Goal: Transaction & Acquisition: Book appointment/travel/reservation

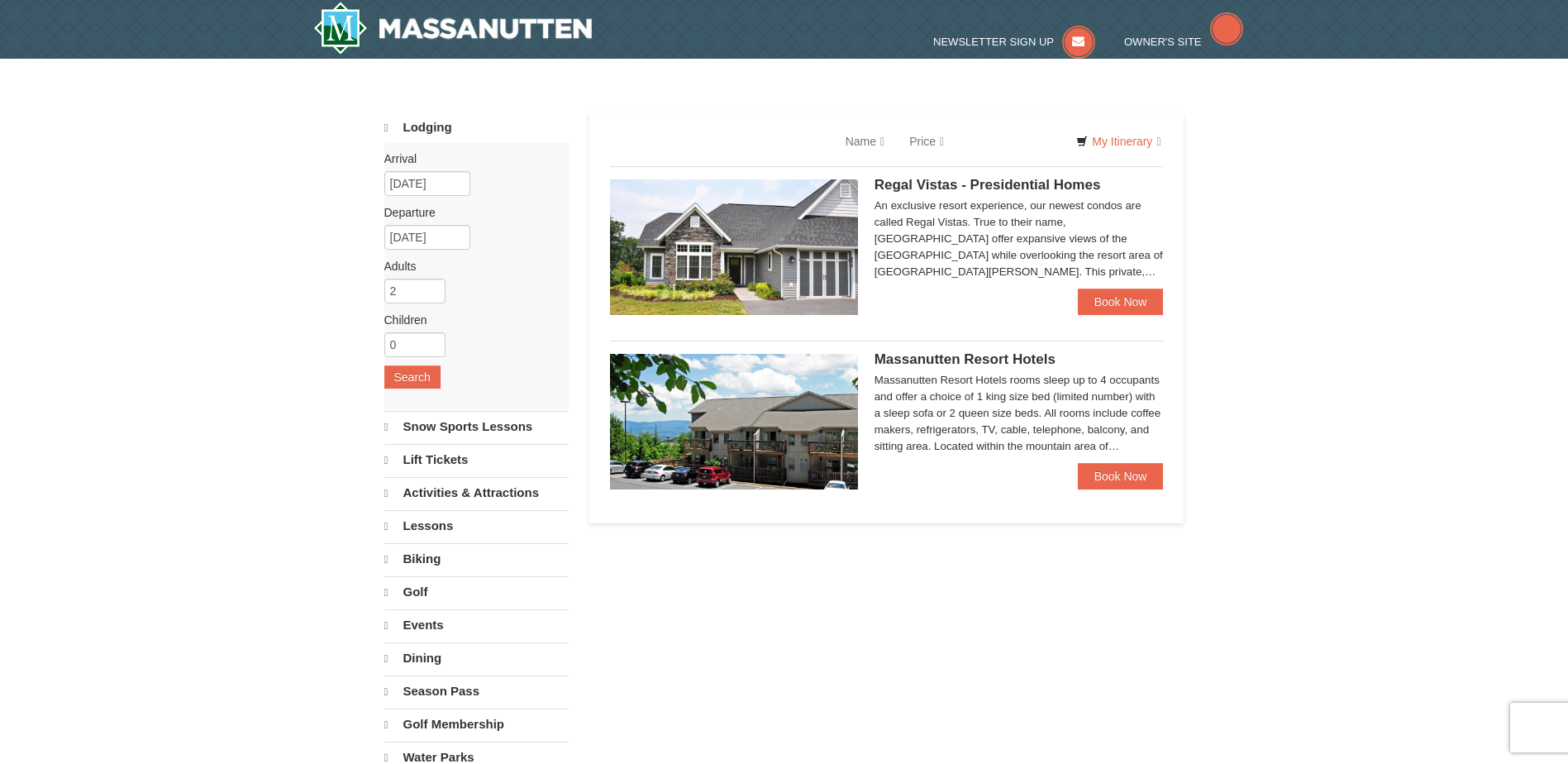
select select "10"
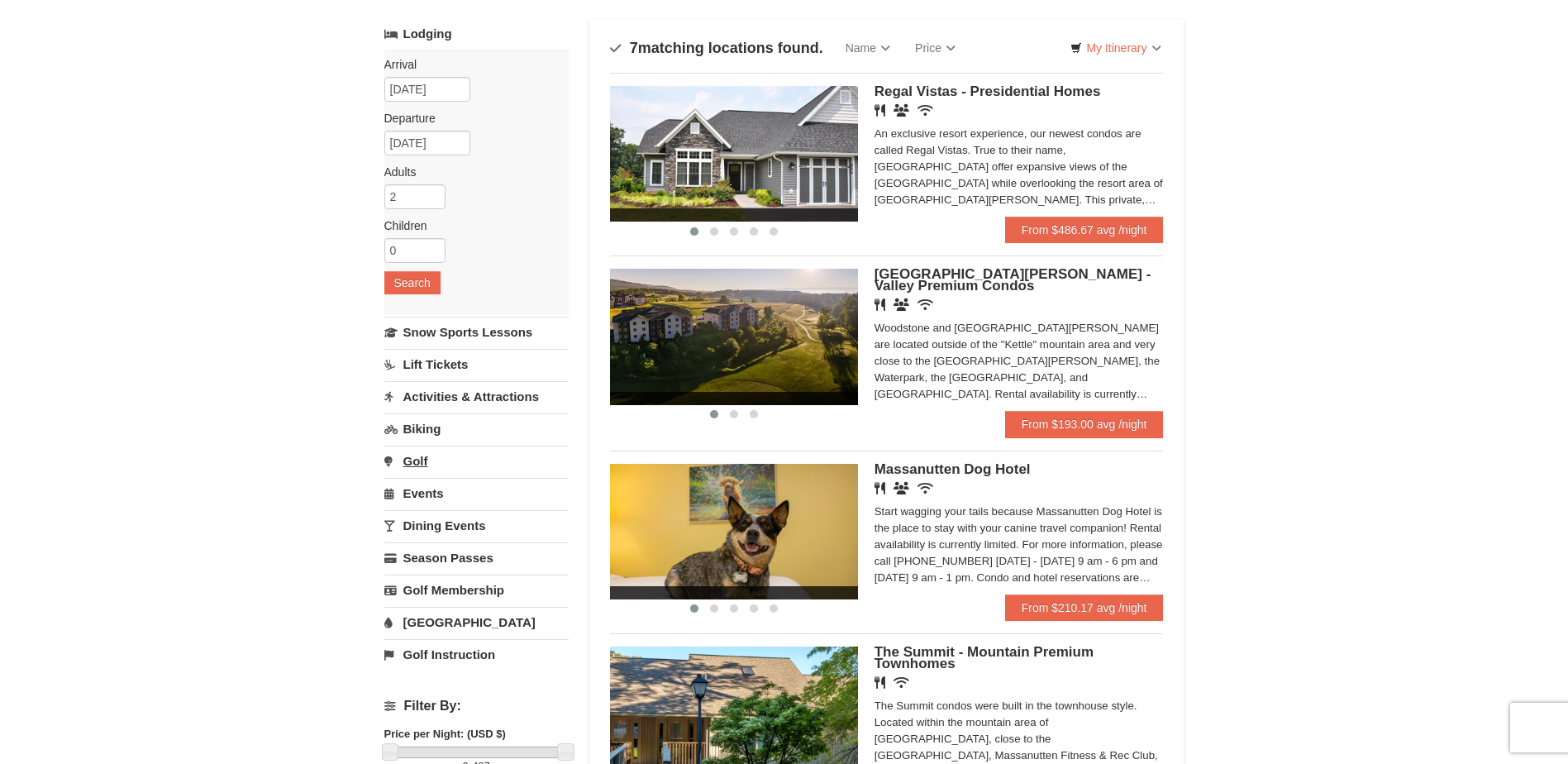
scroll to position [248, 0]
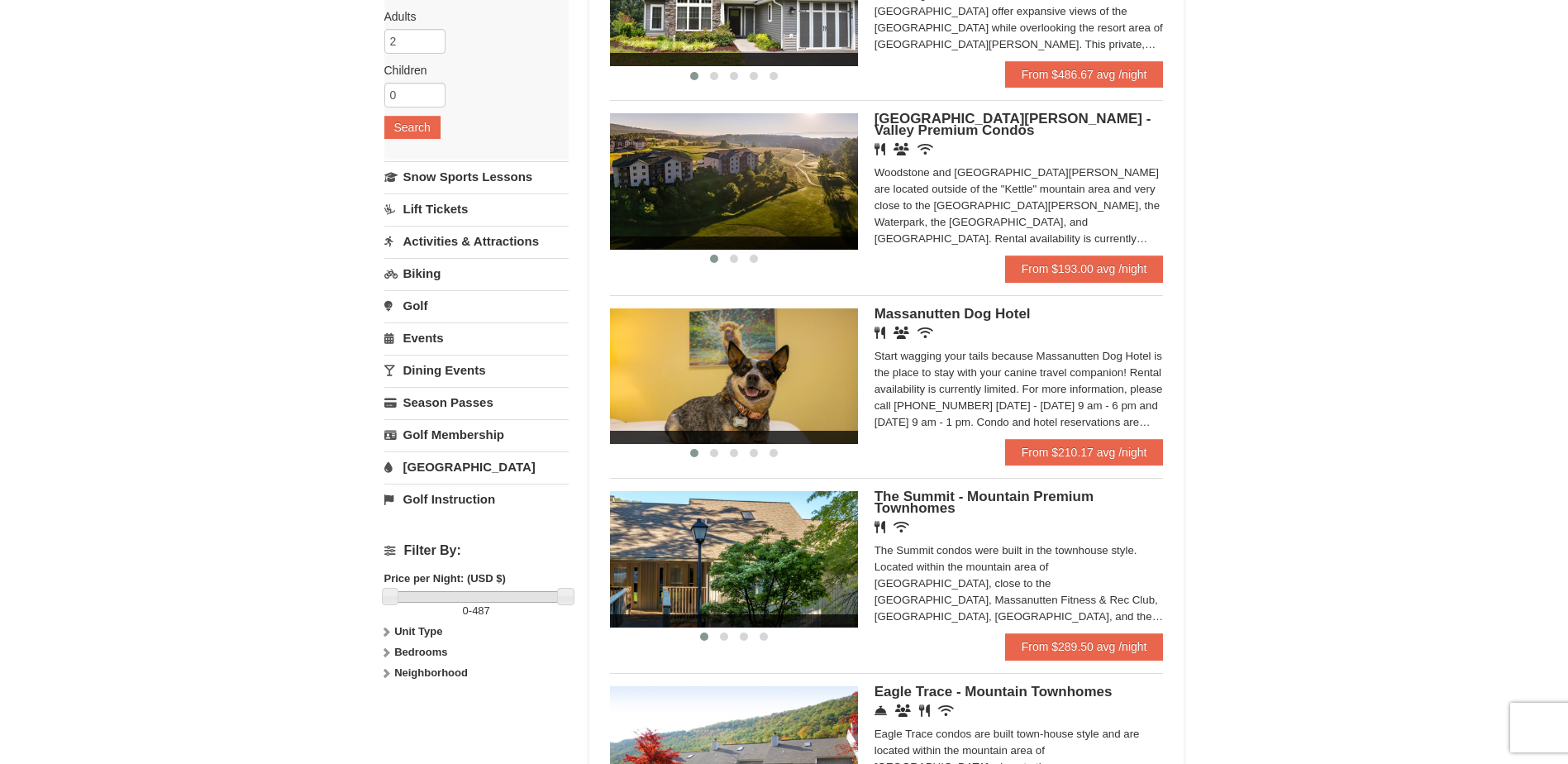
click at [1370, 421] on div "× Categories Map List Filter My Itinerary Questions? [PHONE_NUMBER] Lodging Arr…" at bounding box center [784, 538] width 1568 height 1457
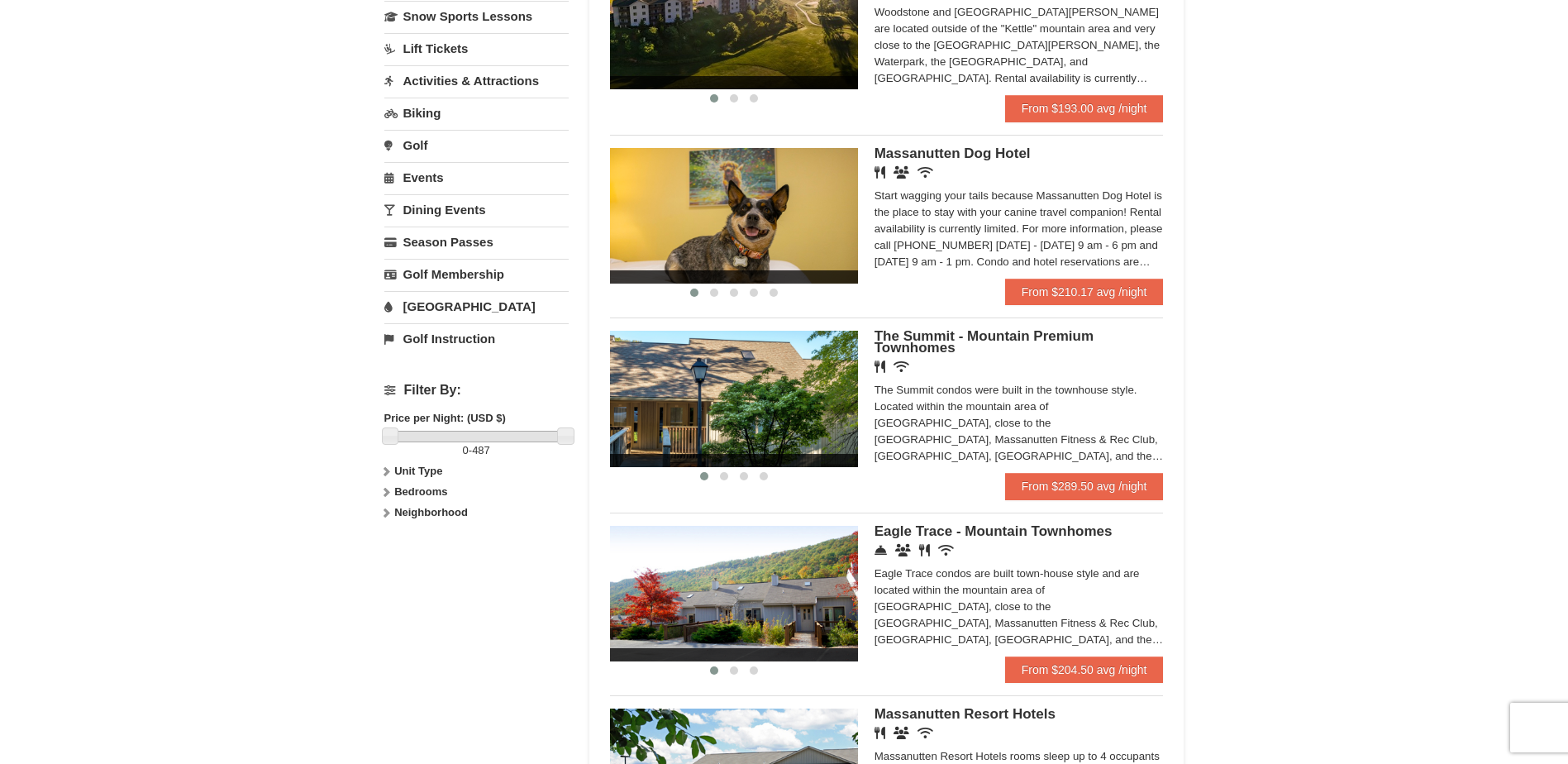
scroll to position [413, 0]
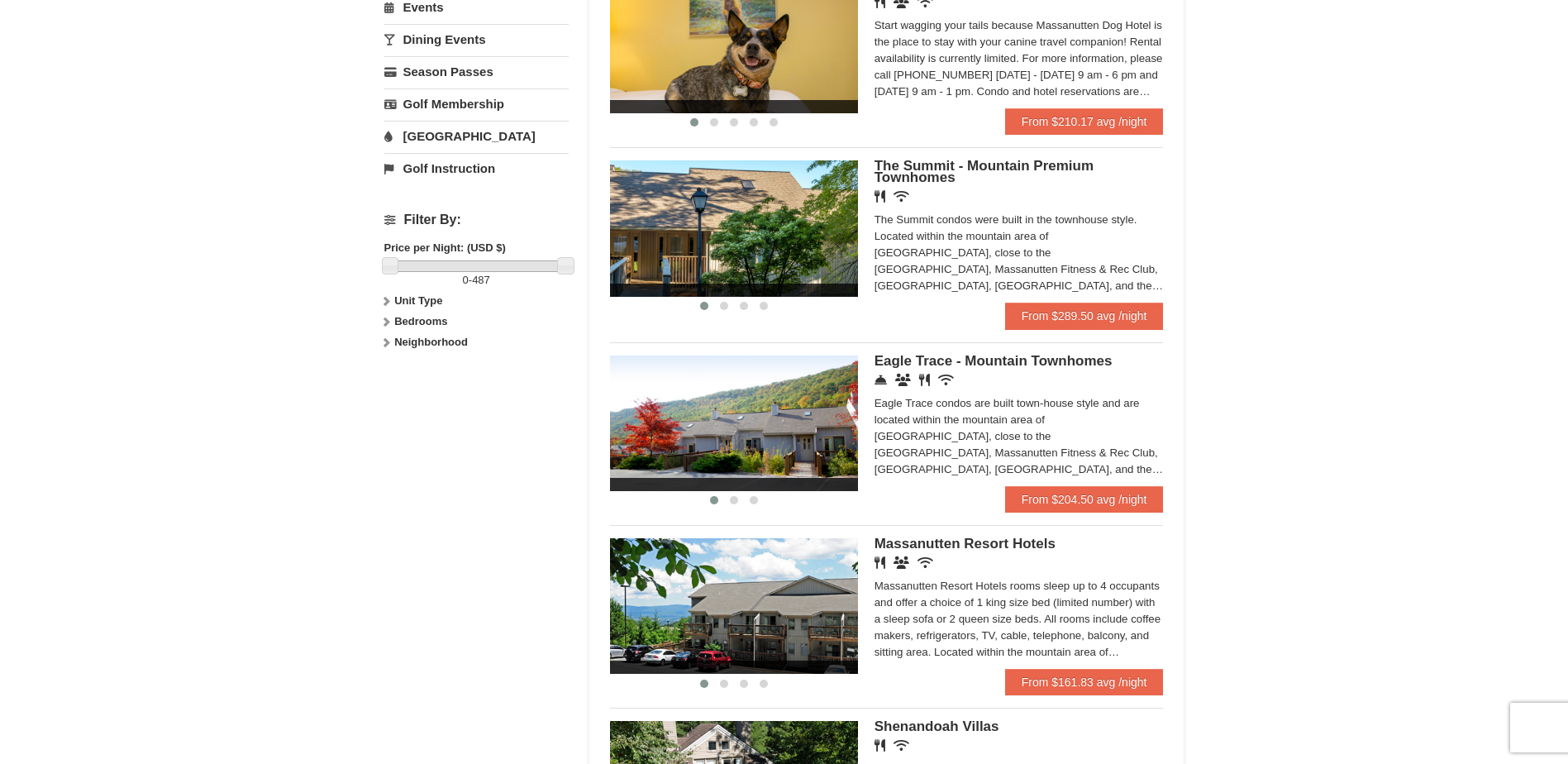
click at [1391, 311] on div "× Categories Map List Filter My Itinerary Questions? [PHONE_NUMBER] Lodging Arr…" at bounding box center [784, 207] width 1568 height 1457
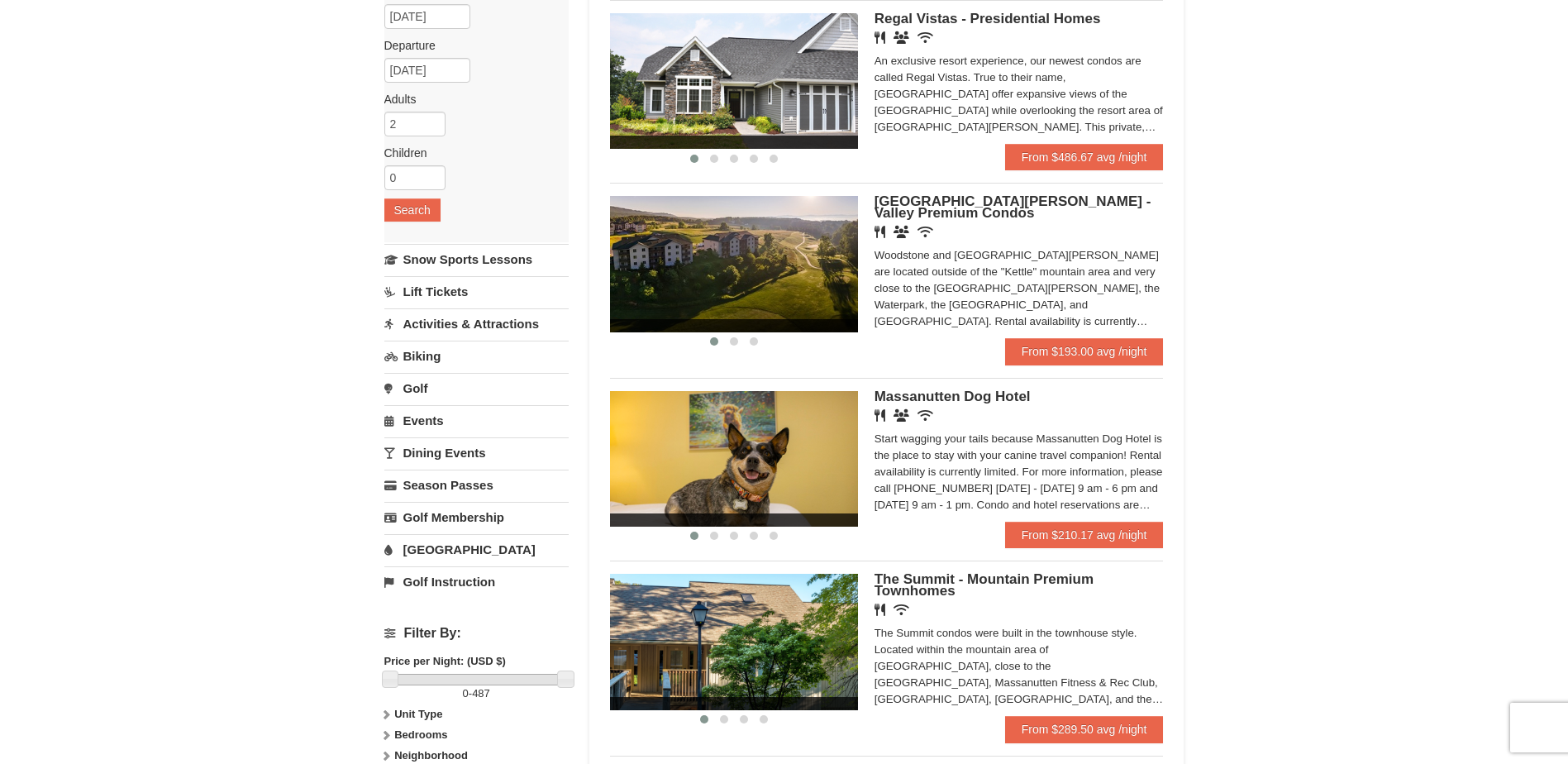
scroll to position [0, 0]
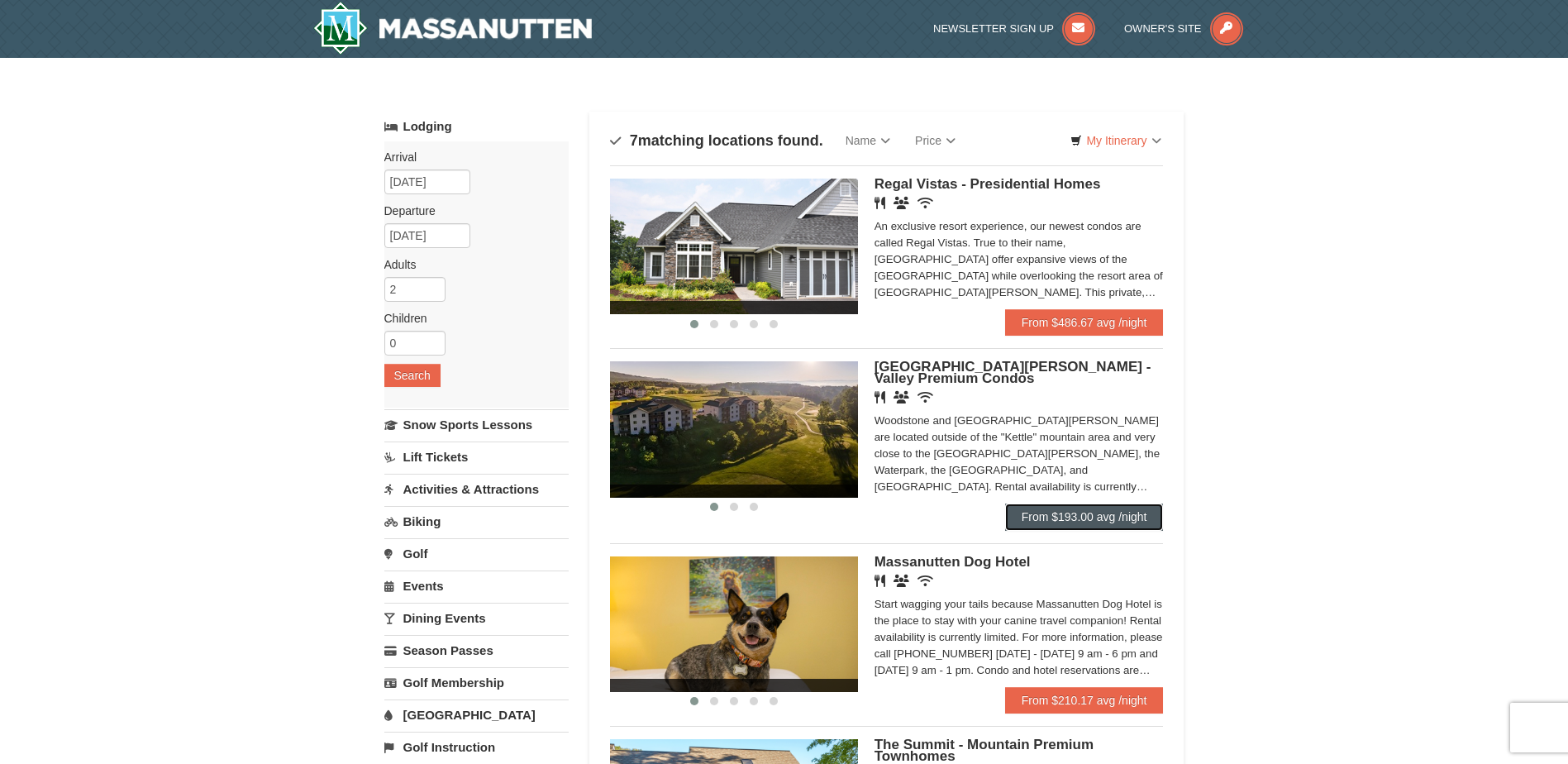
click at [1062, 511] on link "From $193.00 avg /night" at bounding box center [1084, 517] width 159 height 27
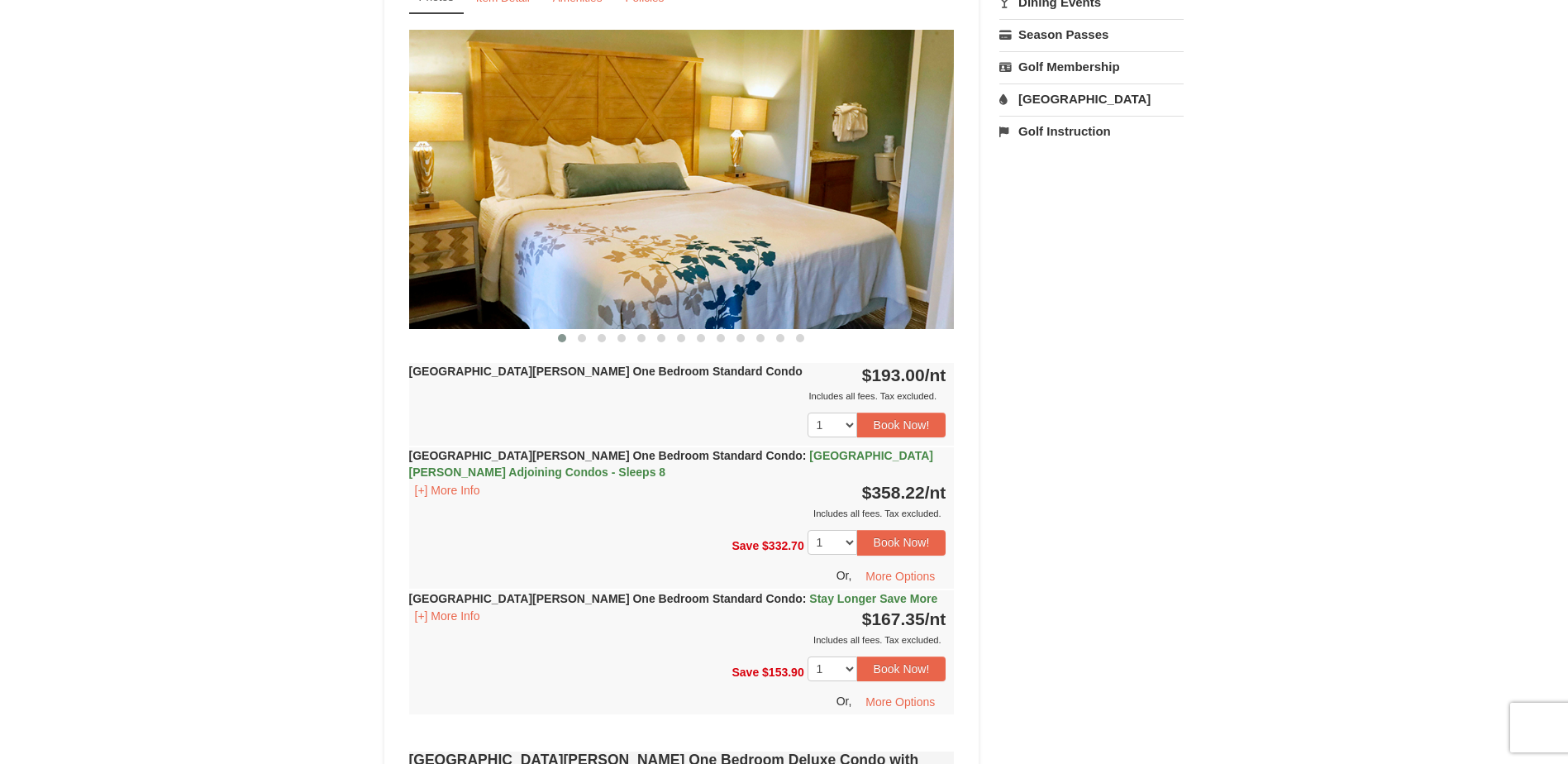
scroll to position [661, 0]
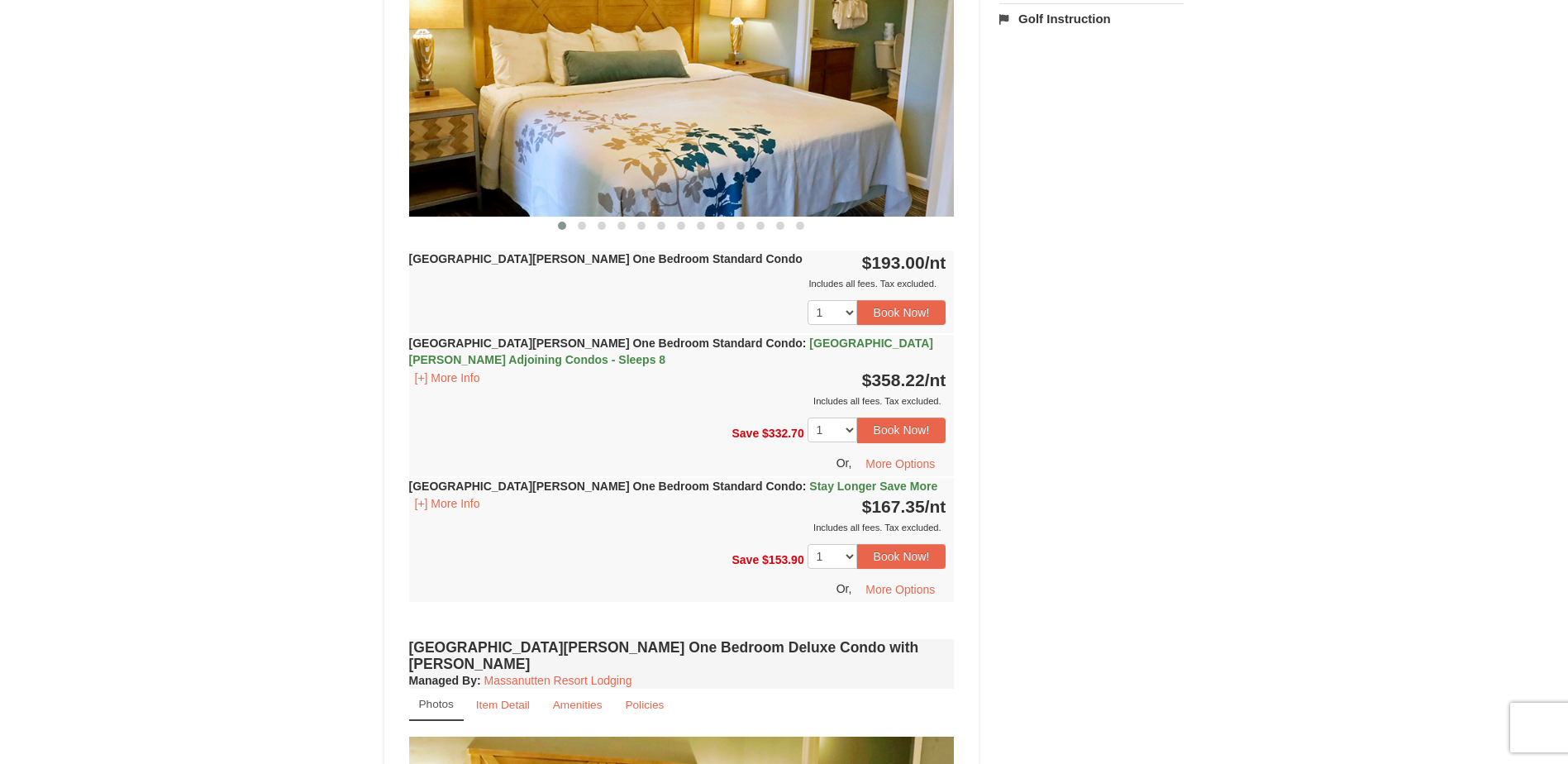
scroll to position [827, 0]
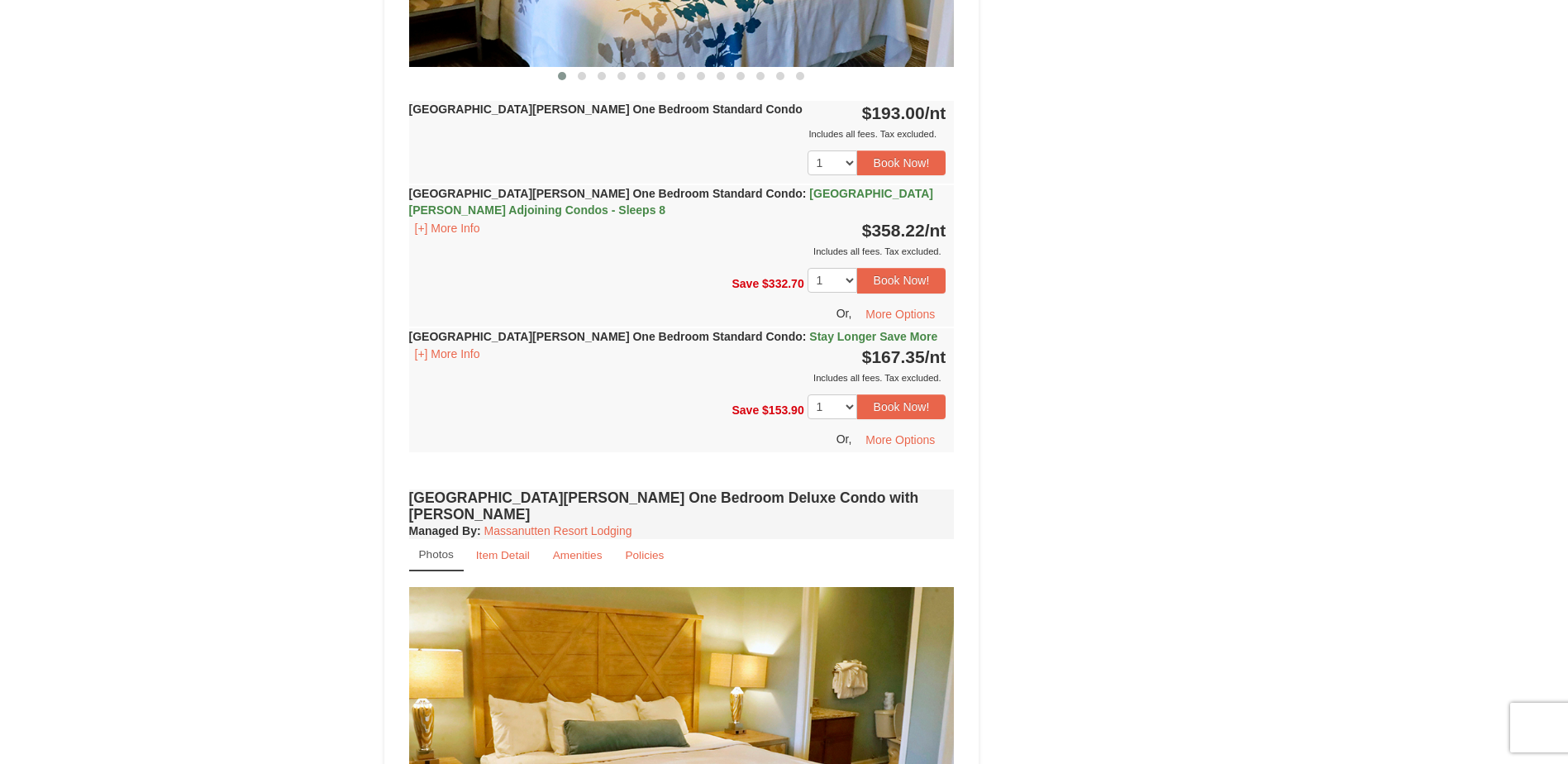
scroll to position [992, 0]
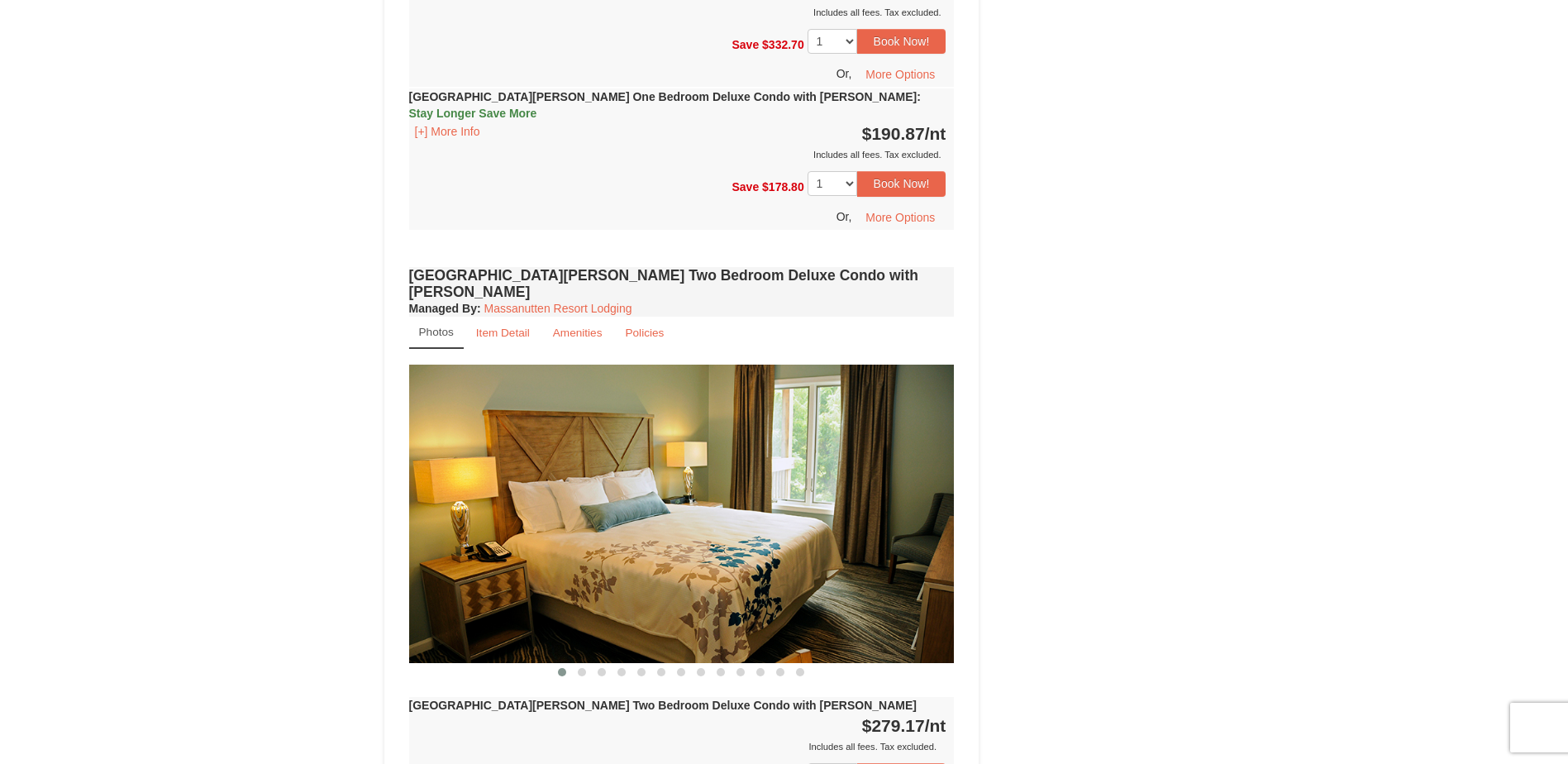
scroll to position [2067, 0]
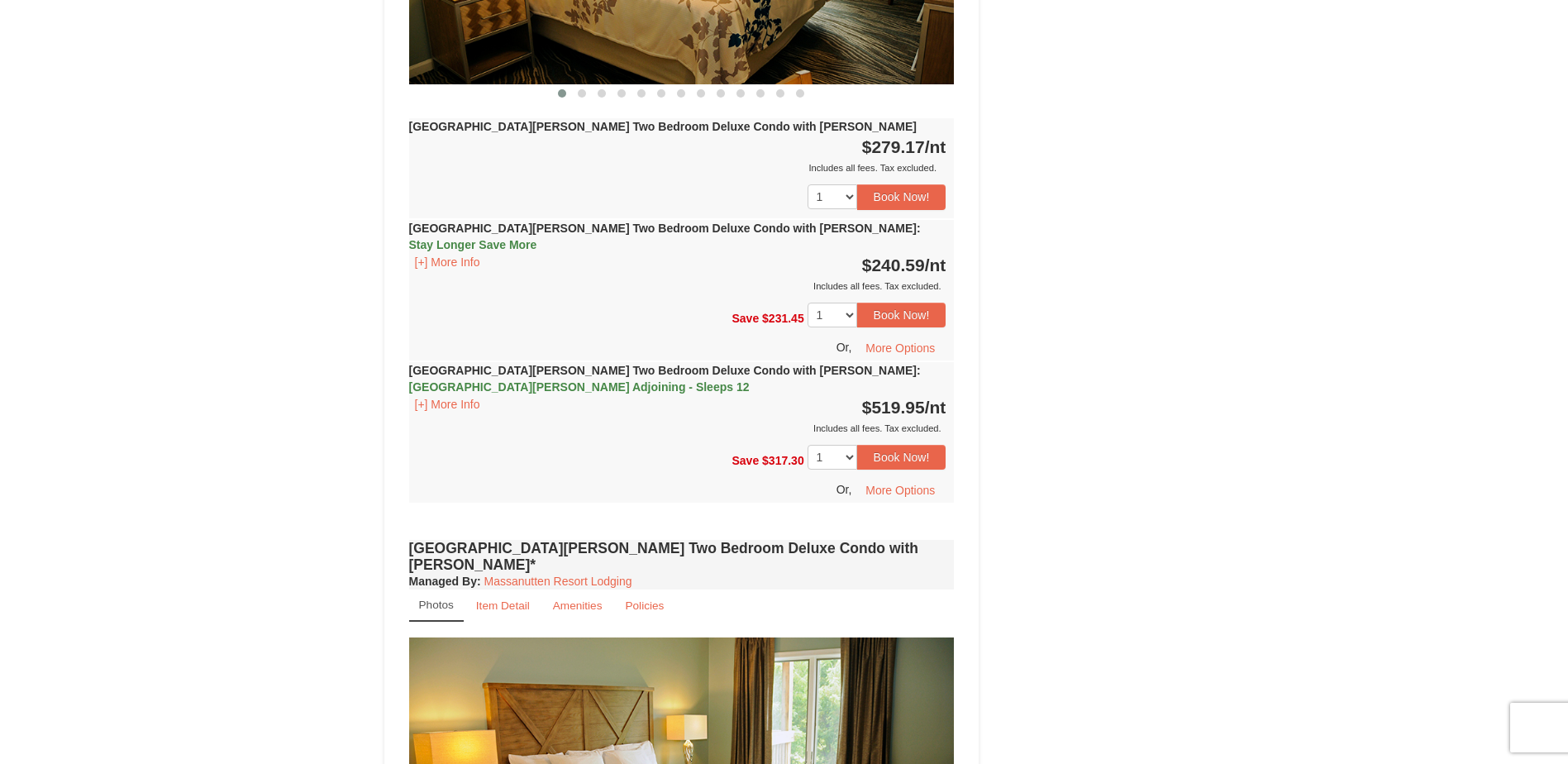
click at [1259, 475] on div "× <<Back to results Woodstone Meadows - Valley Premium Condos Book from $167! 1…" at bounding box center [784, 478] width 1568 height 5966
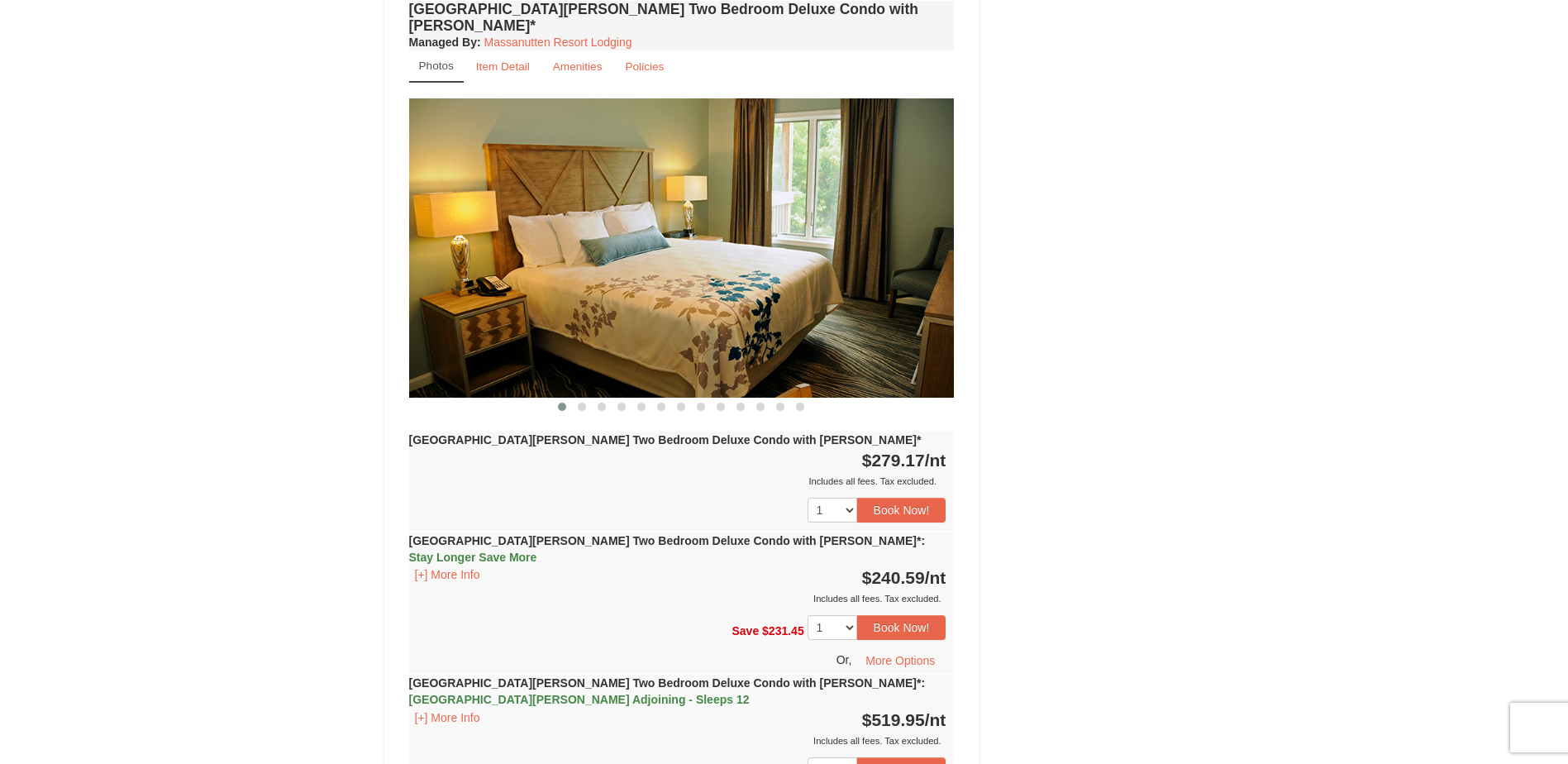
scroll to position [3141, 0]
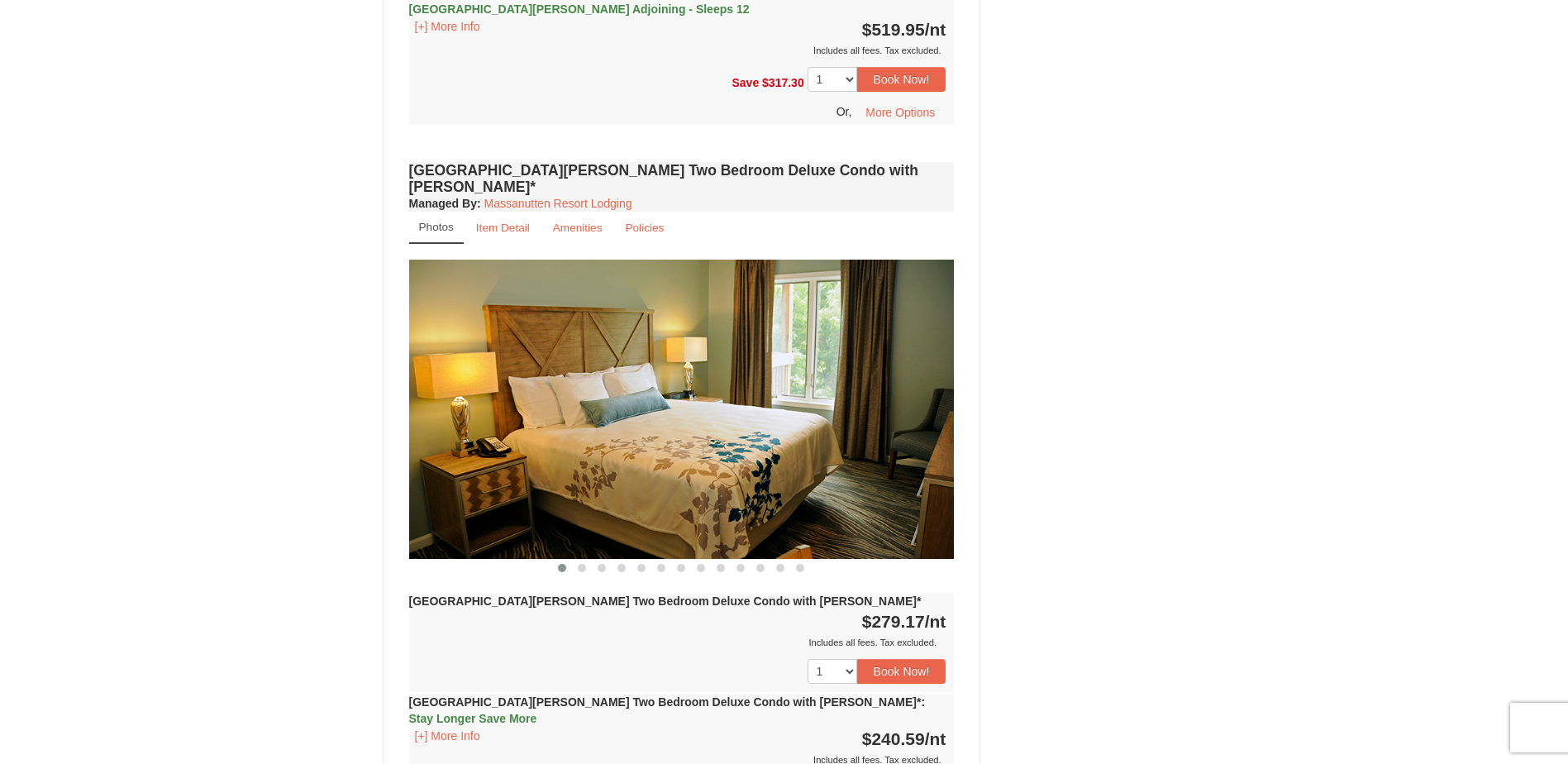
scroll to position [2976, 0]
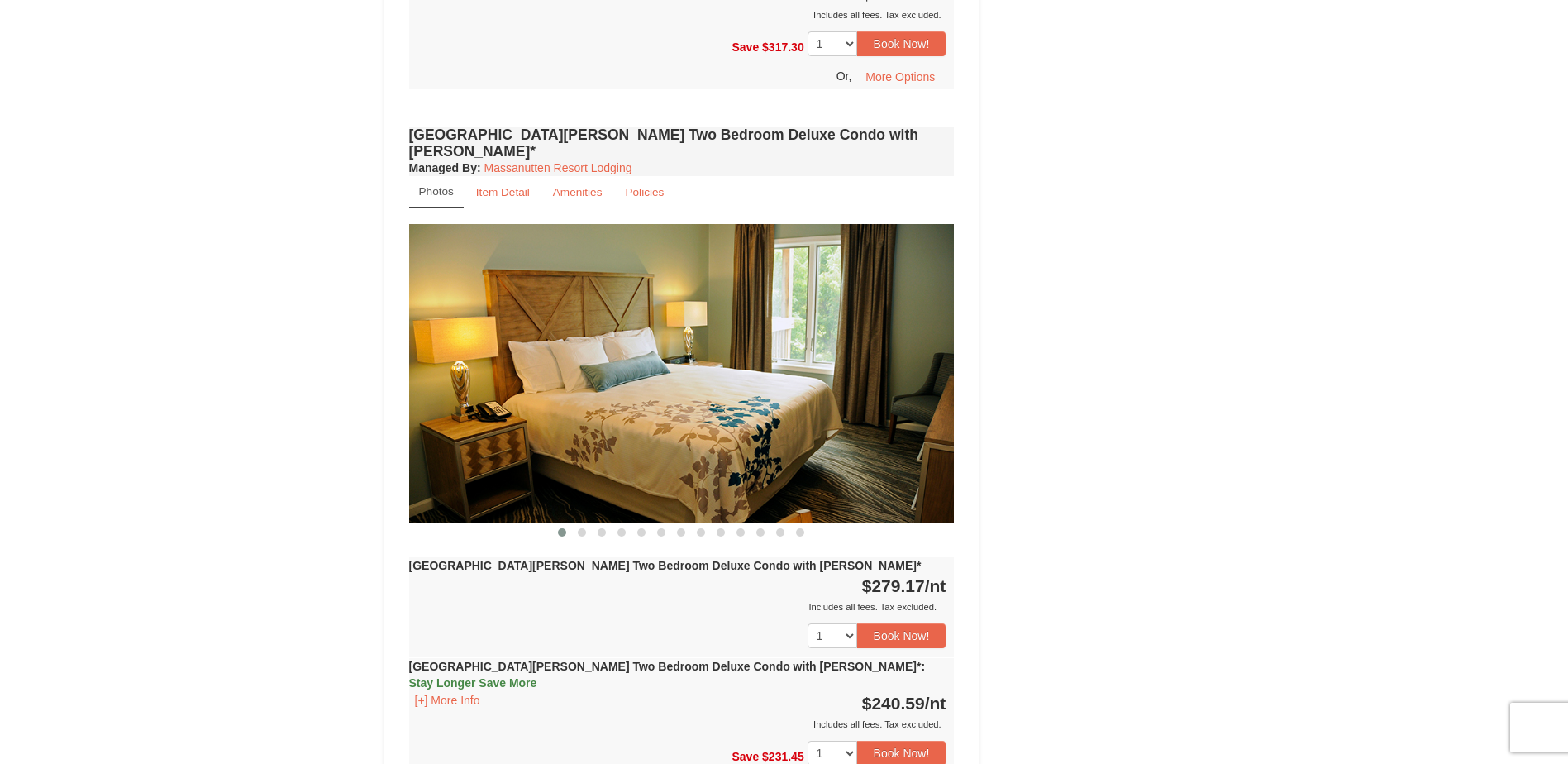
click at [277, 594] on div "× <<Back to results Woodstone Meadows - Valley Premium Condos Book from $167! 1…" at bounding box center [784, 64] width 1568 height 5966
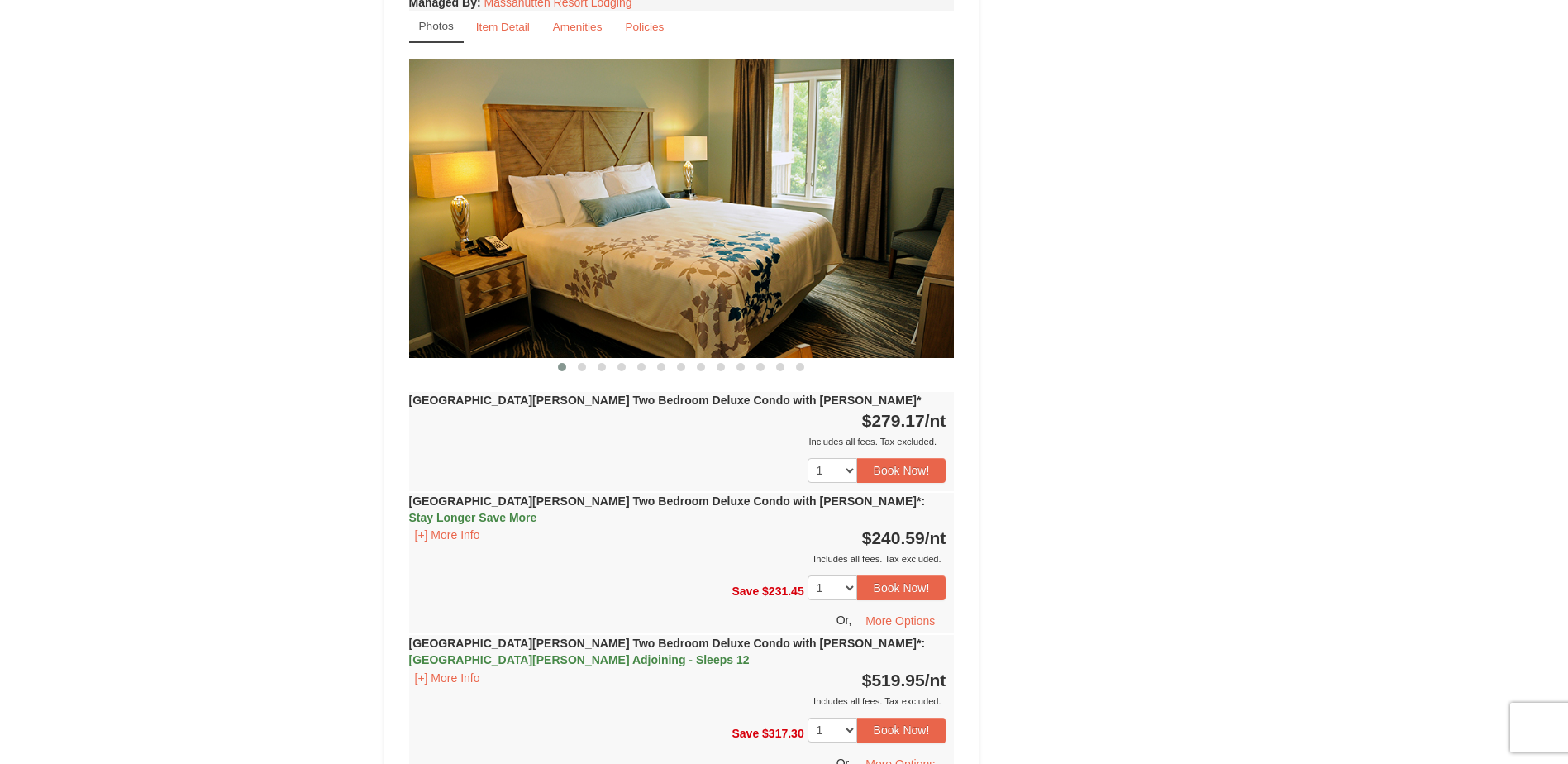
scroll to position [3224, 0]
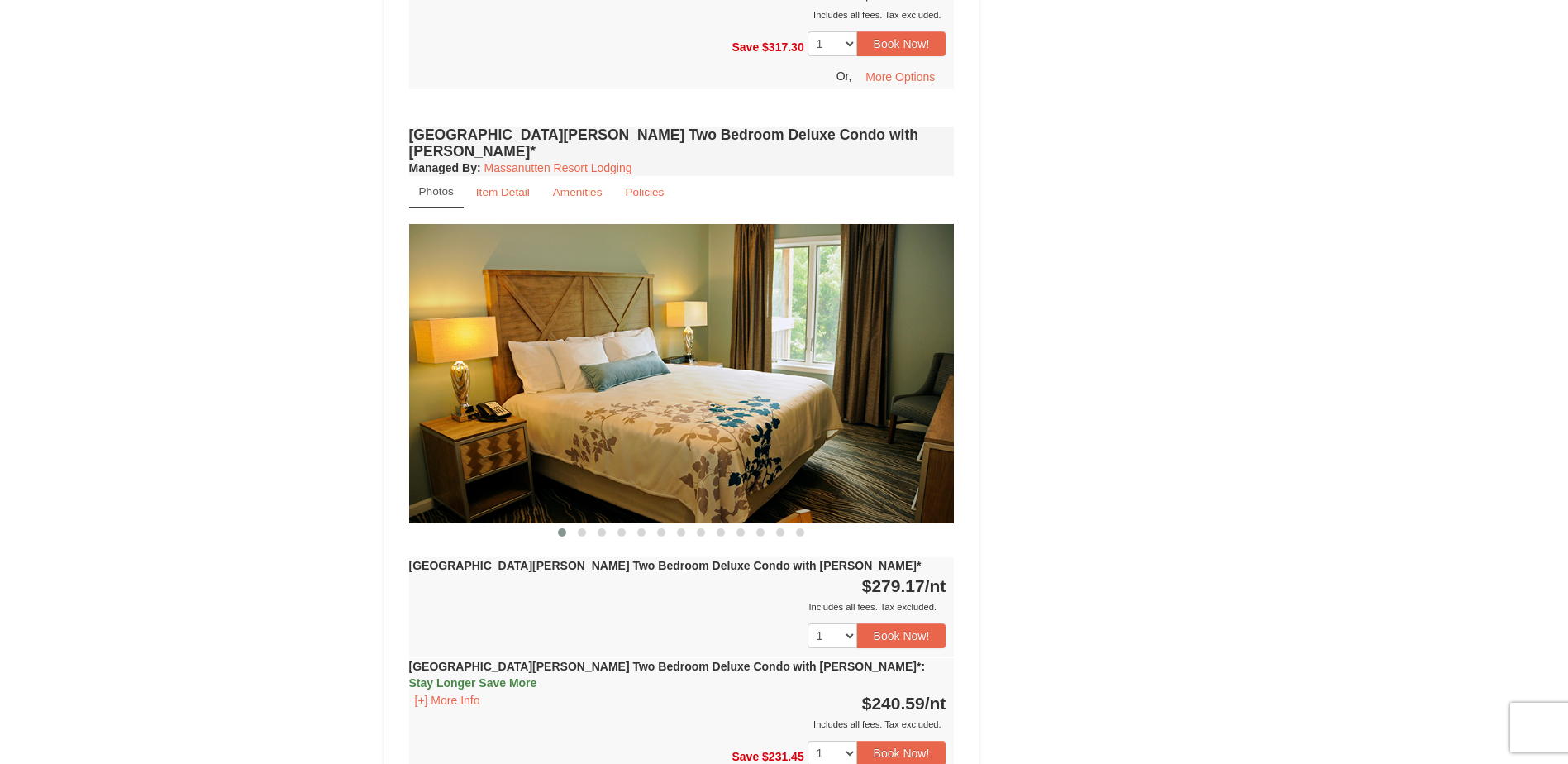
click at [825, 295] on img at bounding box center [683, 373] width 546 height 299
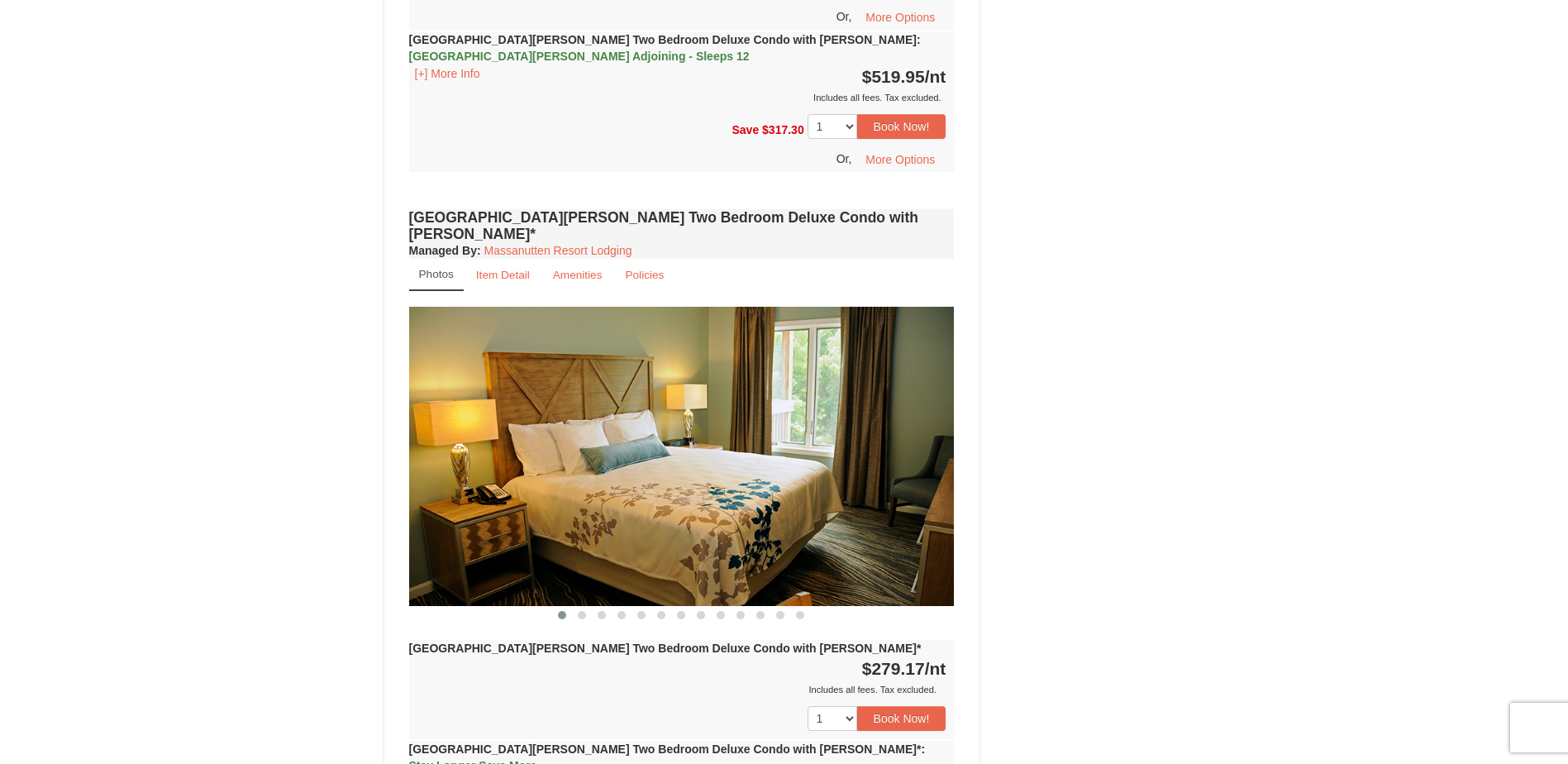
click at [731, 308] on img at bounding box center [683, 456] width 546 height 299
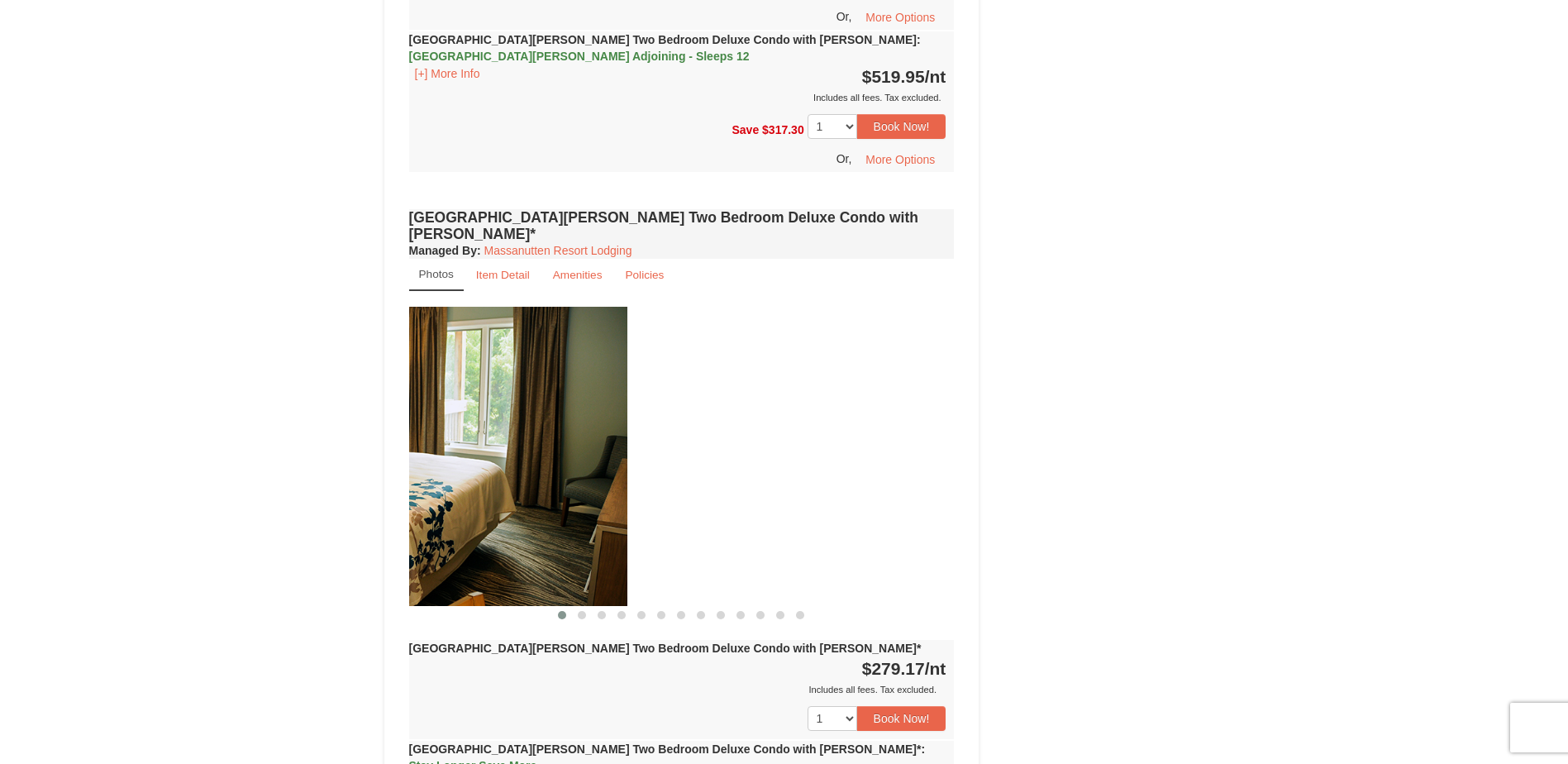
drag, startPoint x: 752, startPoint y: 306, endPoint x: 330, endPoint y: 295, distance: 422.1
click at [400, 310] on div "Book from $167! 1822 Resort Drive, Massanutten, VA Availability Amenities Polic…" at bounding box center [683, 180] width 596 height 5825
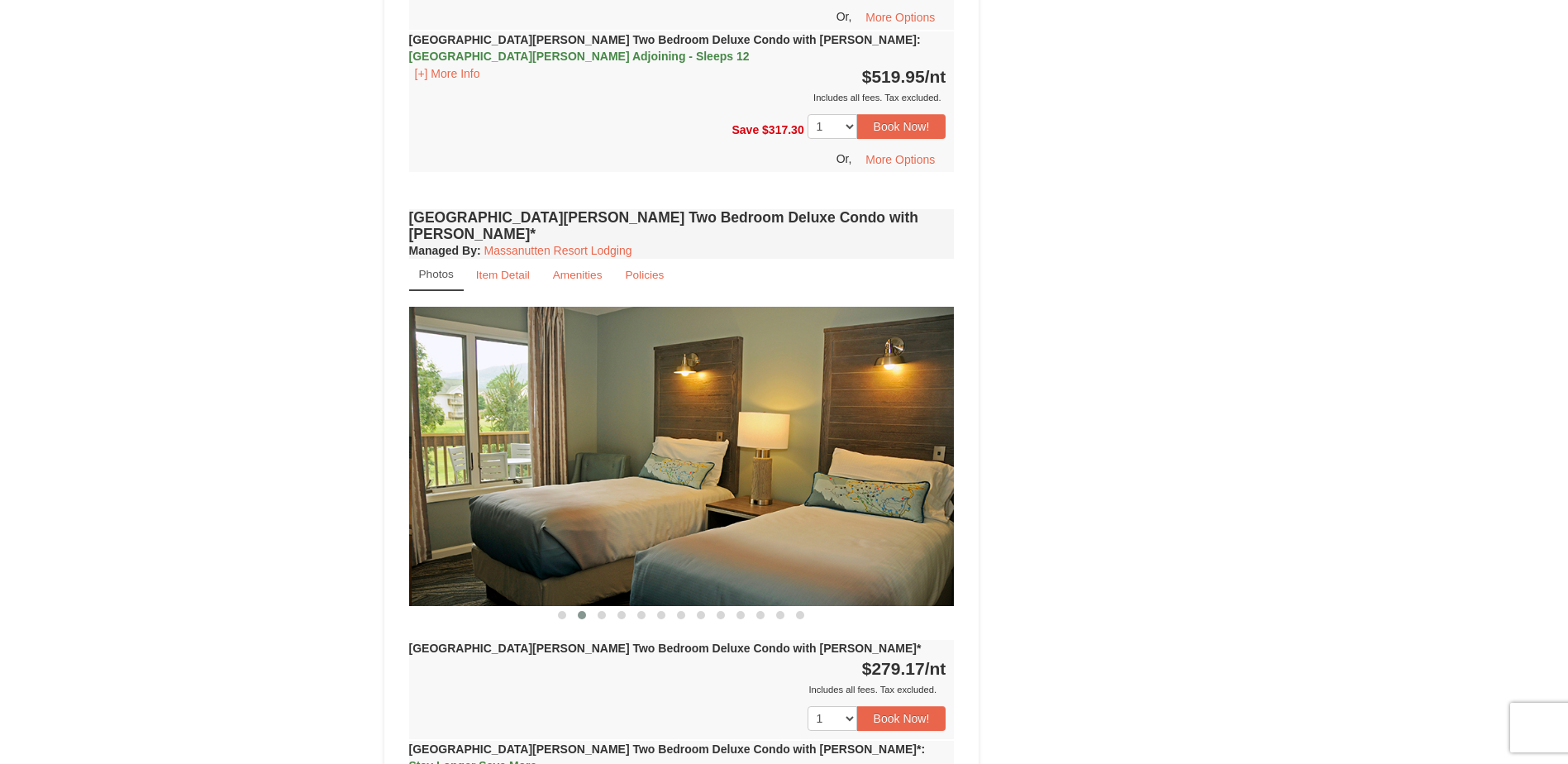
drag, startPoint x: 621, startPoint y: 363, endPoint x: 815, endPoint y: 363, distance: 194.0
click at [815, 363] on img at bounding box center [685, 456] width 546 height 299
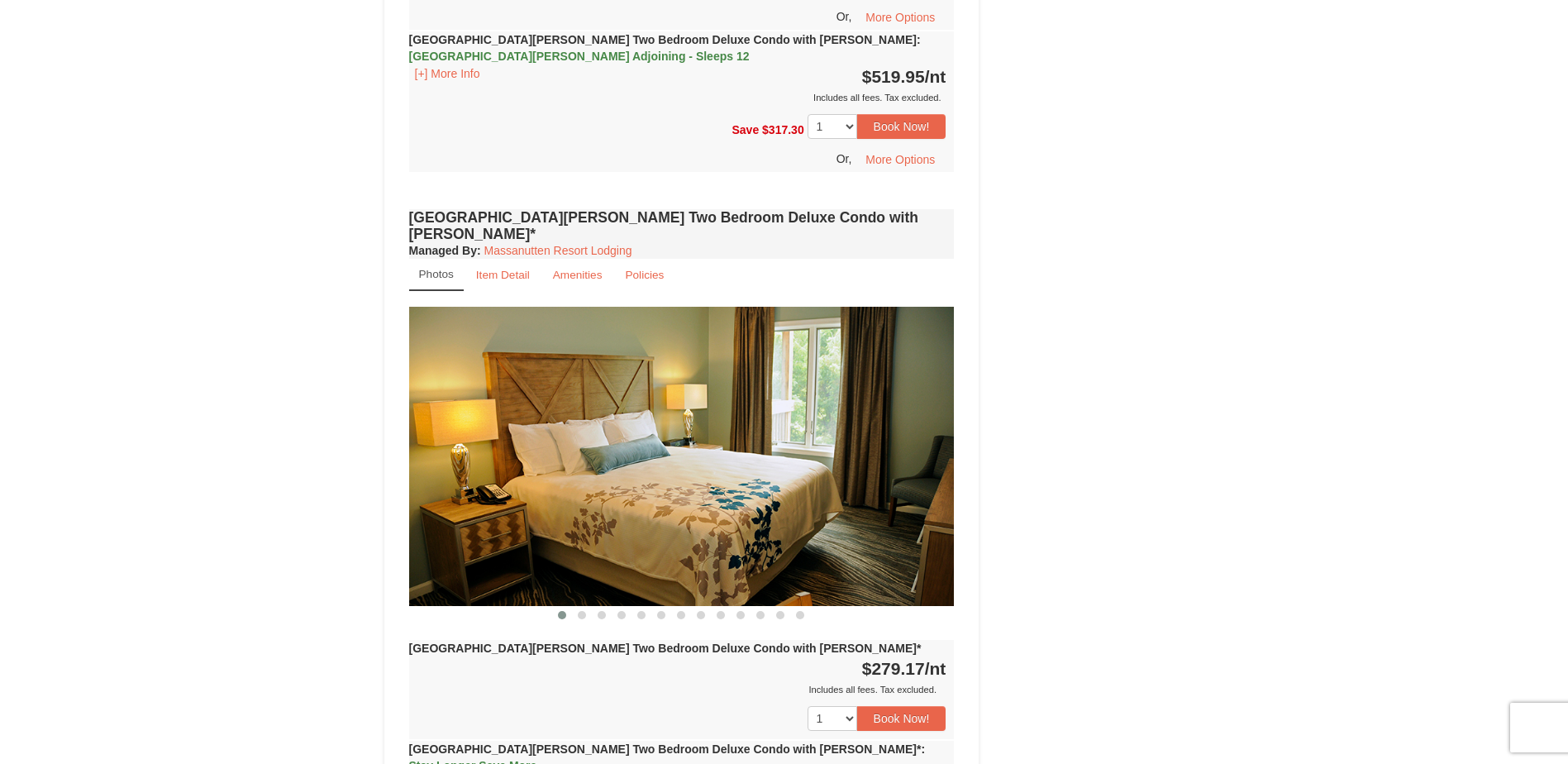
drag, startPoint x: 853, startPoint y: 378, endPoint x: 547, endPoint y: 378, distance: 306.0
click at [547, 378] on img at bounding box center [683, 456] width 546 height 299
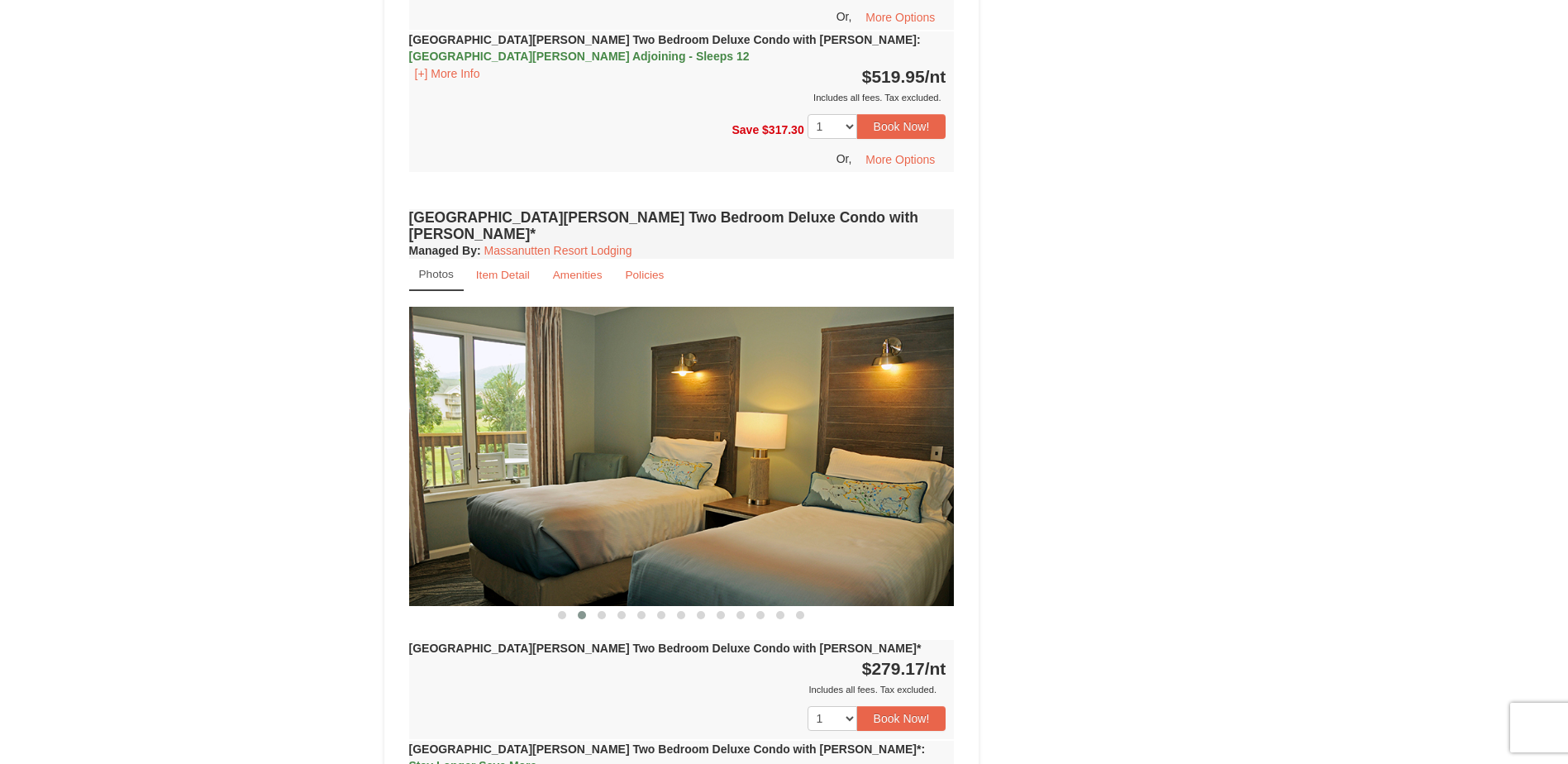
drag, startPoint x: 816, startPoint y: 356, endPoint x: 307, endPoint y: 173, distance: 540.9
click at [416, 307] on img at bounding box center [683, 456] width 546 height 299
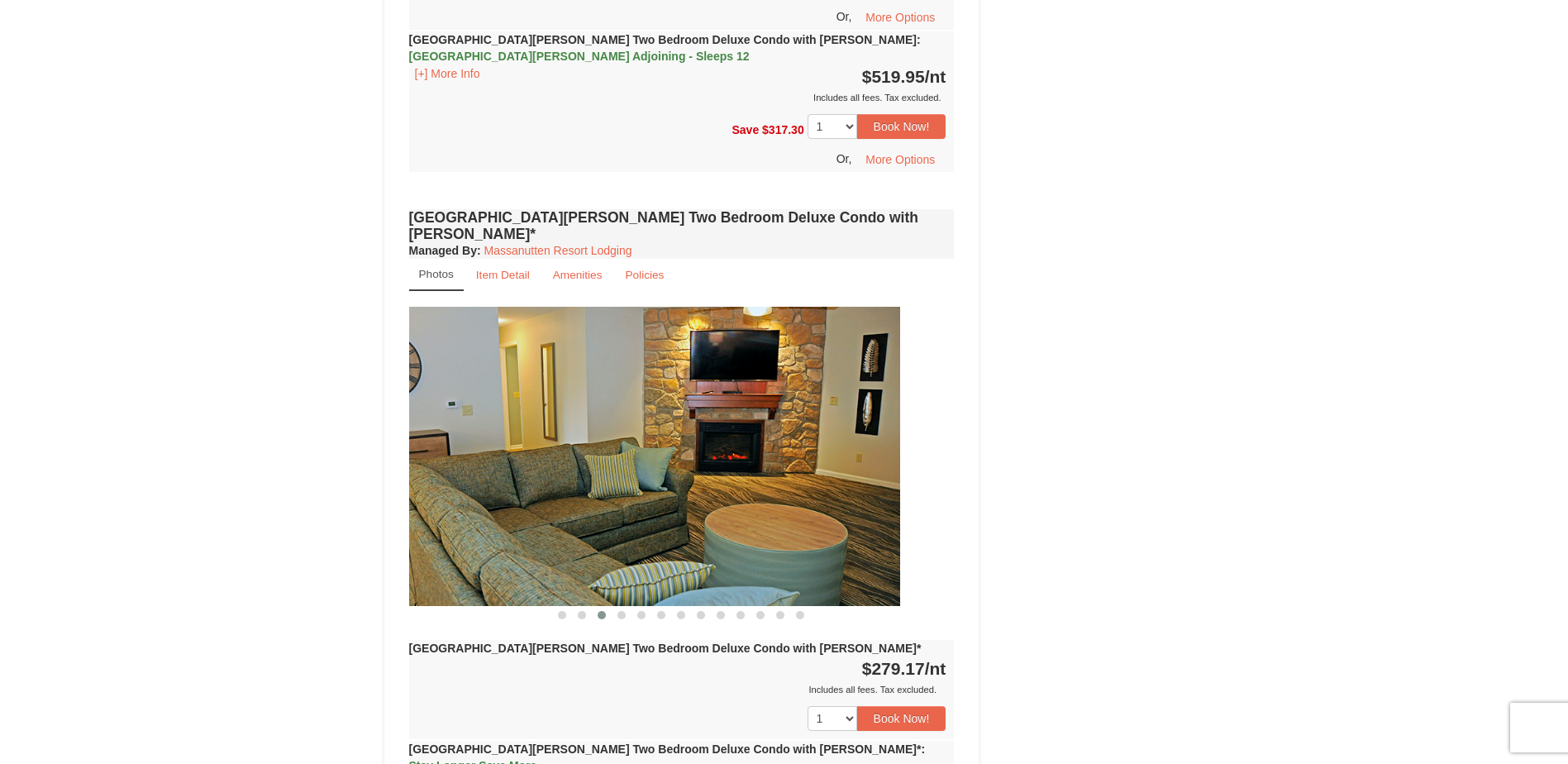
drag, startPoint x: 743, startPoint y: 401, endPoint x: 230, endPoint y: 318, distance: 519.7
click at [206, 380] on div "× <<Back to results Woodstone Meadows - Valley Premium Condos Book from $167! 1…" at bounding box center [784, 147] width 1568 height 5966
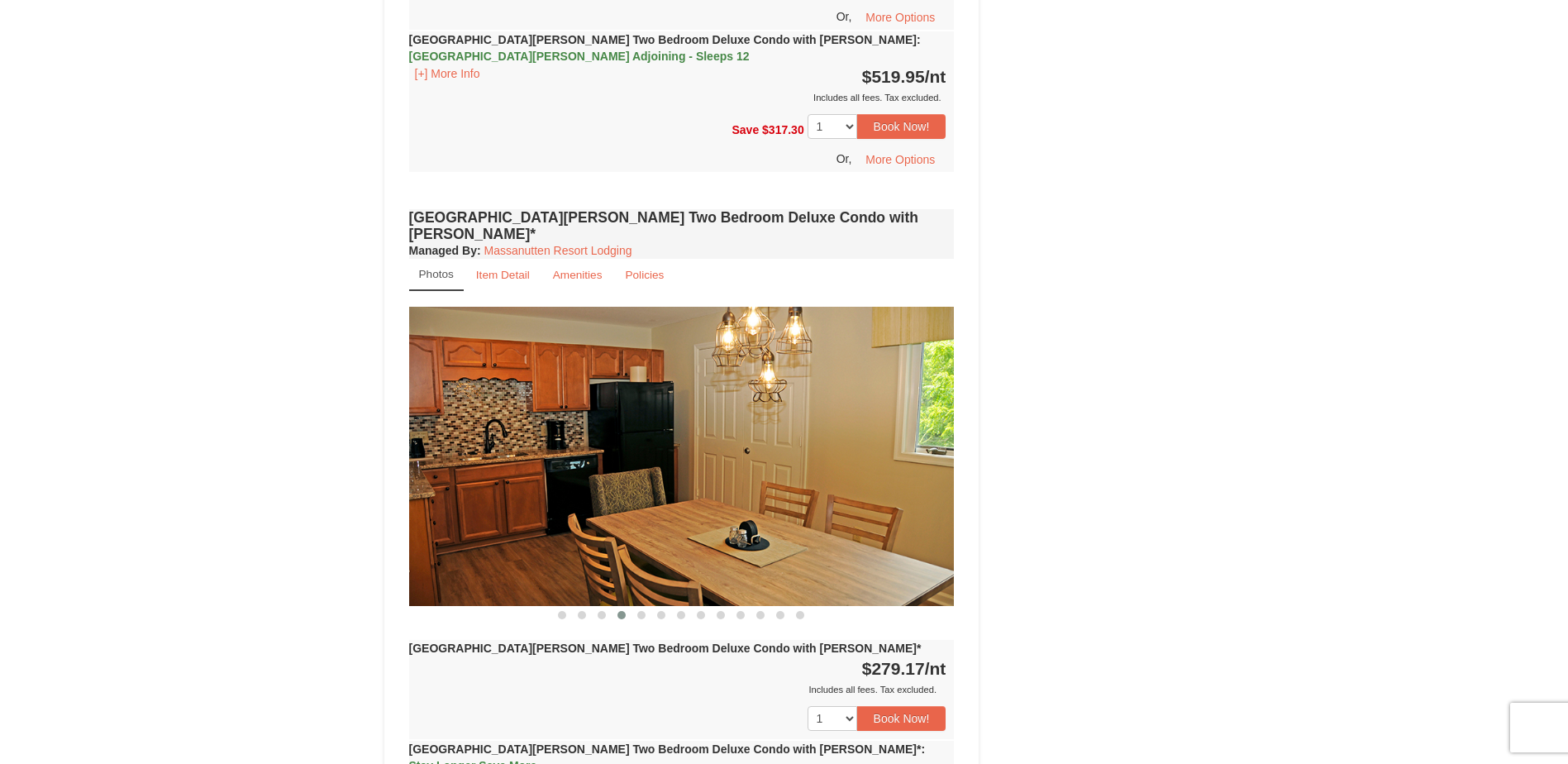
drag, startPoint x: 924, startPoint y: 359, endPoint x: 714, endPoint y: 386, distance: 211.7
click at [714, 386] on img at bounding box center [683, 456] width 546 height 299
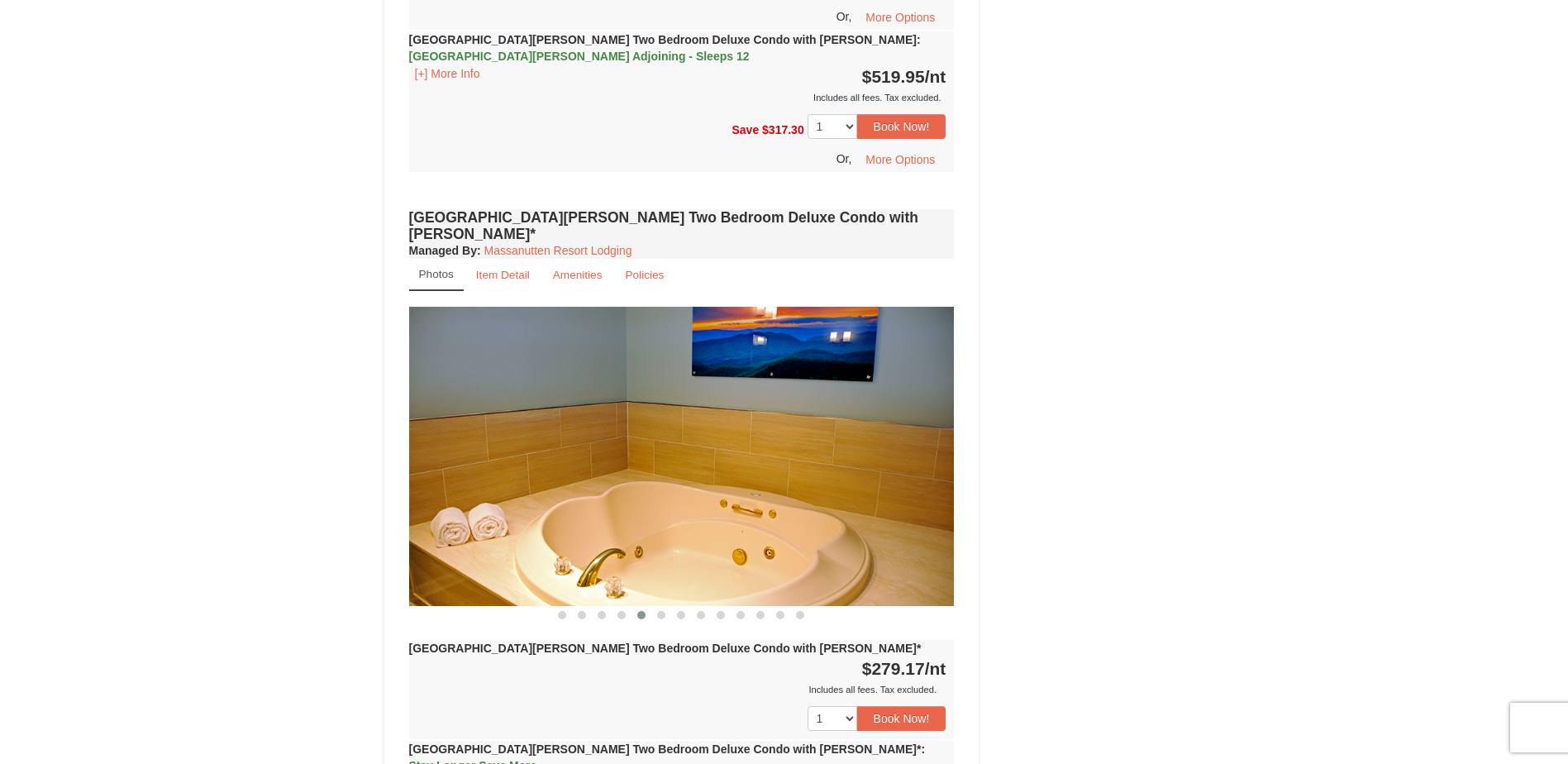
drag, startPoint x: 566, startPoint y: 444, endPoint x: 283, endPoint y: 8, distance: 519.8
click at [185, 425] on div "× <<Back to results Woodstone Meadows - Valley Premium Condos Book from $167! 1…" at bounding box center [784, 147] width 1568 height 5966
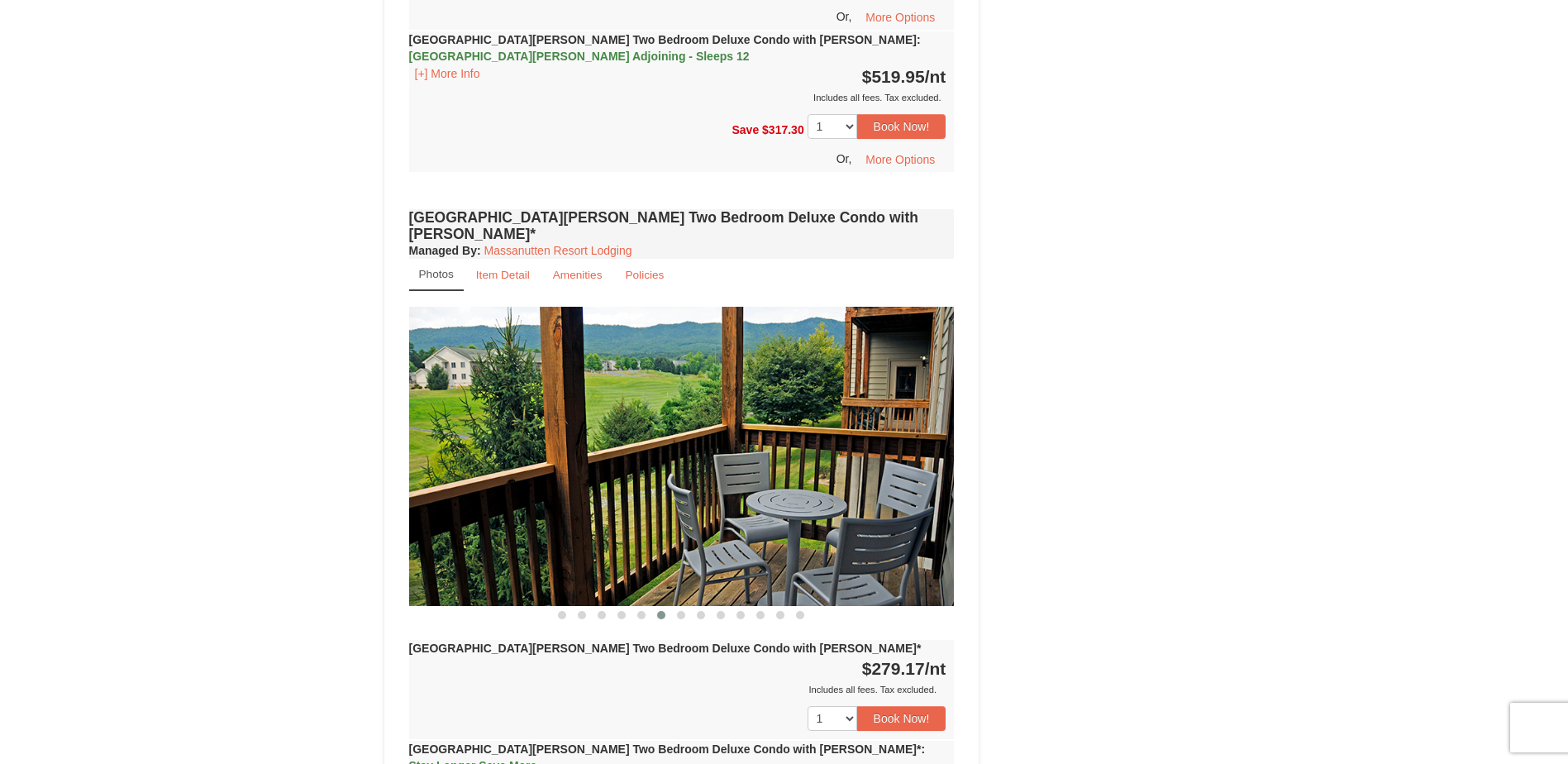
drag, startPoint x: 760, startPoint y: 394, endPoint x: 535, endPoint y: 285, distance: 250.0
click at [663, 368] on img at bounding box center [683, 456] width 546 height 299
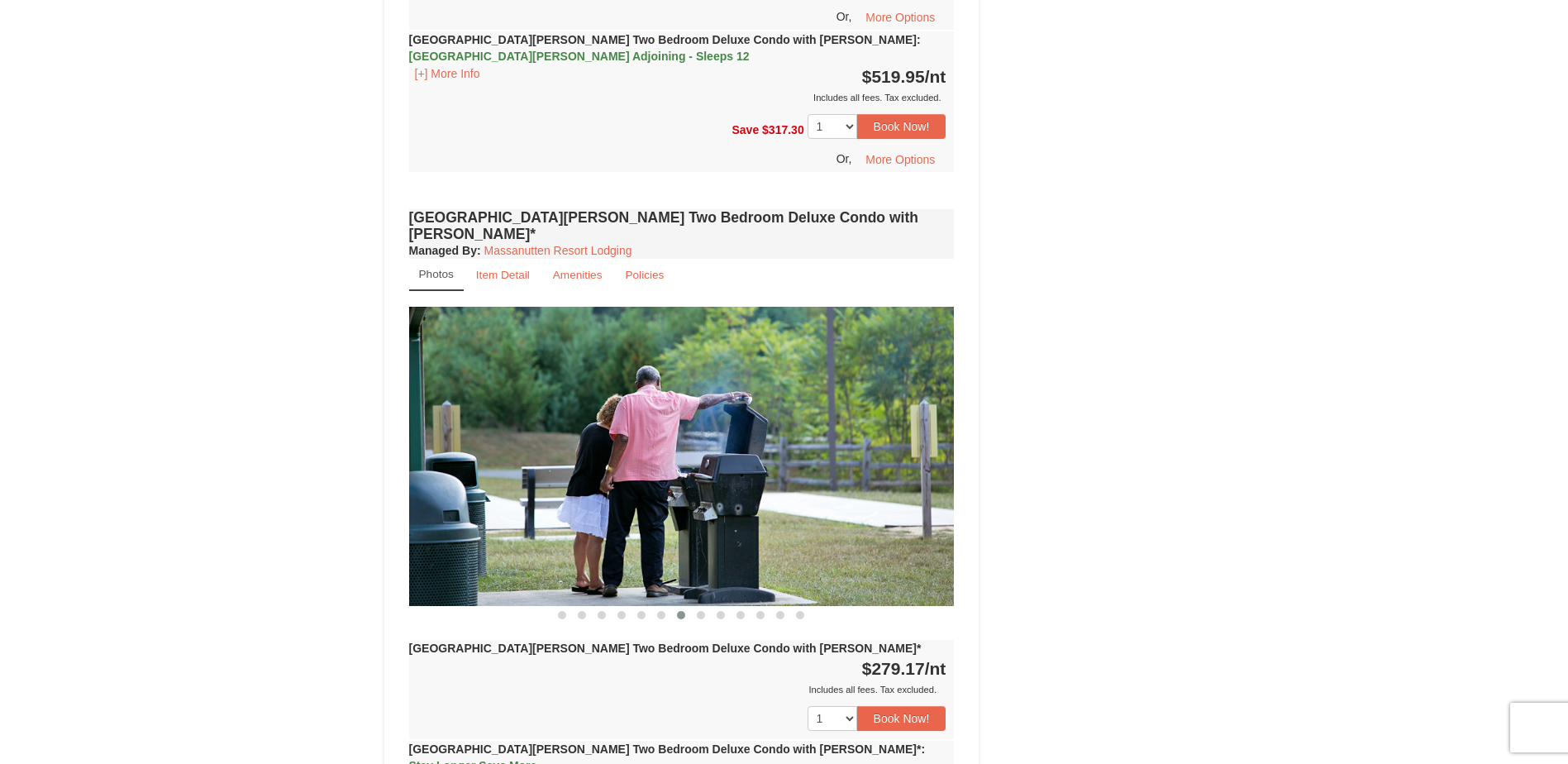
drag, startPoint x: 780, startPoint y: 419, endPoint x: 917, endPoint y: 422, distance: 137.0
click at [938, 412] on img at bounding box center [683, 456] width 546 height 299
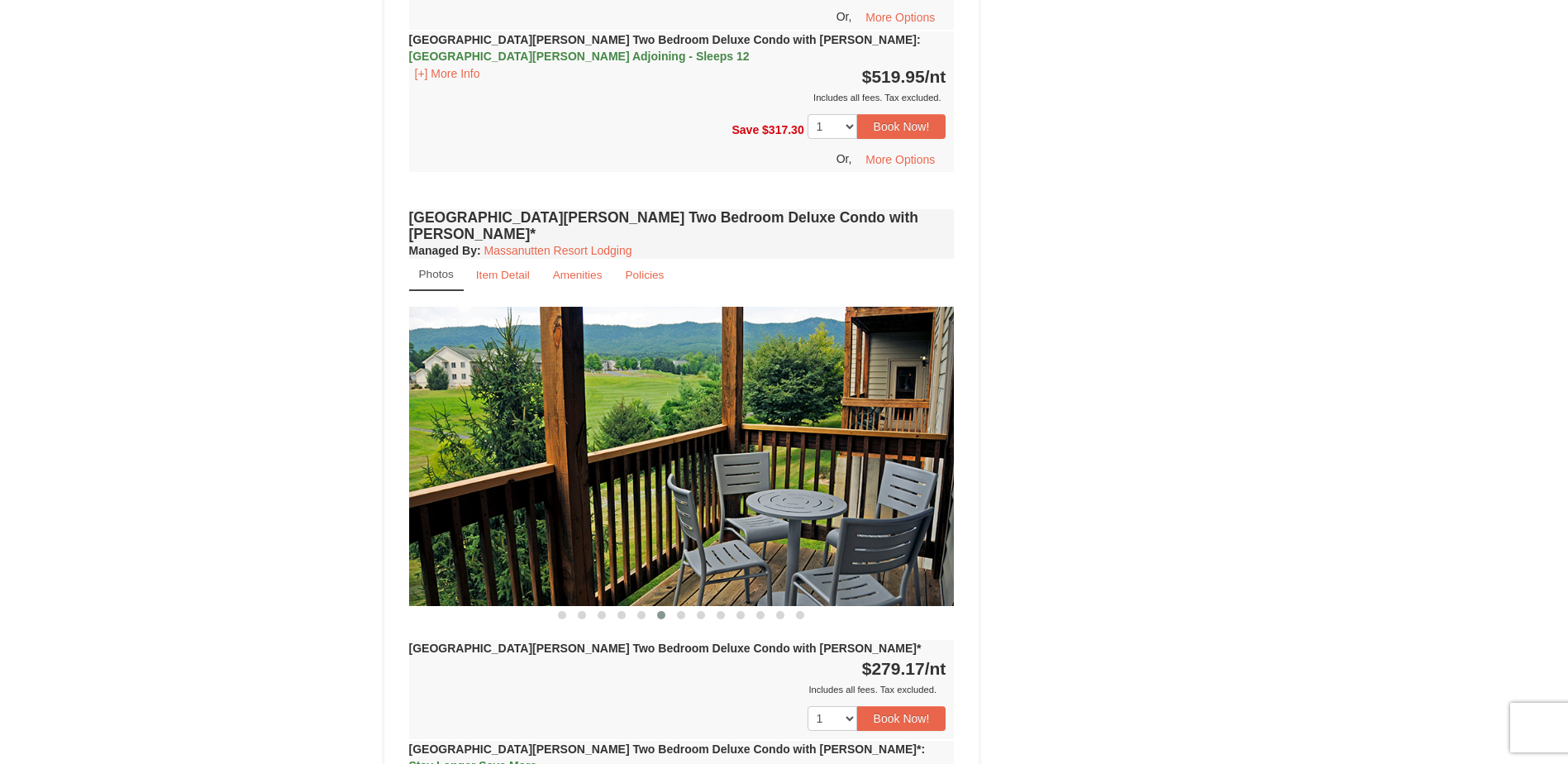
drag, startPoint x: 574, startPoint y: 436, endPoint x: 254, endPoint y: 33, distance: 514.6
click at [239, 333] on div "× <<Back to results Woodstone Meadows - Valley Premium Condos Book from $167! 1…" at bounding box center [784, 147] width 1568 height 5966
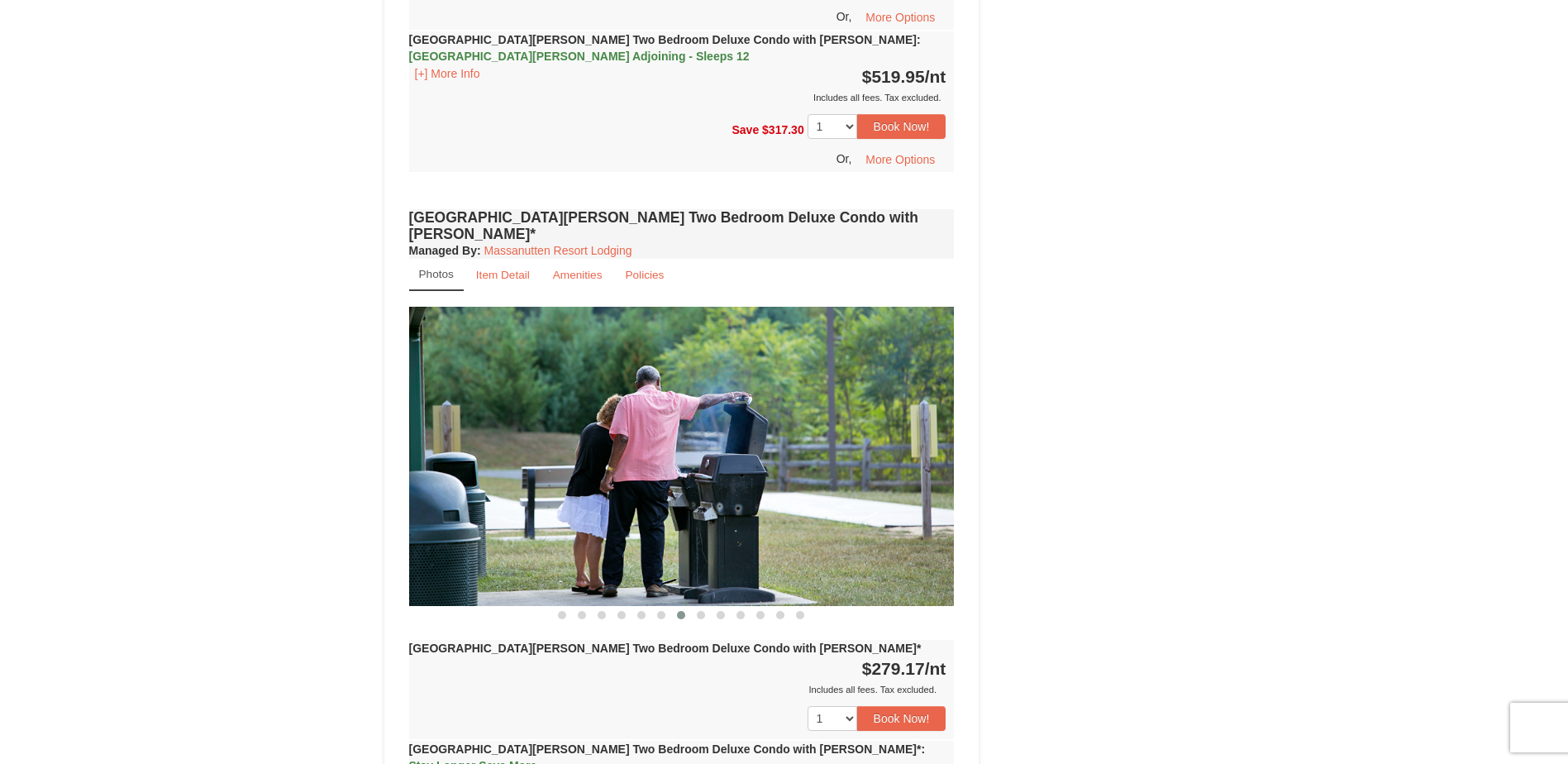
drag, startPoint x: 495, startPoint y: 345, endPoint x: 992, endPoint y: 332, distance: 497.2
click at [892, 334] on img at bounding box center [683, 456] width 546 height 299
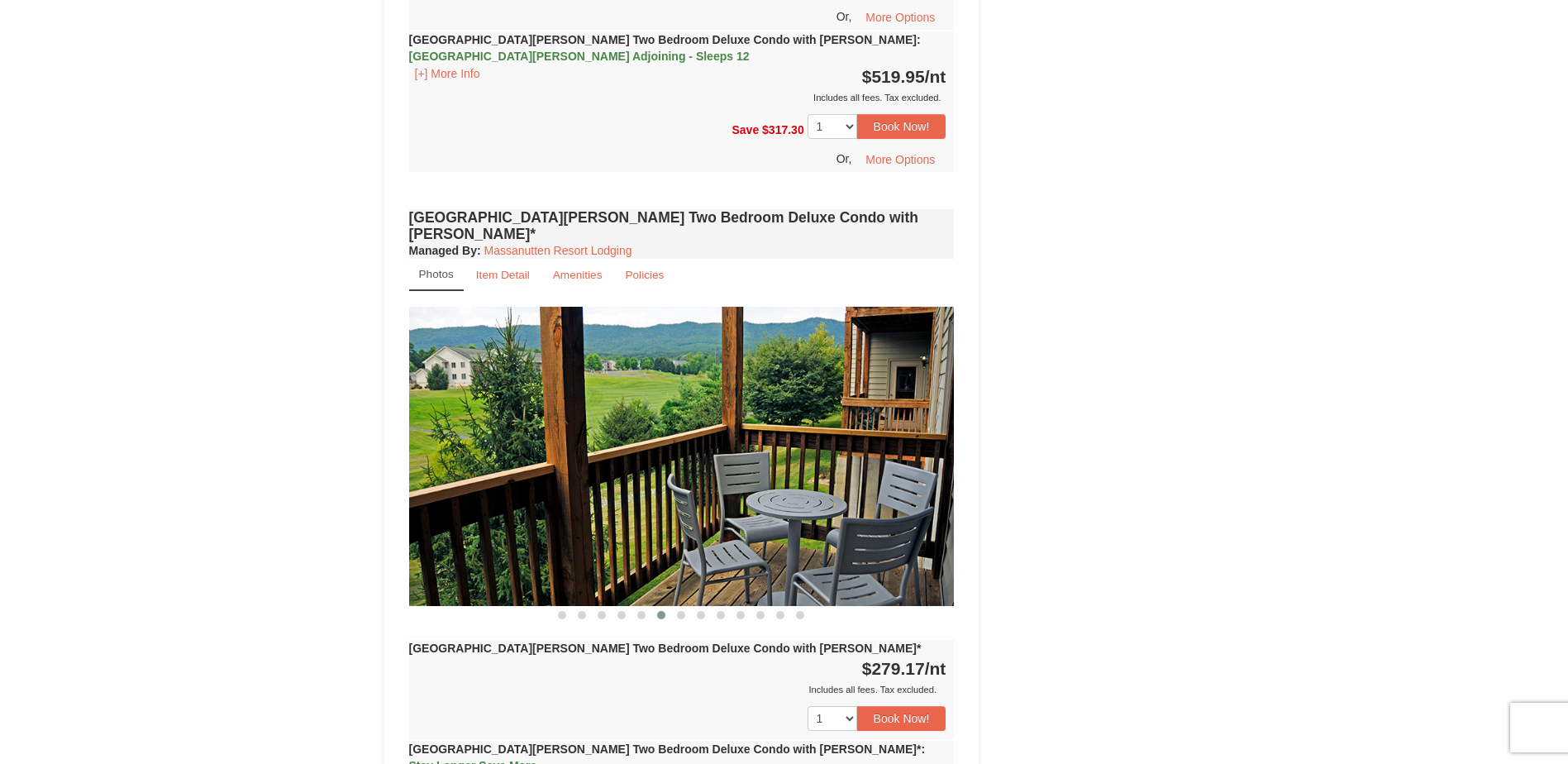
drag, startPoint x: 776, startPoint y: 378, endPoint x: 346, endPoint y: 370, distance: 430.1
click at [363, 374] on div "× <<Back to results Woodstone Meadows - Valley Premium Condos Book from $167! 1…" at bounding box center [784, 147] width 1568 height 5966
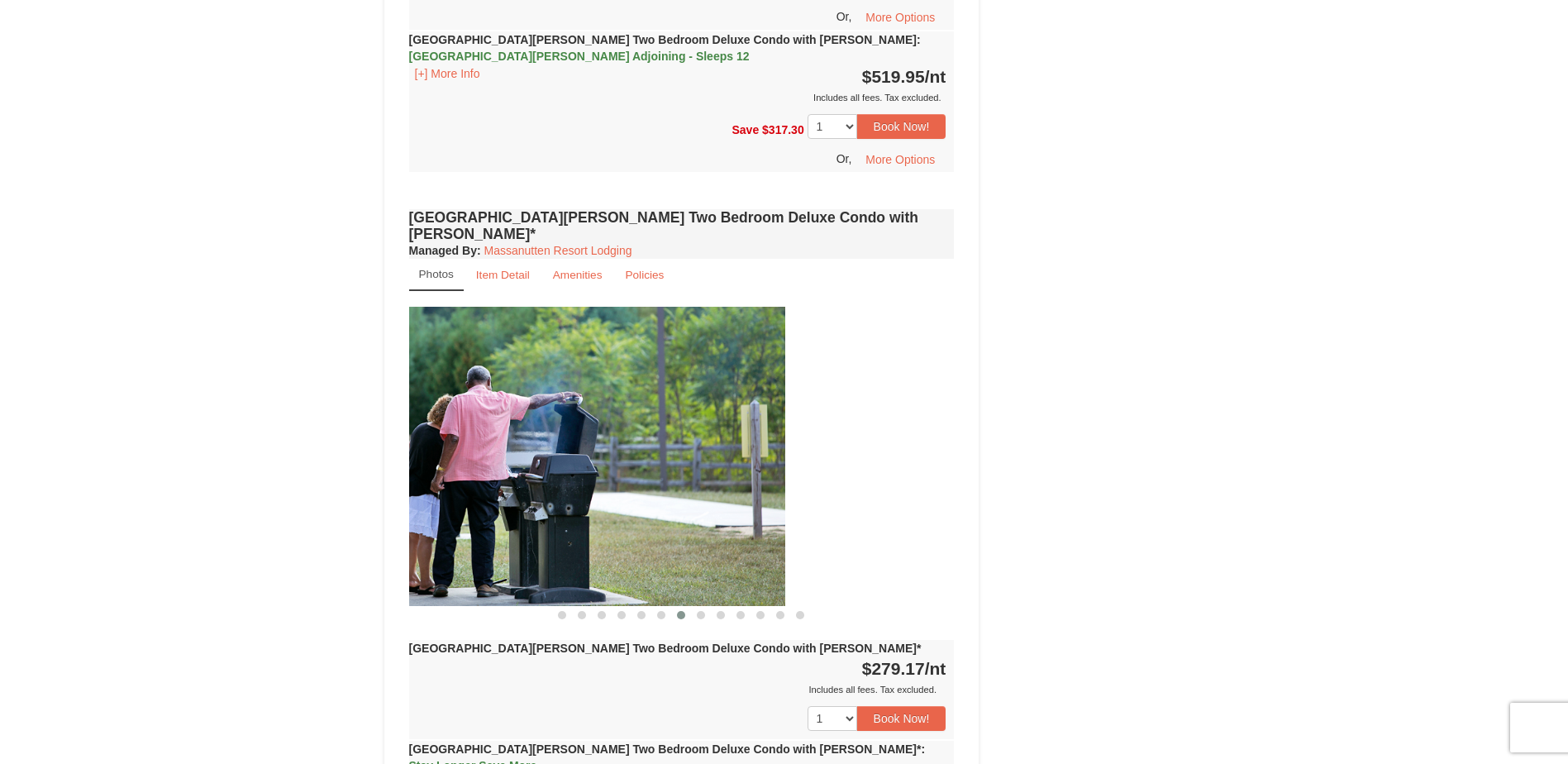
drag, startPoint x: 508, startPoint y: 387, endPoint x: 382, endPoint y: 381, distance: 126.1
click at [378, 386] on div "× <<Back to results Woodstone Meadows - Valley Premium Condos Book from $167! 1…" at bounding box center [784, 146] width 833 height 5932
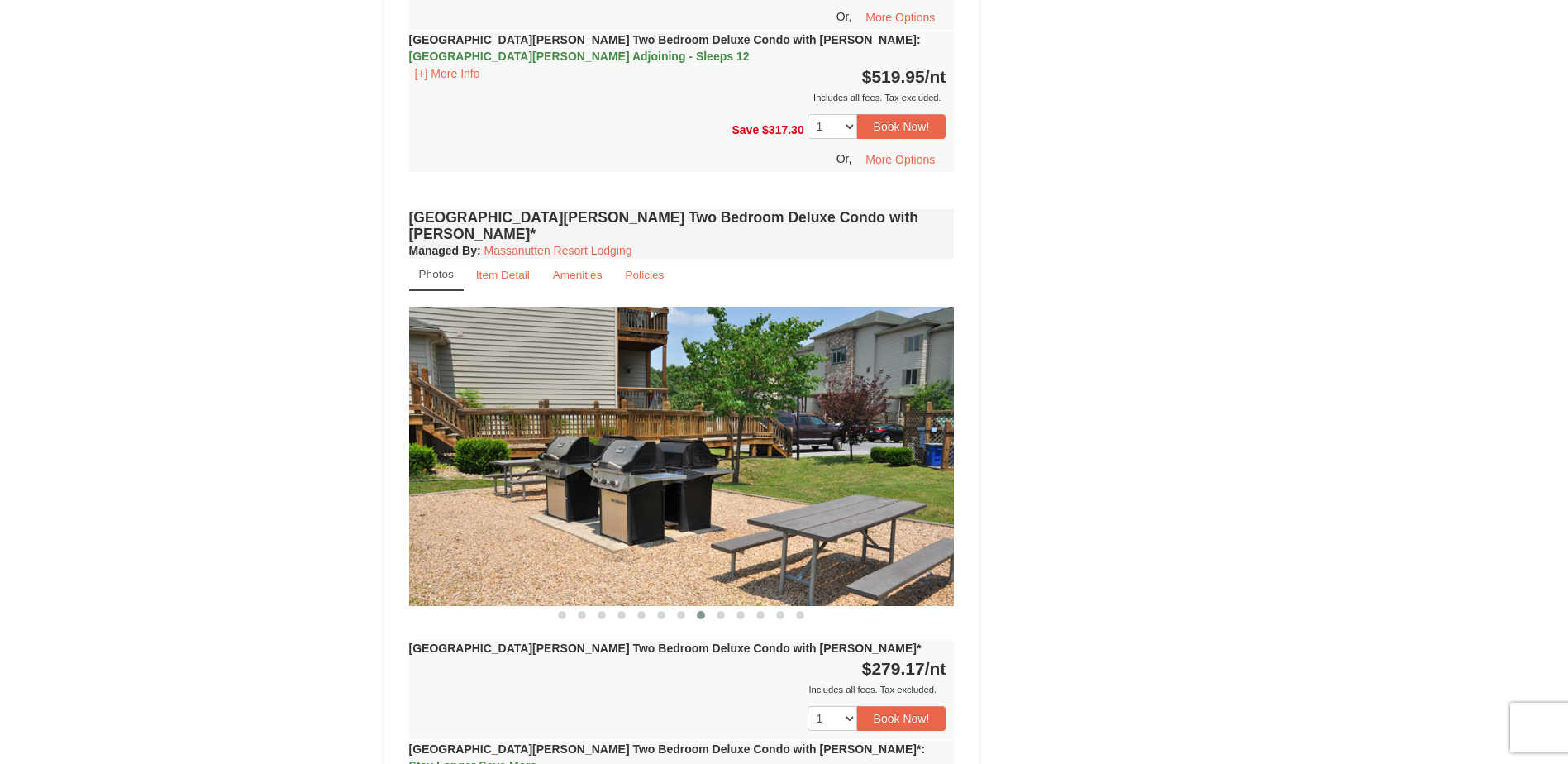
drag, startPoint x: 737, startPoint y: 415, endPoint x: 462, endPoint y: 315, distance: 292.6
click at [457, 407] on img at bounding box center [683, 456] width 546 height 299
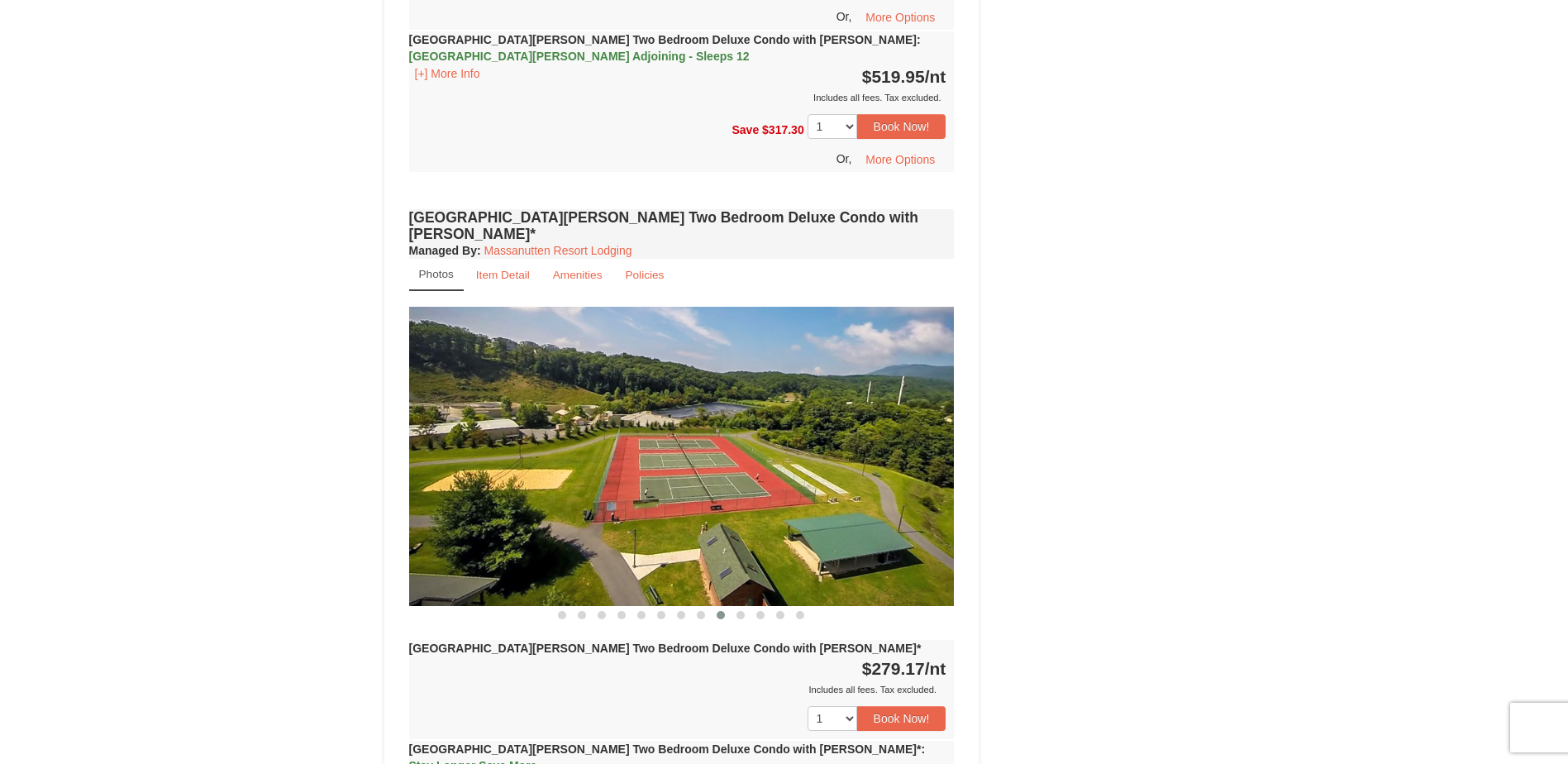
drag, startPoint x: 534, startPoint y: 401, endPoint x: 745, endPoint y: 376, distance: 212.5
click at [804, 407] on img at bounding box center [683, 456] width 546 height 299
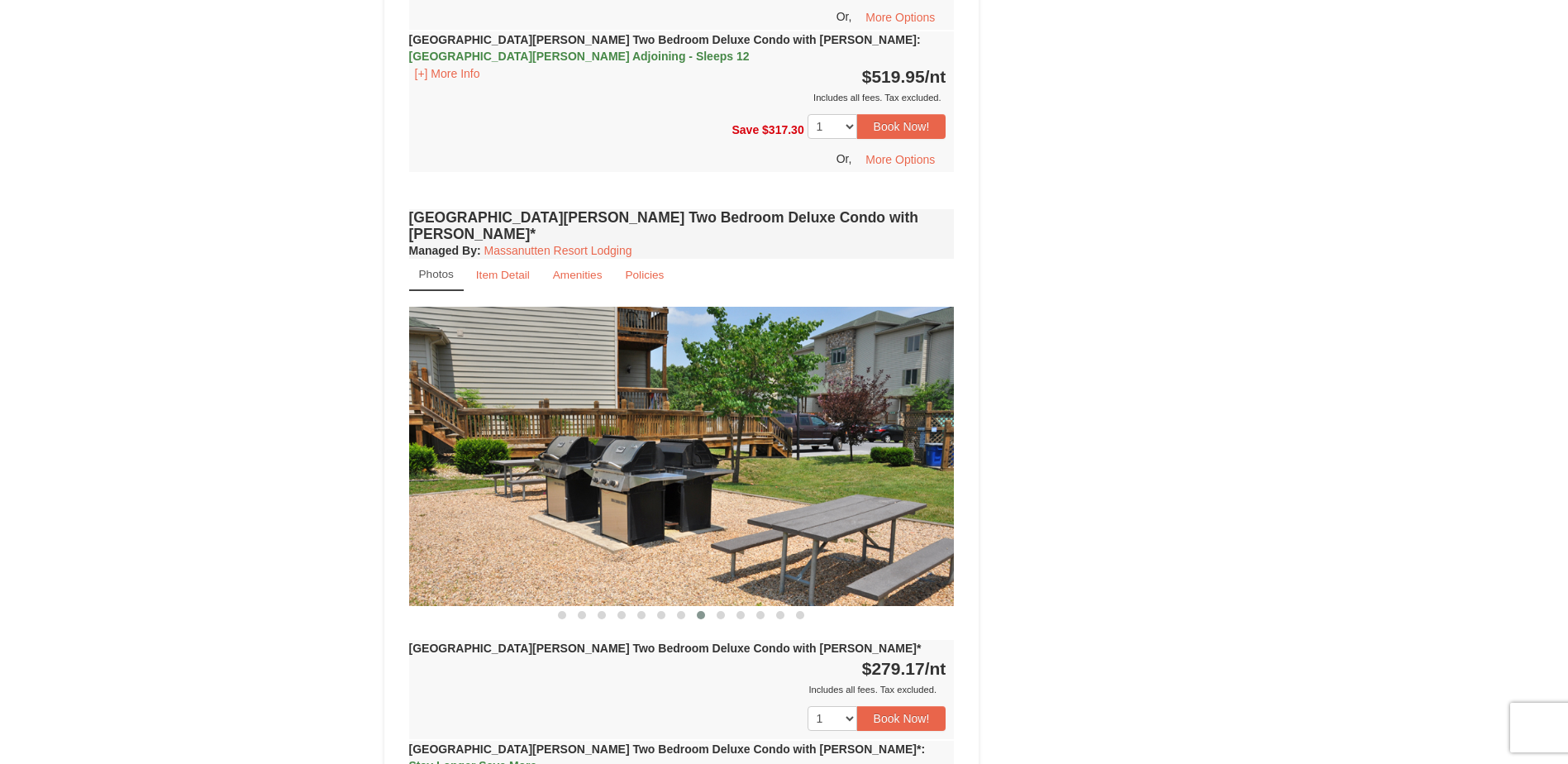
drag, startPoint x: 605, startPoint y: 432, endPoint x: 302, endPoint y: 256, distance: 350.4
click at [375, 397] on div "× <<Back to results Woodstone Meadows - Valley Premium Condos Book from $167! 1…" at bounding box center [784, 146] width 833 height 5932
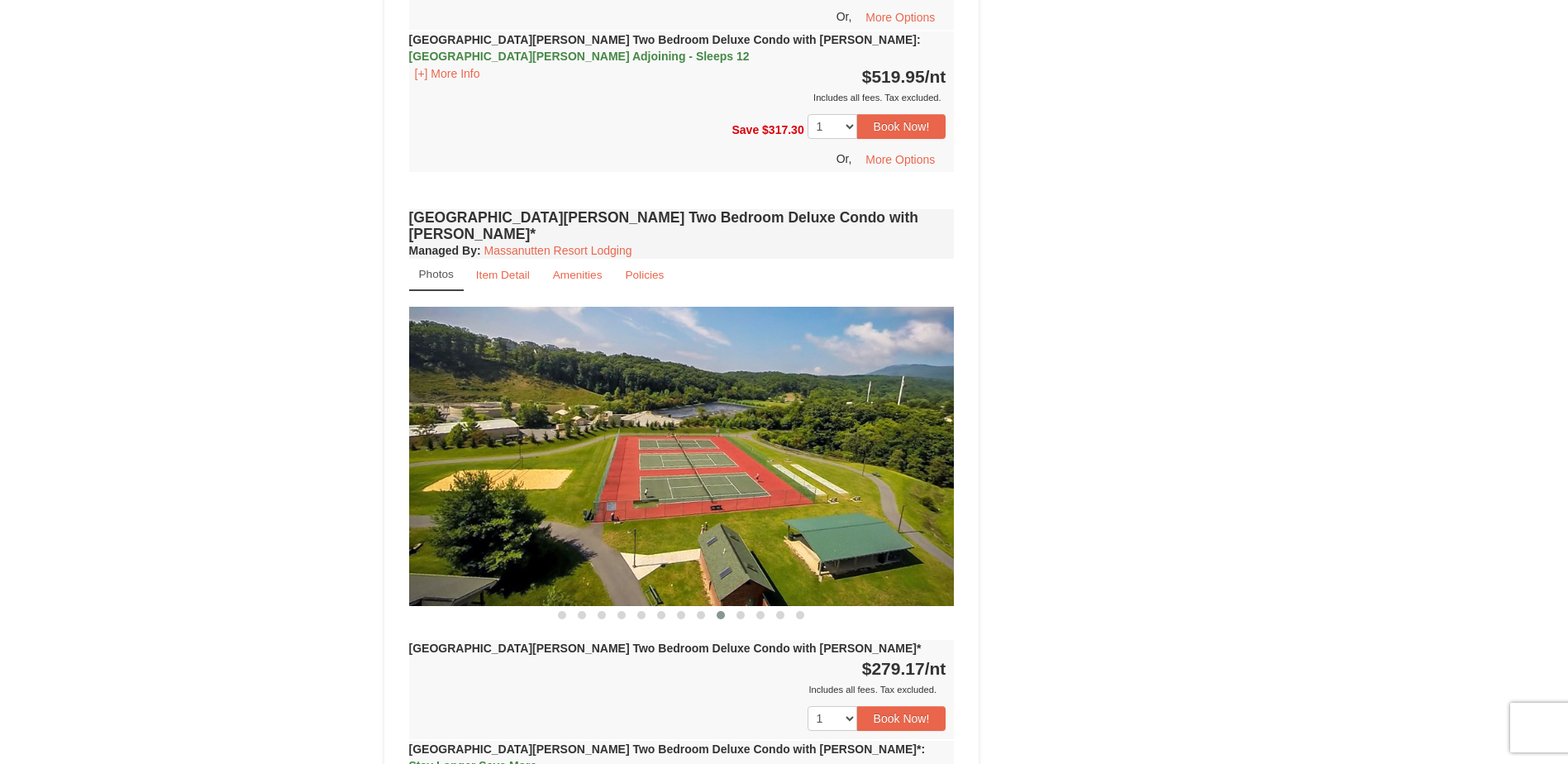
drag, startPoint x: 844, startPoint y: 411, endPoint x: 437, endPoint y: 219, distance: 450.0
click at [675, 378] on img at bounding box center [683, 456] width 546 height 299
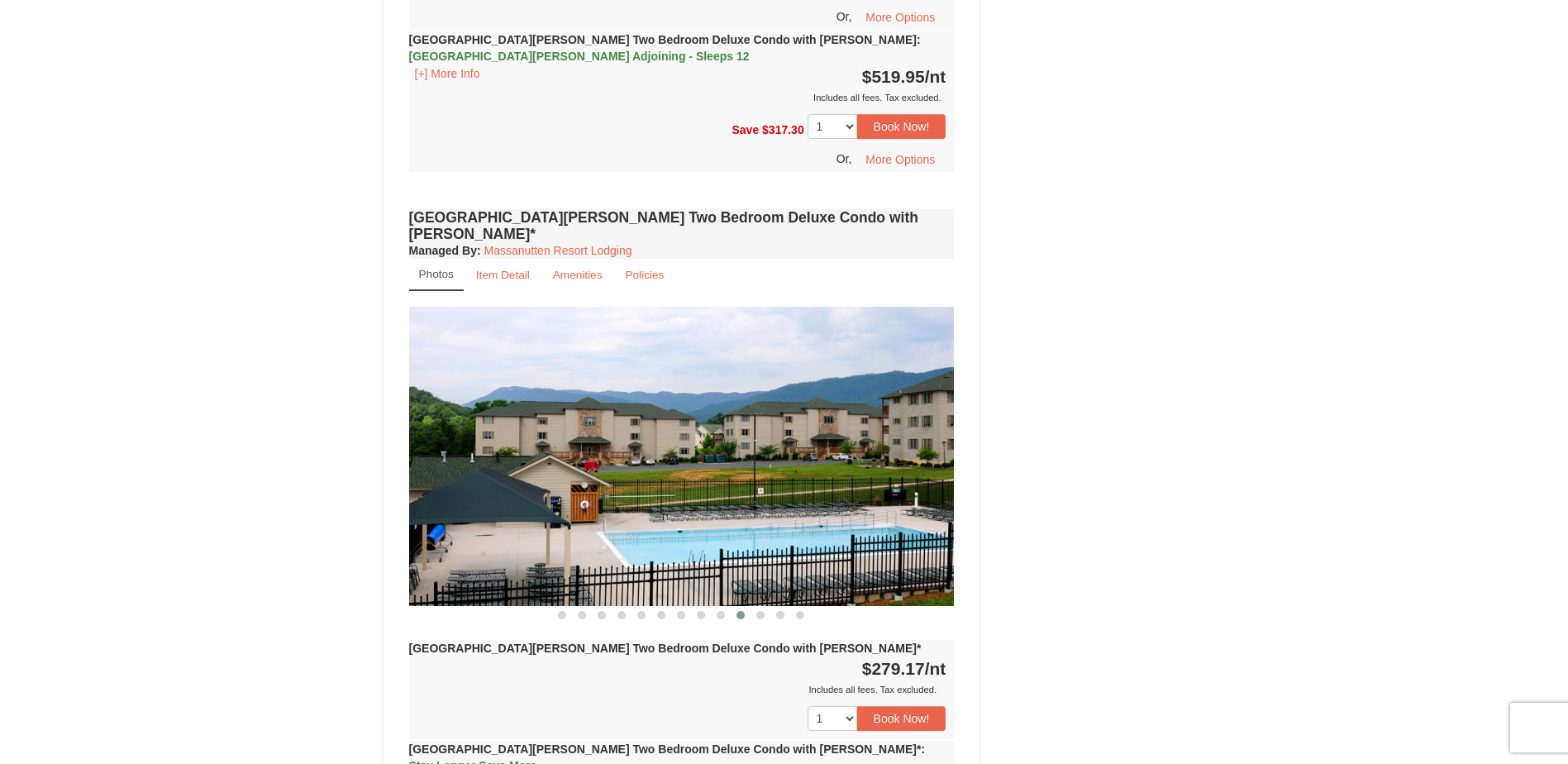
drag, startPoint x: 799, startPoint y: 412, endPoint x: 713, endPoint y: 371, distance: 95.3
click at [732, 417] on img at bounding box center [683, 456] width 546 height 299
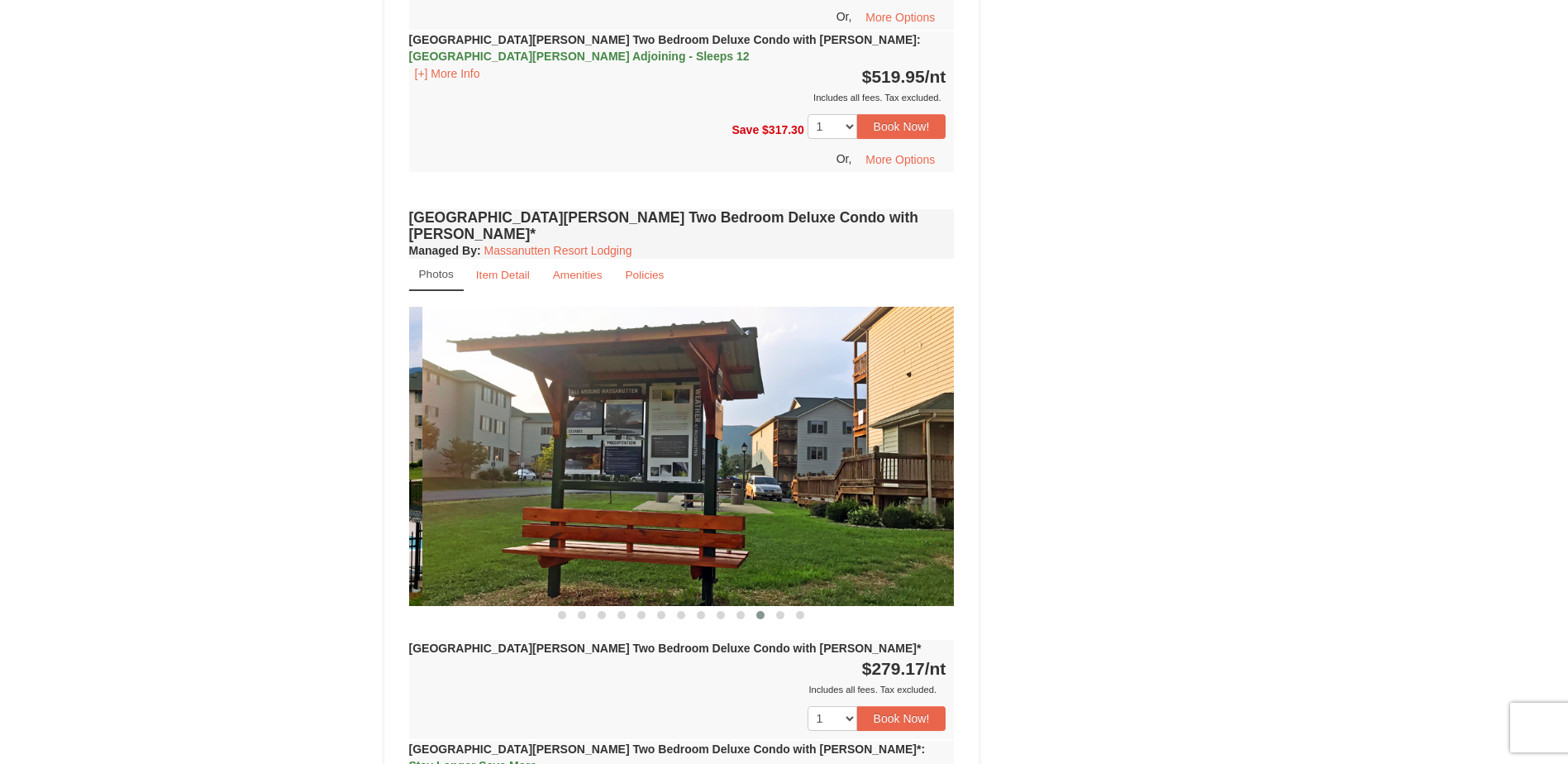
drag, startPoint x: 648, startPoint y: 332, endPoint x: 923, endPoint y: 121, distance: 346.6
click at [817, 307] on img at bounding box center [696, 456] width 546 height 299
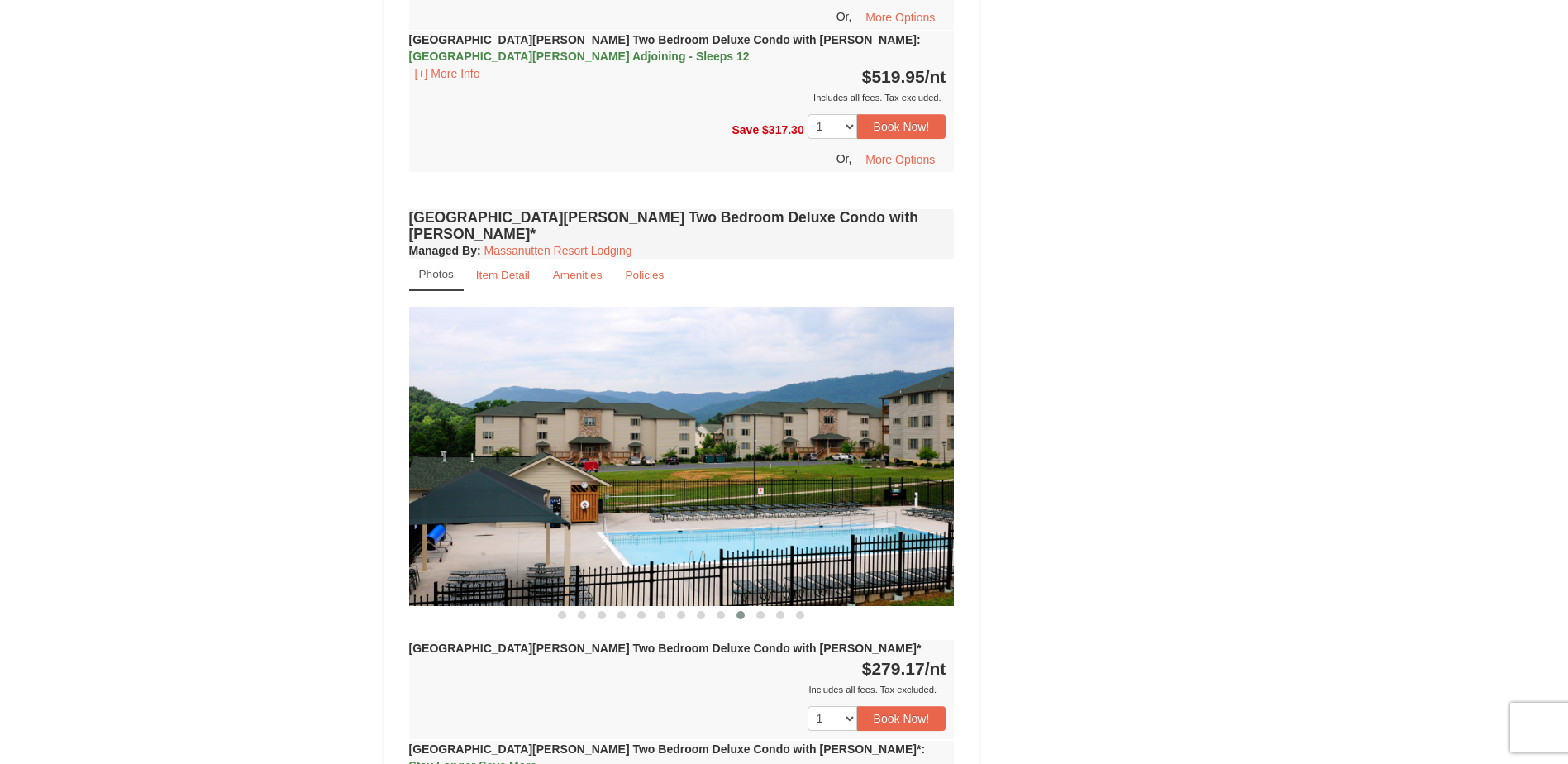
drag, startPoint x: 775, startPoint y: 380, endPoint x: 676, endPoint y: 246, distance: 166.6
click at [706, 355] on img at bounding box center [683, 456] width 546 height 299
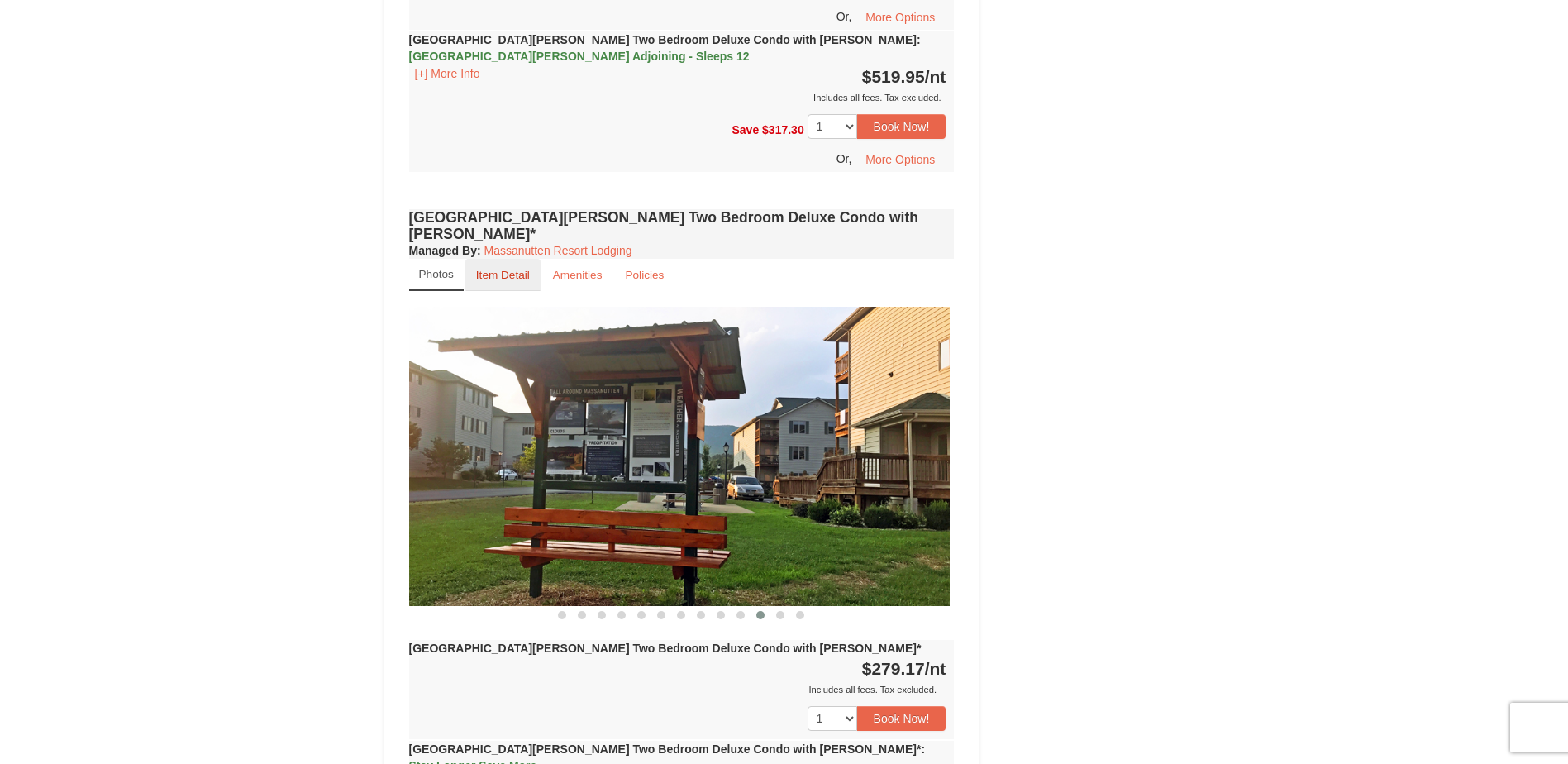
drag, startPoint x: 833, startPoint y: 373, endPoint x: 522, endPoint y: 154, distance: 380.4
click at [529, 259] on div "Photos Item Detail Amenities Policies Woodstone Meadows - Valley Premium Condos…" at bounding box center [683, 440] width 546 height 364
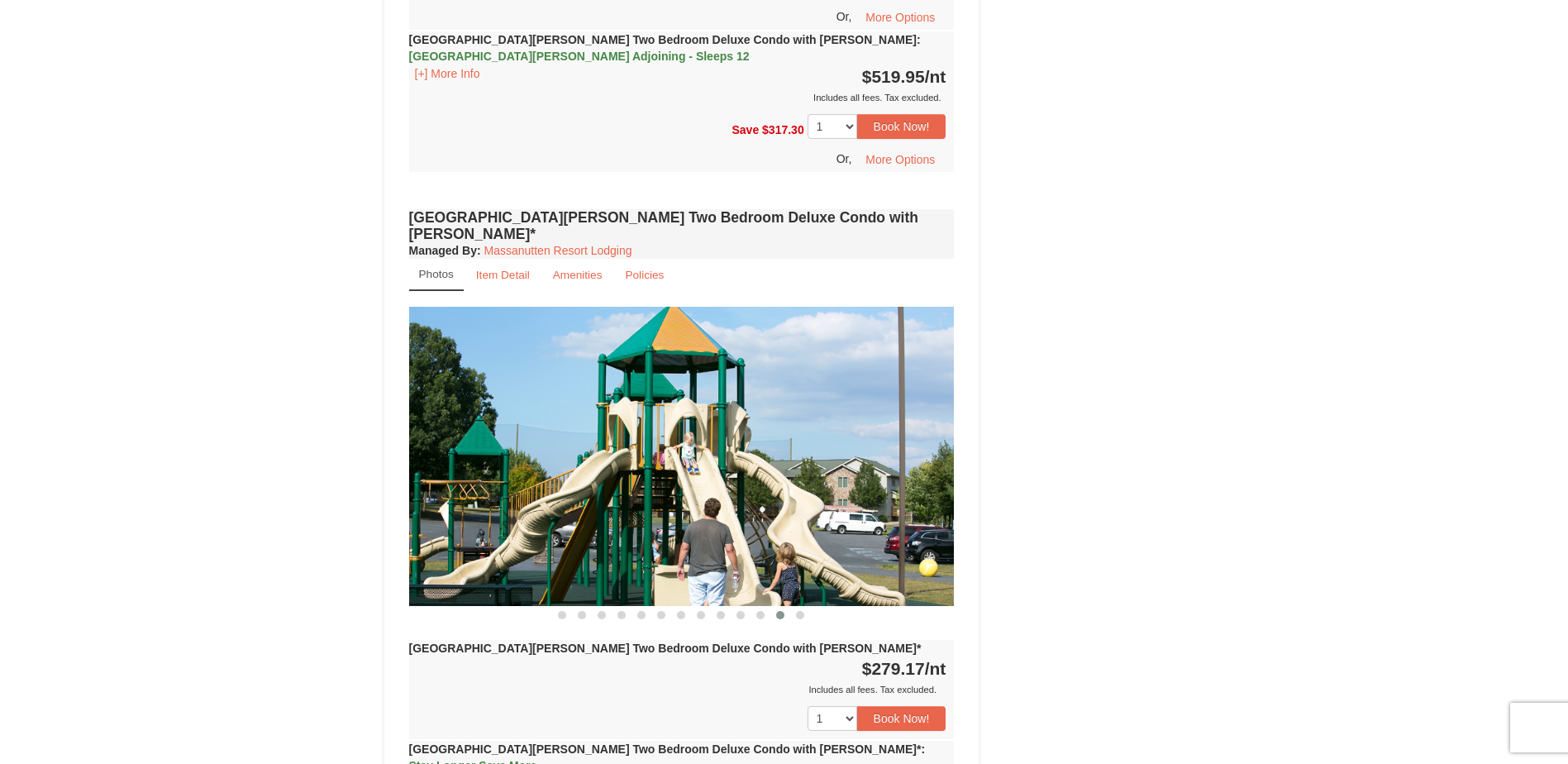
drag, startPoint x: 770, startPoint y: 405, endPoint x: 478, endPoint y: 383, distance: 292.8
click at [479, 386] on img at bounding box center [683, 456] width 546 height 299
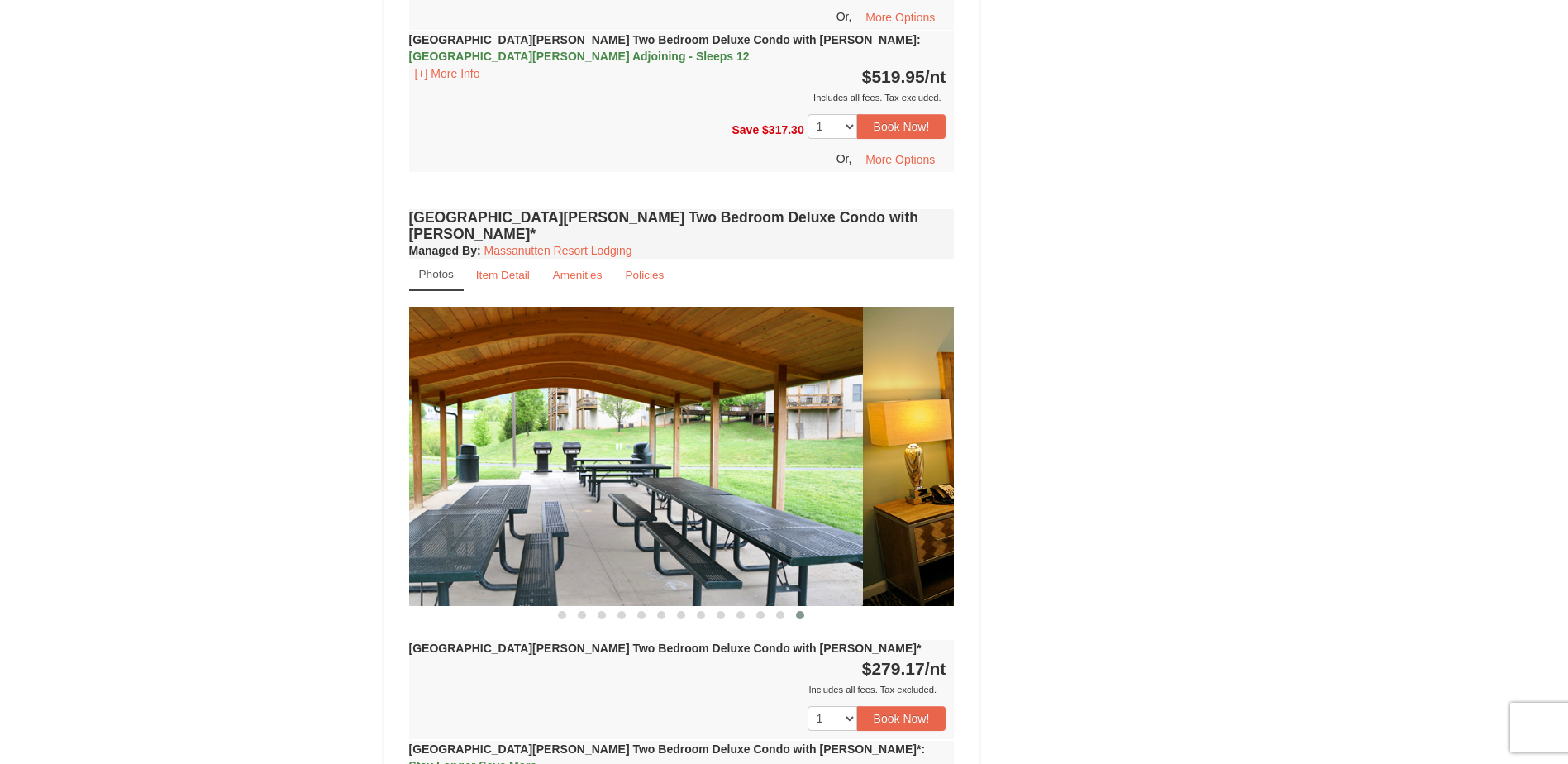
drag, startPoint x: 893, startPoint y: 442, endPoint x: 792, endPoint y: 403, distance: 108.3
click at [796, 409] on img at bounding box center [590, 456] width 546 height 299
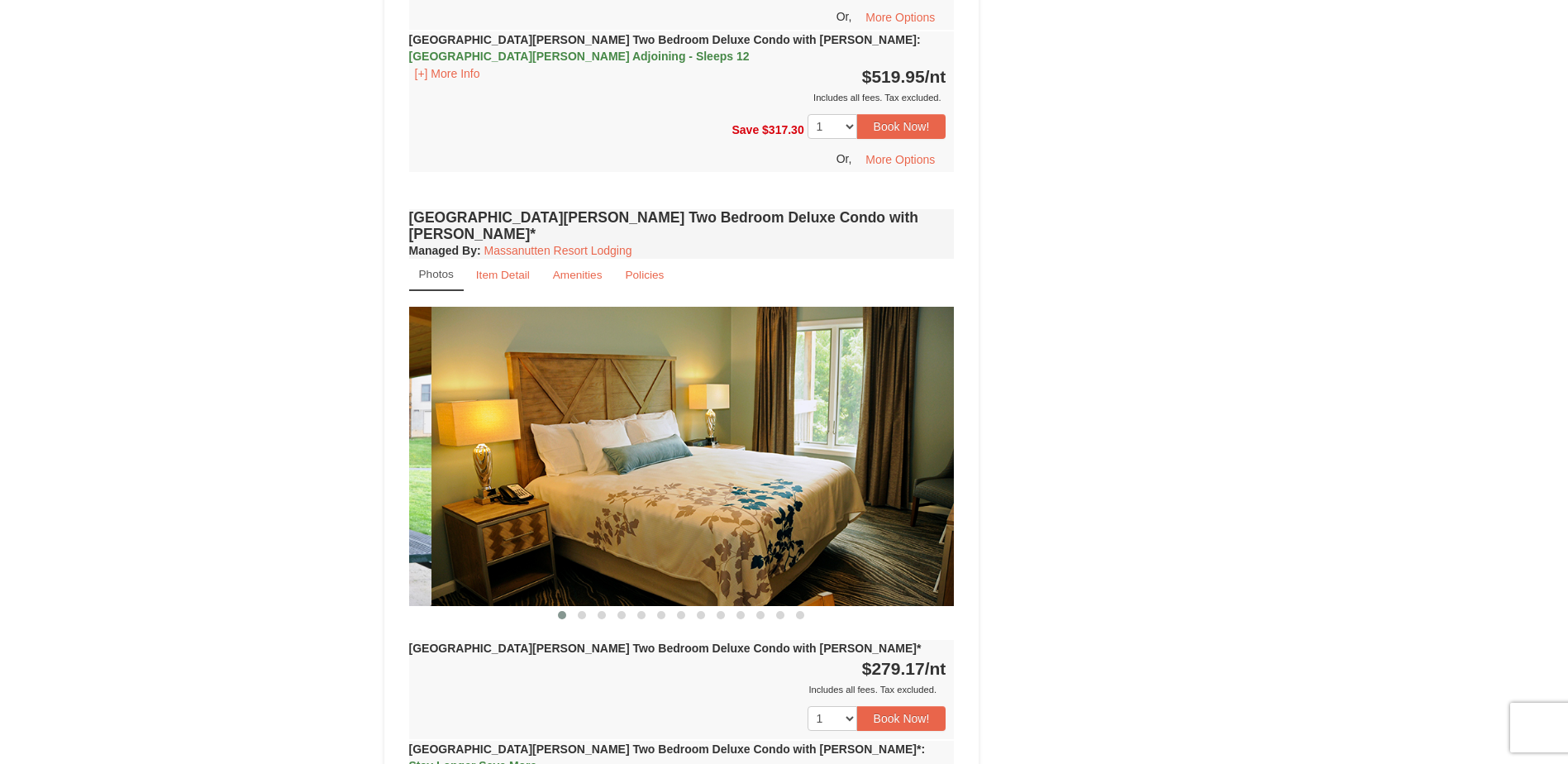
drag, startPoint x: 798, startPoint y: 336, endPoint x: 953, endPoint y: 328, distance: 155.2
click at [953, 328] on img at bounding box center [705, 456] width 546 height 299
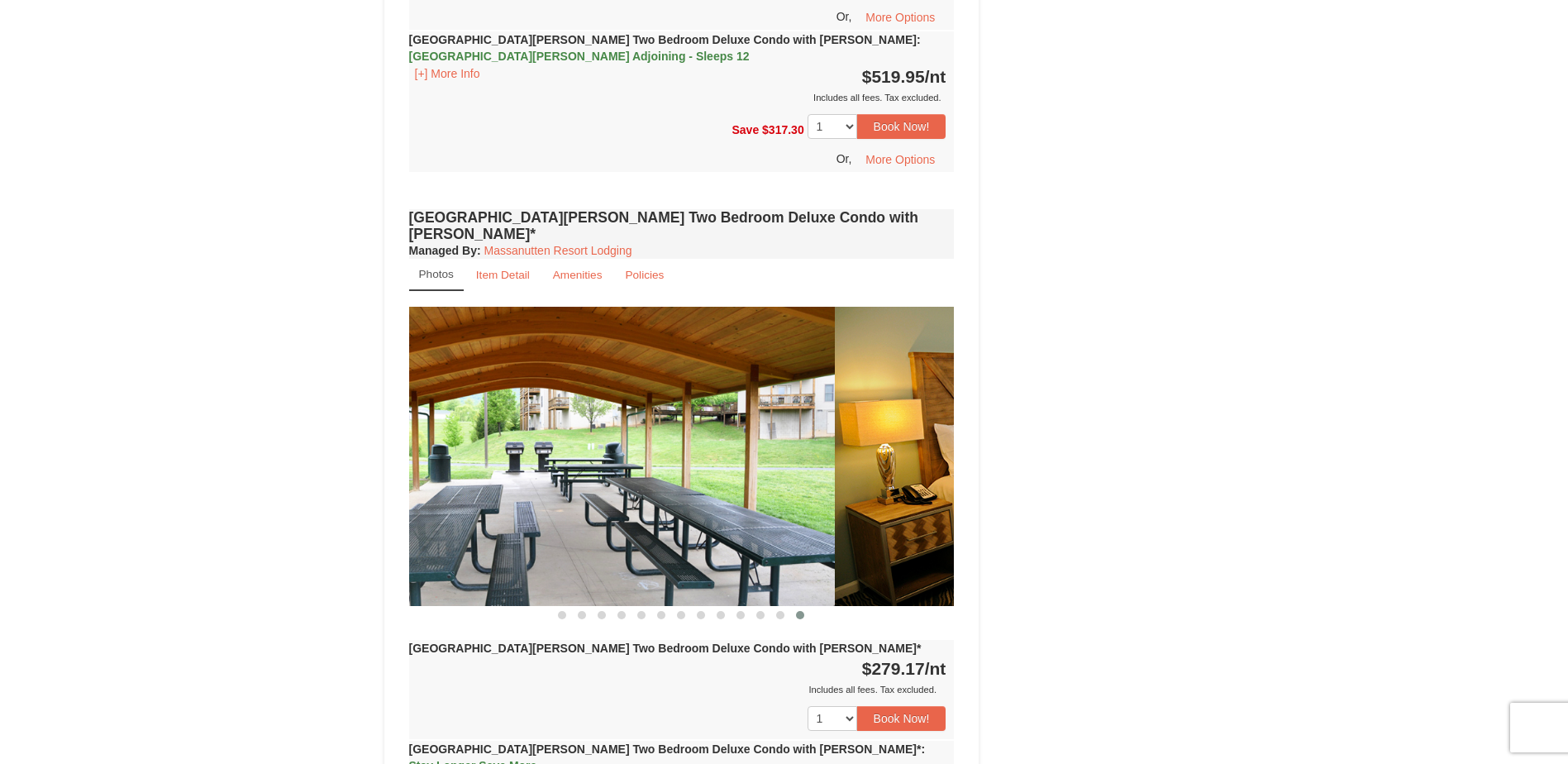
drag, startPoint x: 900, startPoint y: 331, endPoint x: 727, endPoint y: 322, distance: 173.2
click at [745, 331] on img at bounding box center [562, 456] width 546 height 299
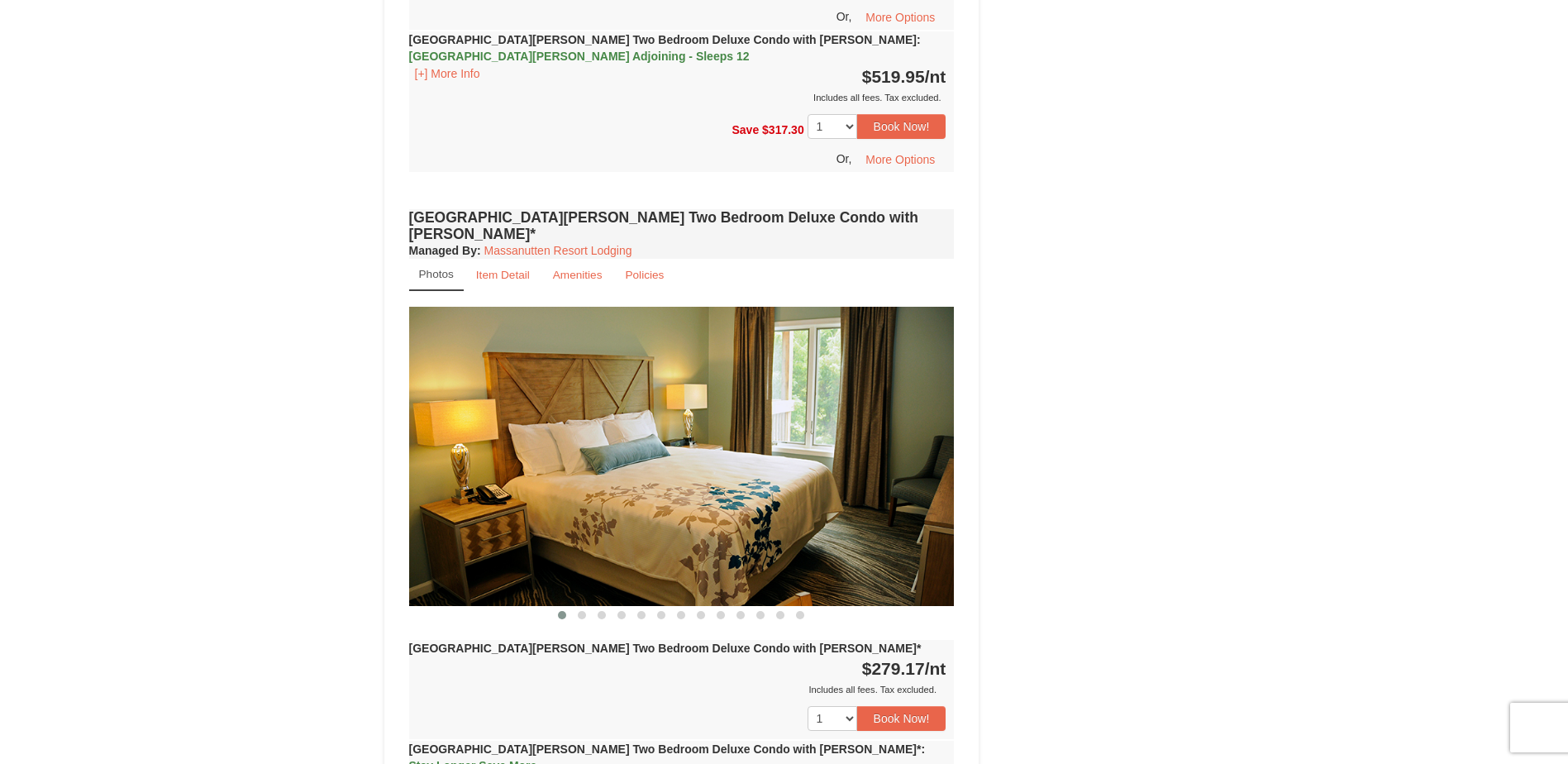
drag, startPoint x: 729, startPoint y: 324, endPoint x: 559, endPoint y: 69, distance: 306.5
click at [648, 307] on img at bounding box center [683, 456] width 546 height 299
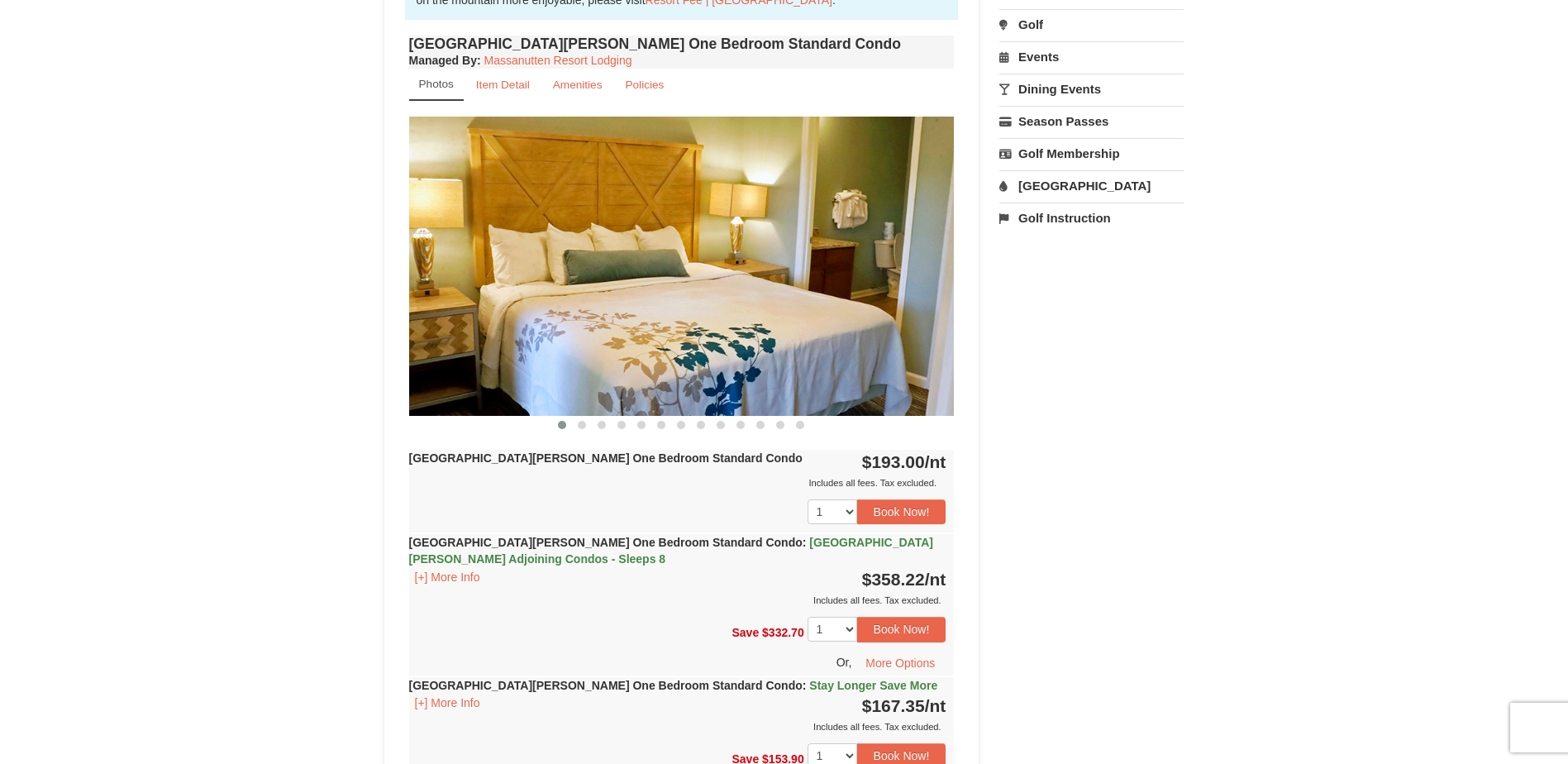
scroll to position [331, 0]
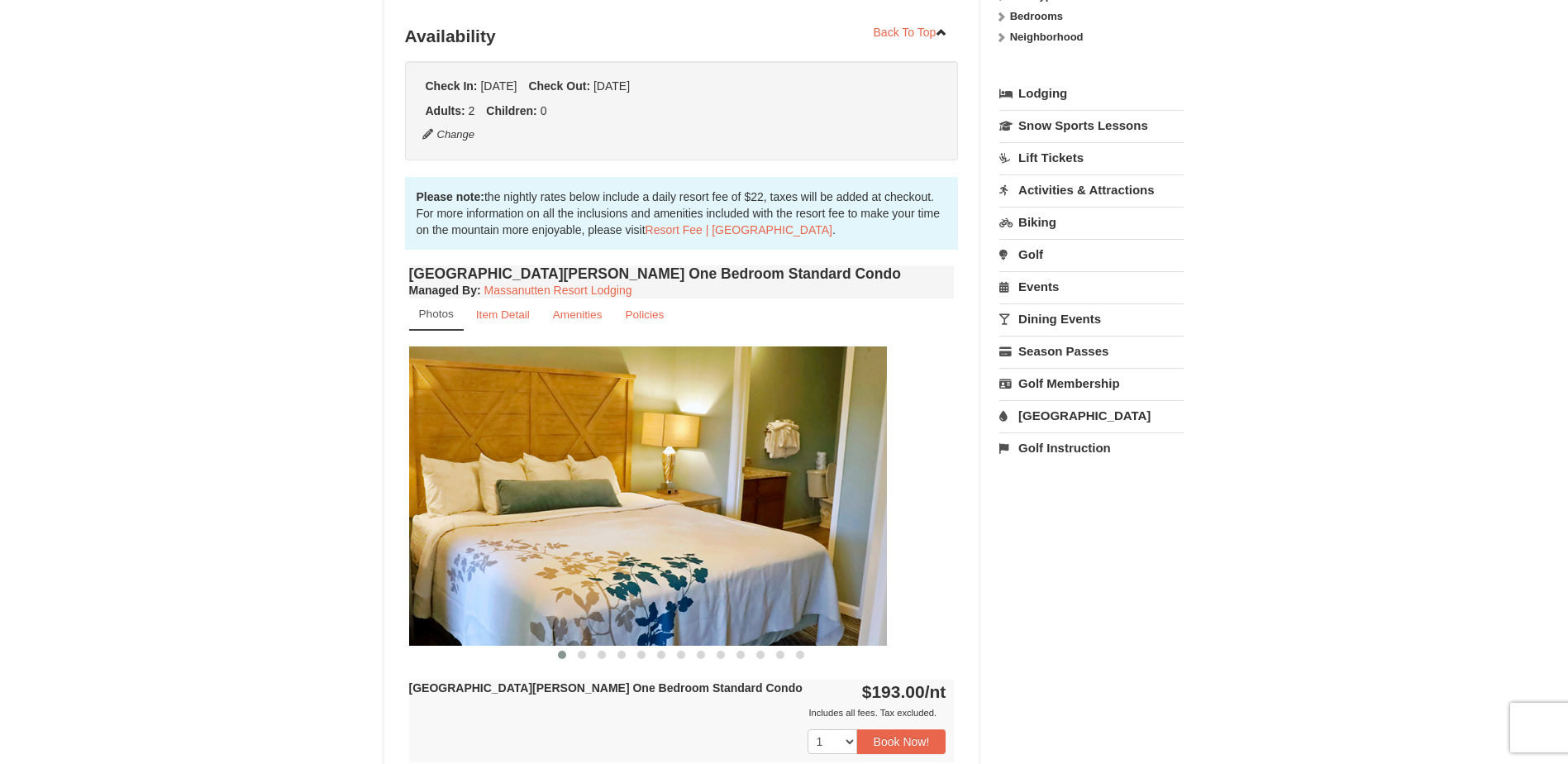
drag, startPoint x: 538, startPoint y: 466, endPoint x: 394, endPoint y: 316, distance: 207.9
click at [421, 448] on img at bounding box center [614, 495] width 546 height 299
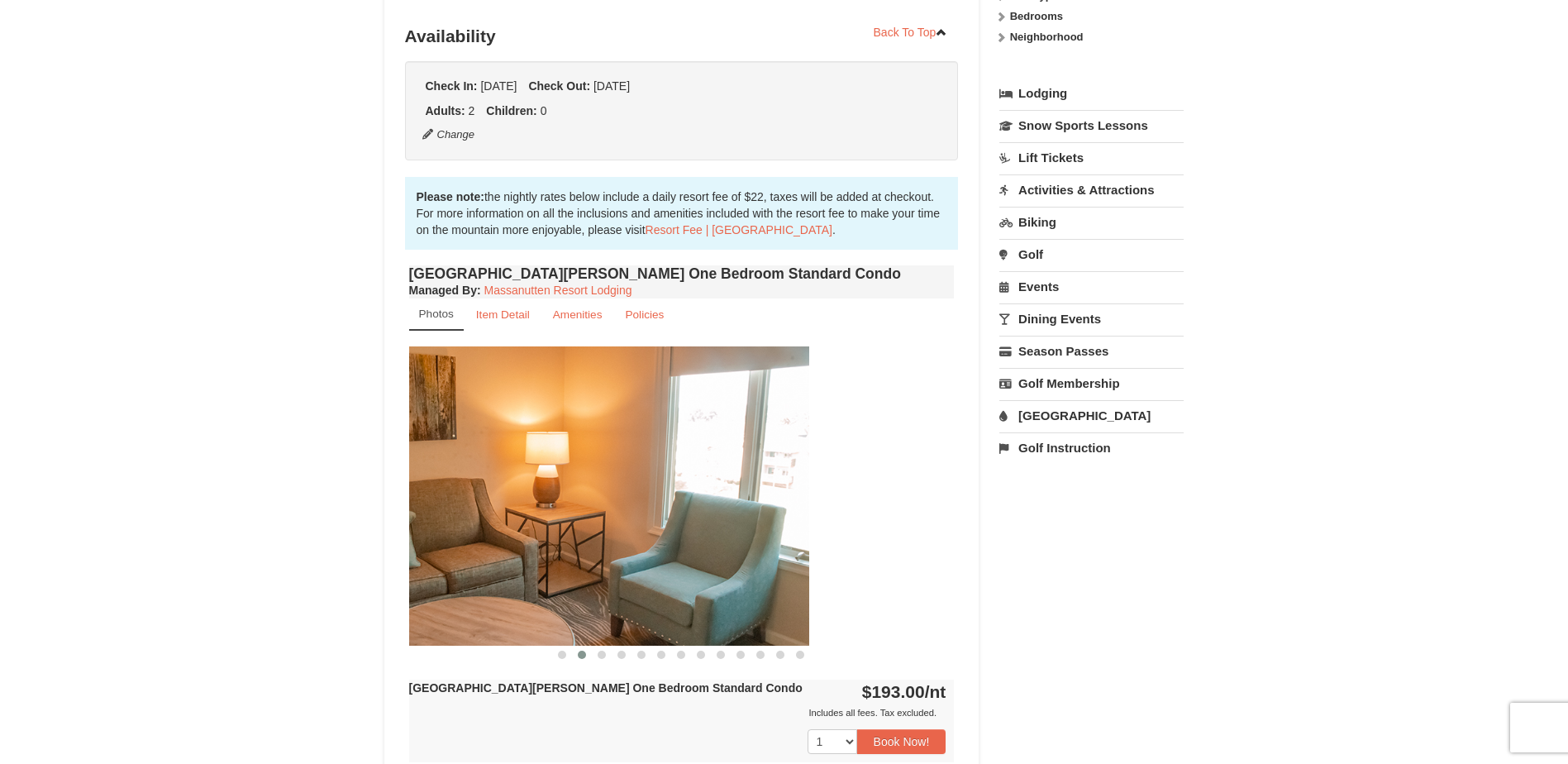
drag, startPoint x: 697, startPoint y: 526, endPoint x: 394, endPoint y: 658, distance: 330.5
click at [479, 573] on img at bounding box center [537, 495] width 546 height 299
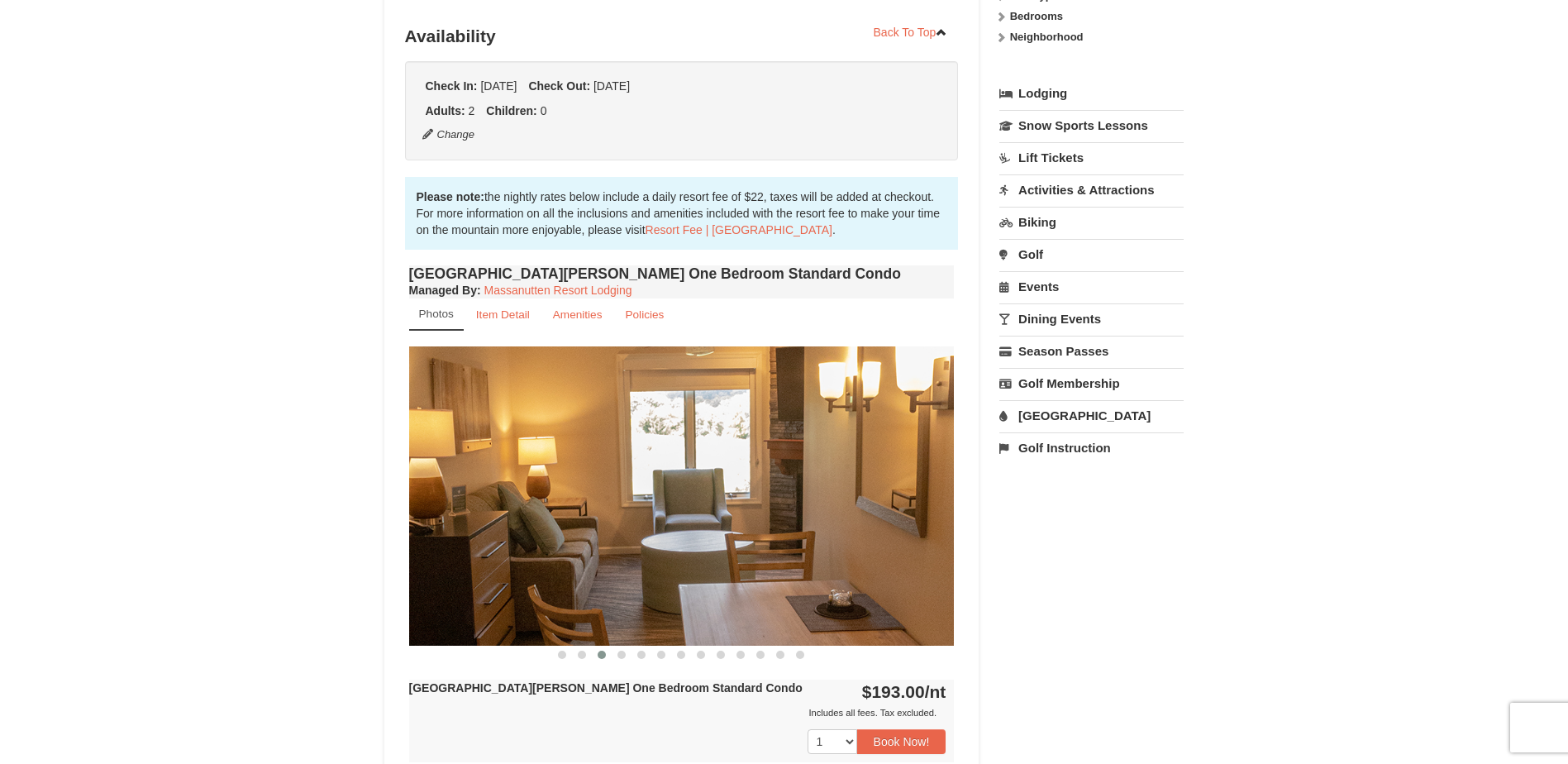
drag, startPoint x: 851, startPoint y: 572, endPoint x: 421, endPoint y: 601, distance: 431.0
click at [422, 601] on img at bounding box center [683, 495] width 546 height 299
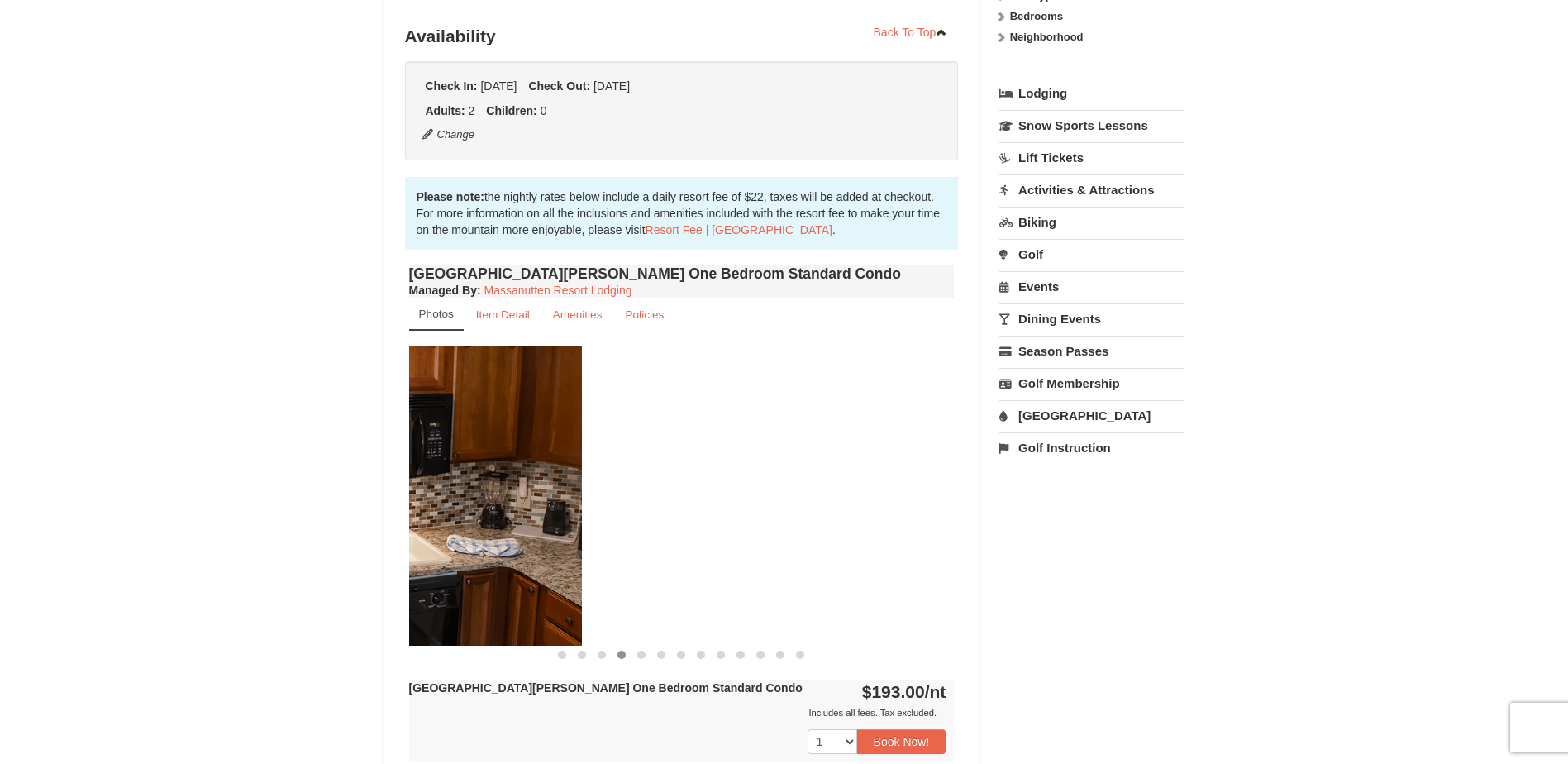
drag, startPoint x: 706, startPoint y: 532, endPoint x: 312, endPoint y: 512, distance: 394.5
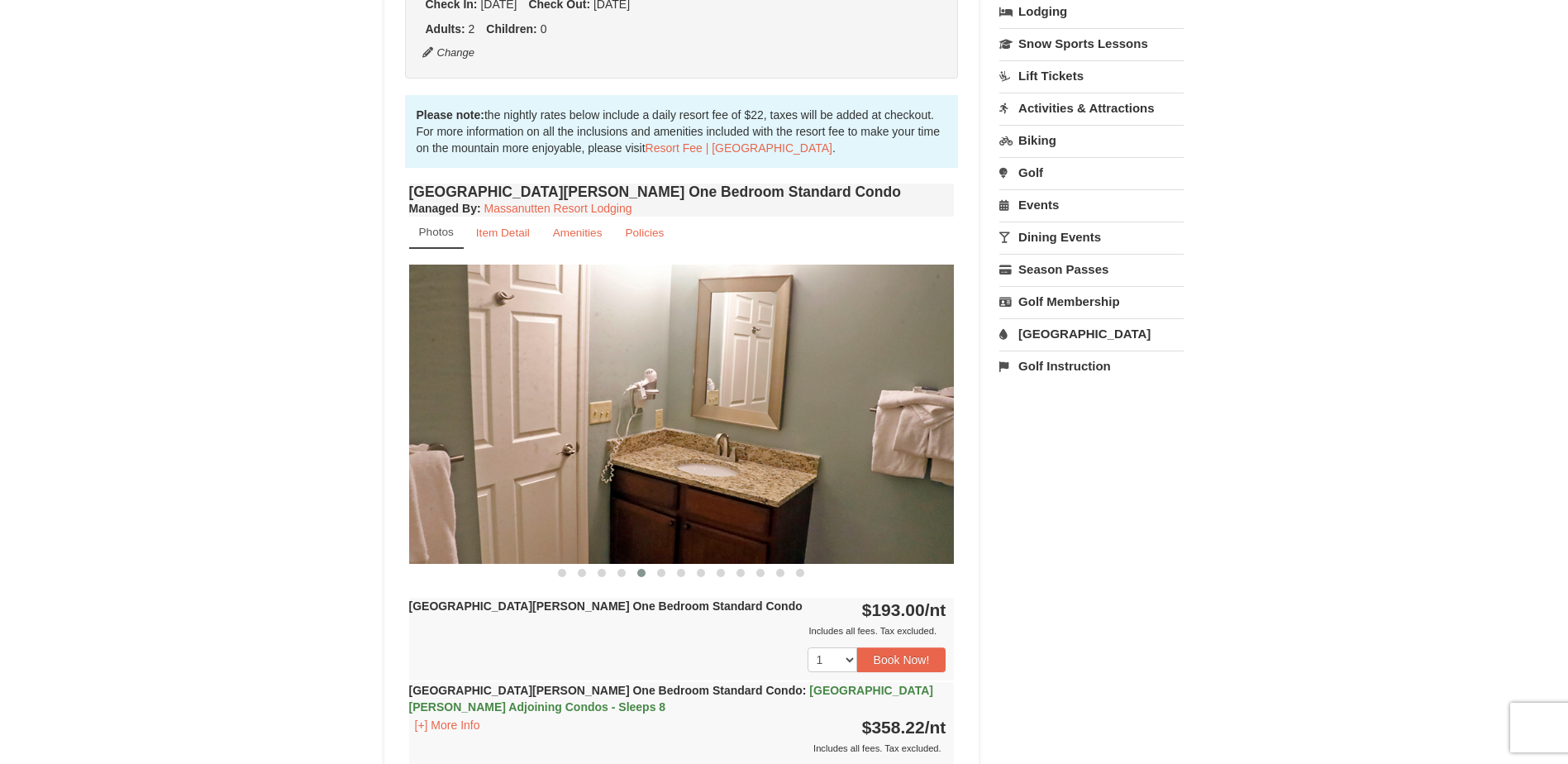
scroll to position [413, 0]
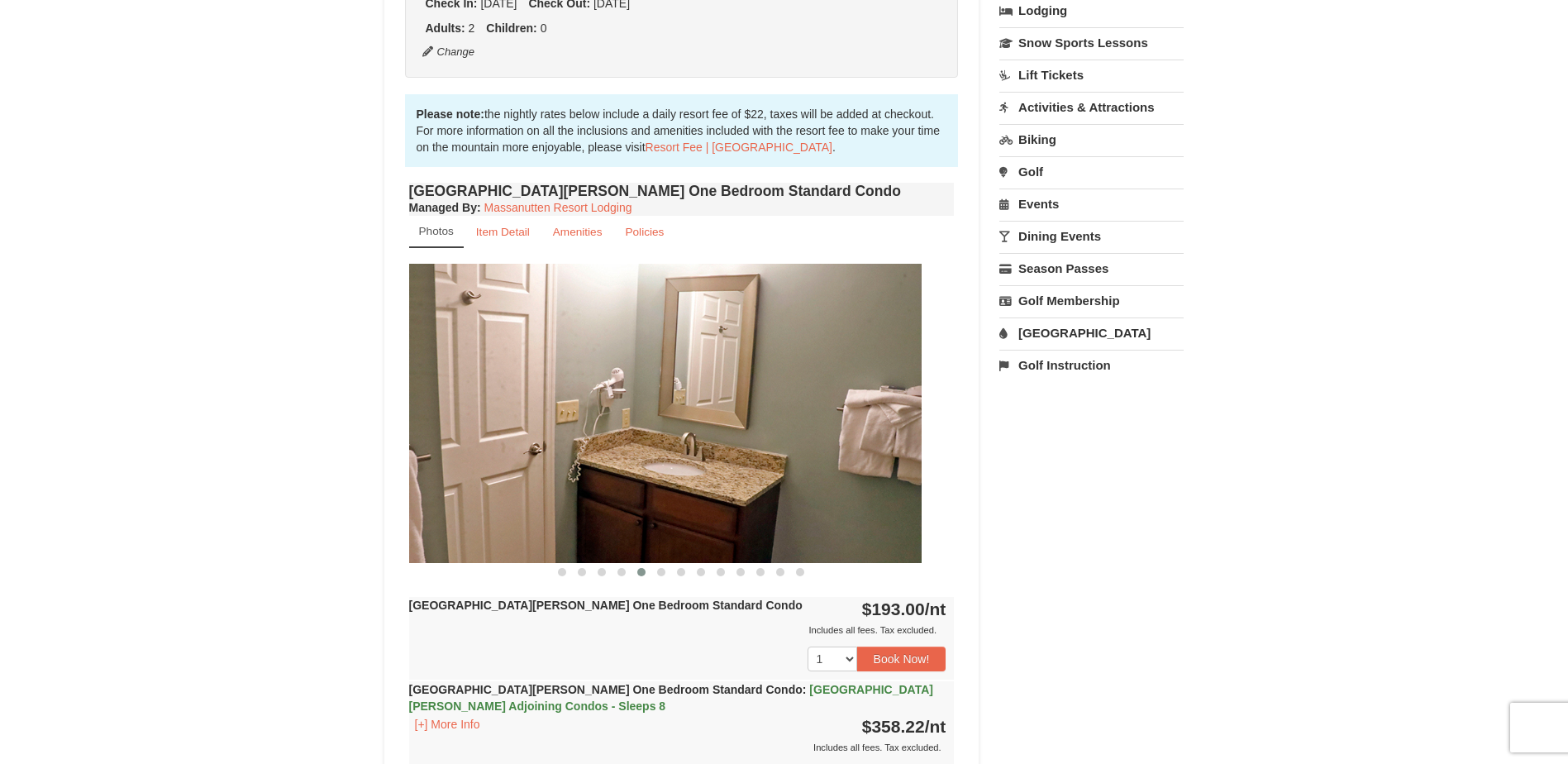
drag, startPoint x: 751, startPoint y: 496, endPoint x: 449, endPoint y: 536, distance: 304.6
click at [456, 536] on img at bounding box center [649, 413] width 546 height 299
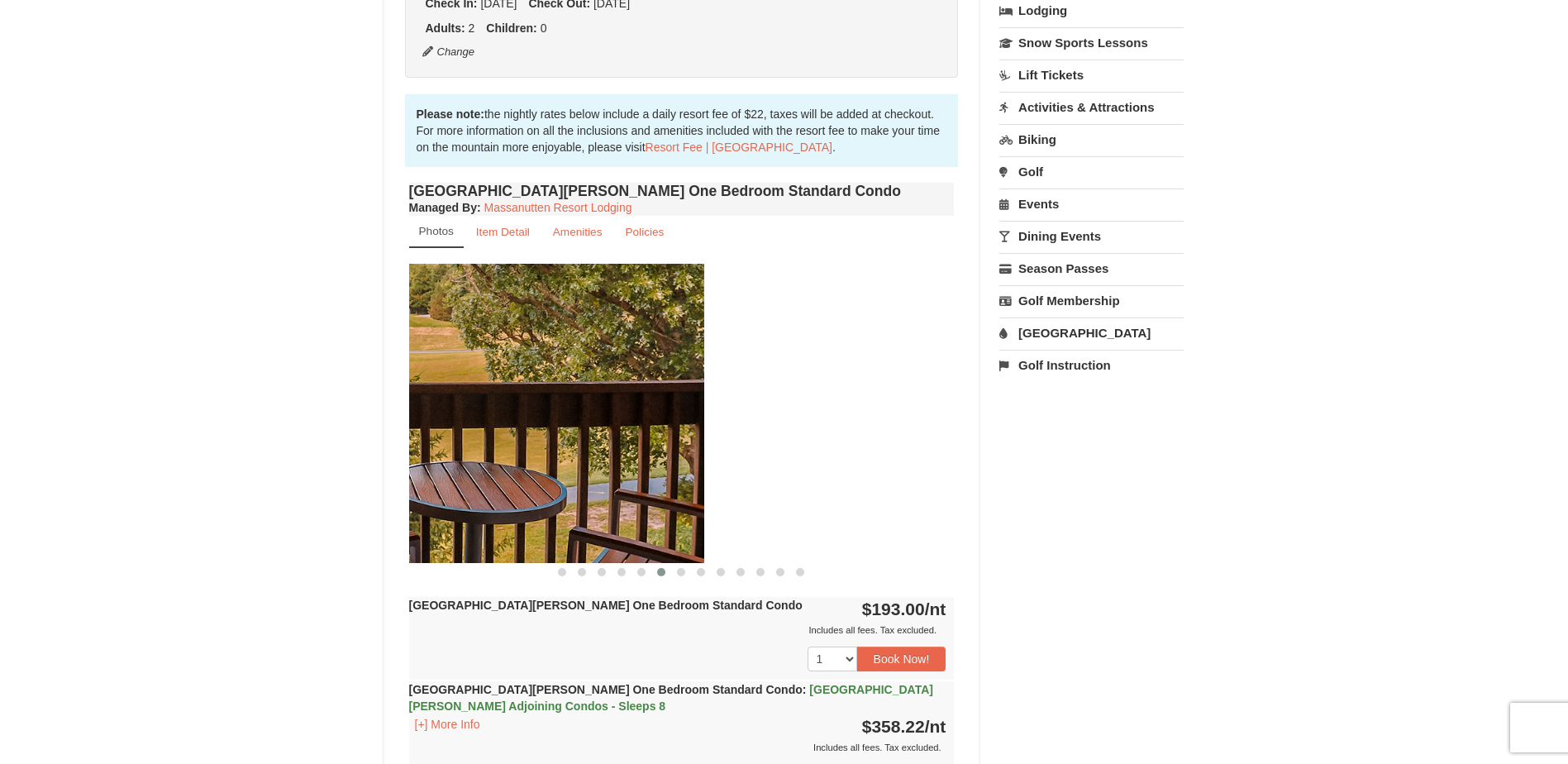
drag, startPoint x: 687, startPoint y: 486, endPoint x: 448, endPoint y: 475, distance: 239.3
click at [456, 481] on img at bounding box center [432, 413] width 546 height 299
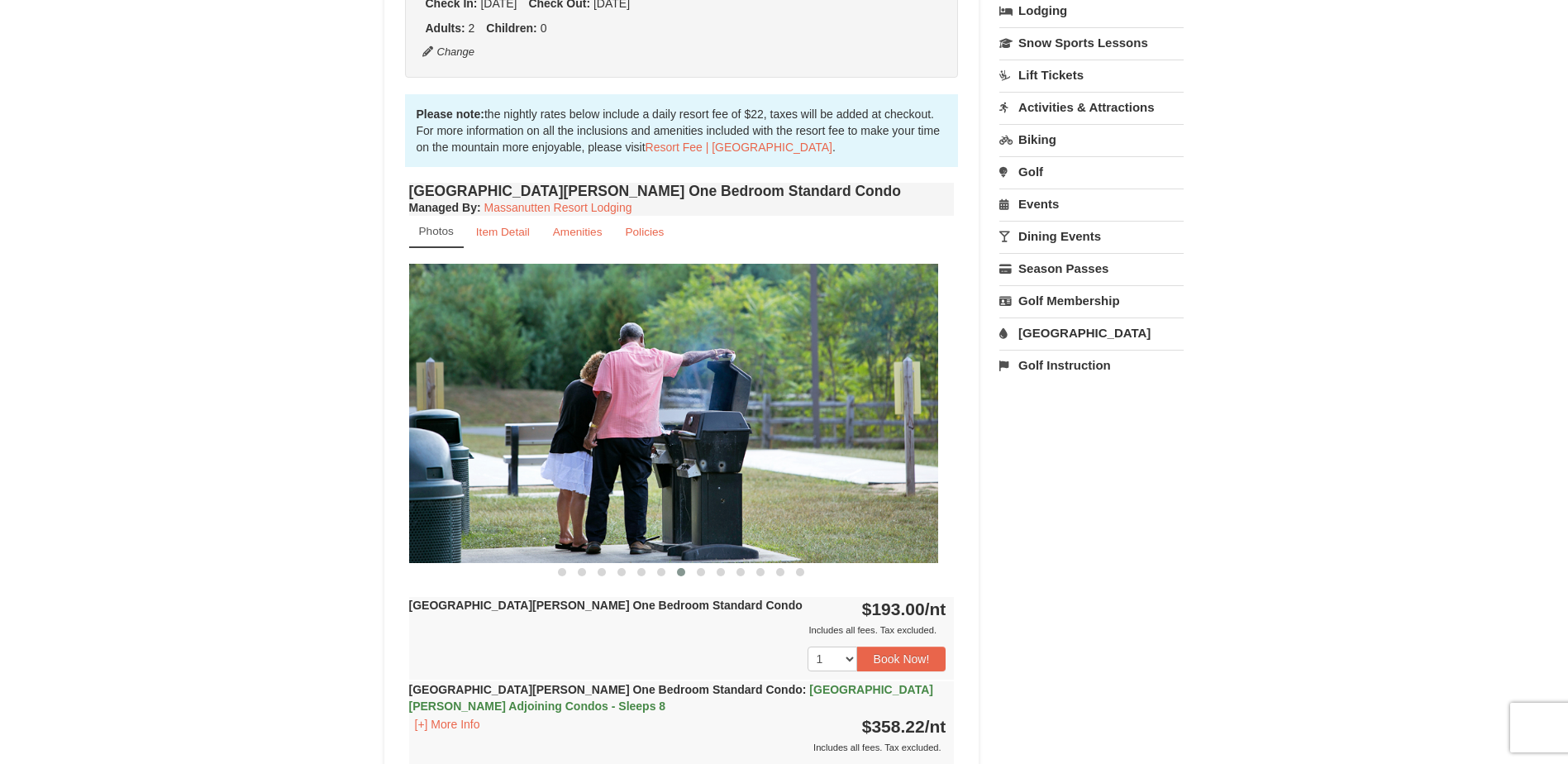
drag, startPoint x: 697, startPoint y: 486, endPoint x: 348, endPoint y: 453, distance: 350.6
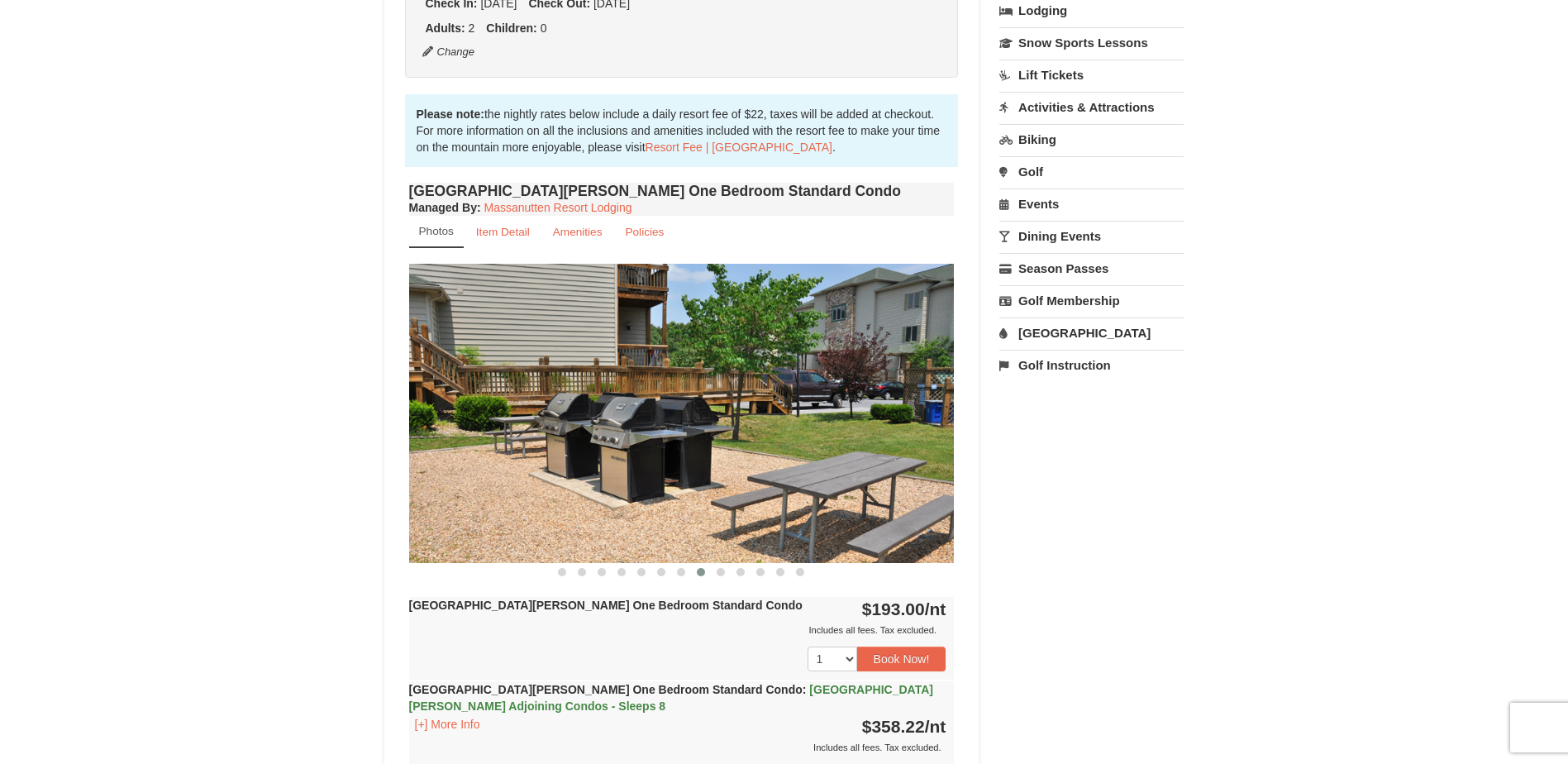
drag, startPoint x: 824, startPoint y: 496, endPoint x: 148, endPoint y: 458, distance: 677.1
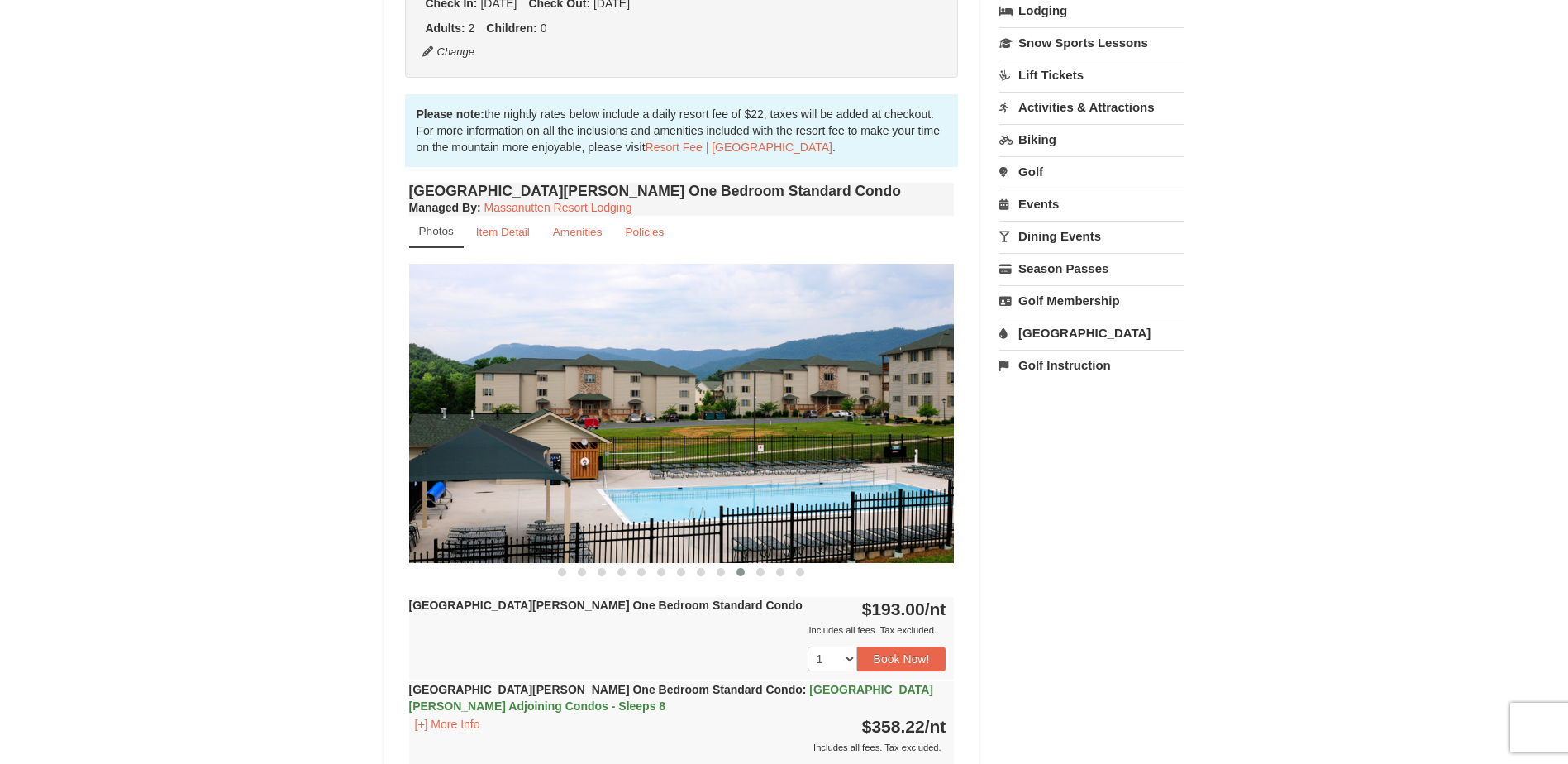
drag, startPoint x: 881, startPoint y: 442, endPoint x: 817, endPoint y: 456, distance: 65.5
click at [843, 453] on img at bounding box center [683, 413] width 546 height 299
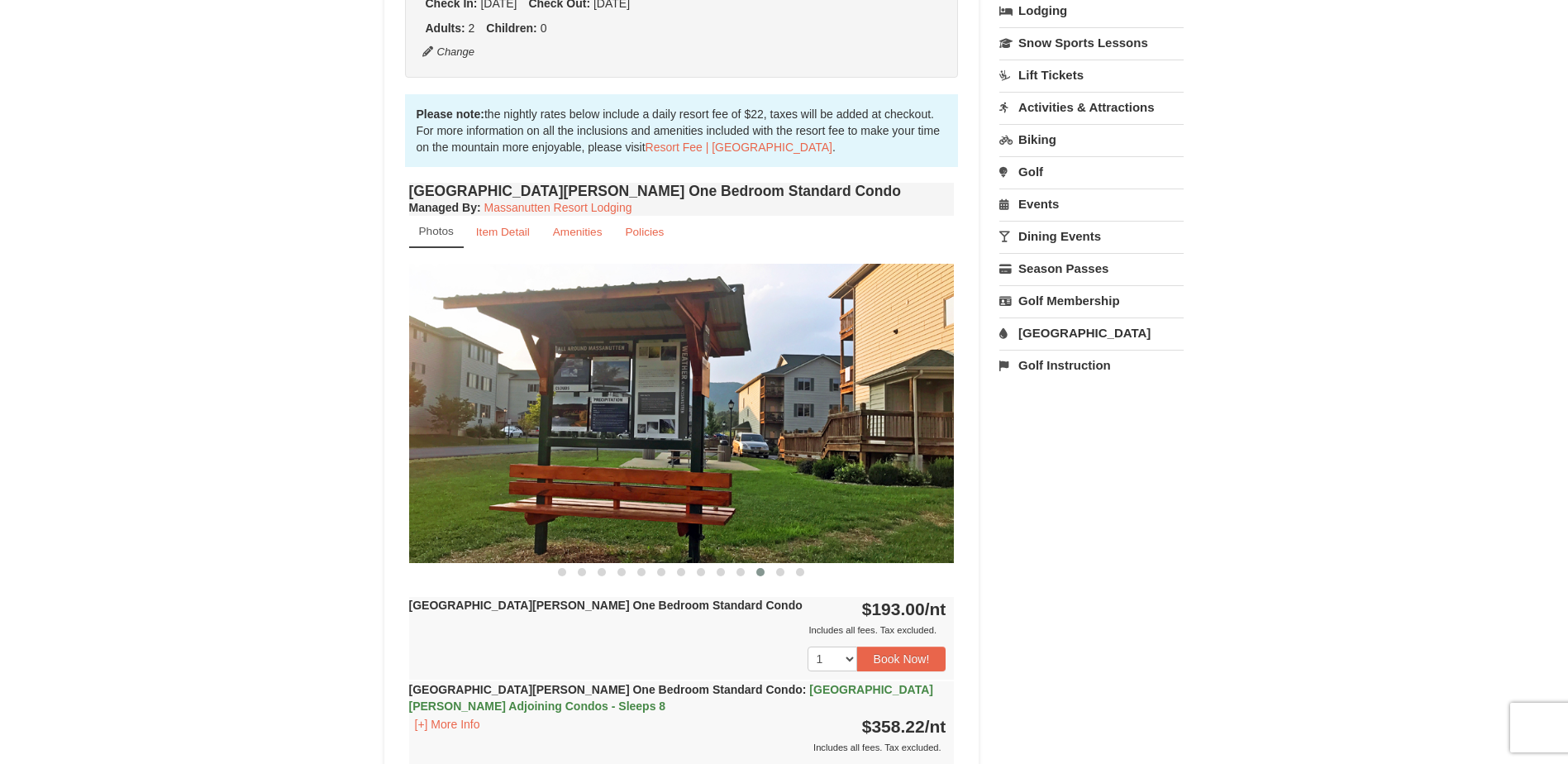
drag, startPoint x: 791, startPoint y: 456, endPoint x: 362, endPoint y: 471, distance: 429.3
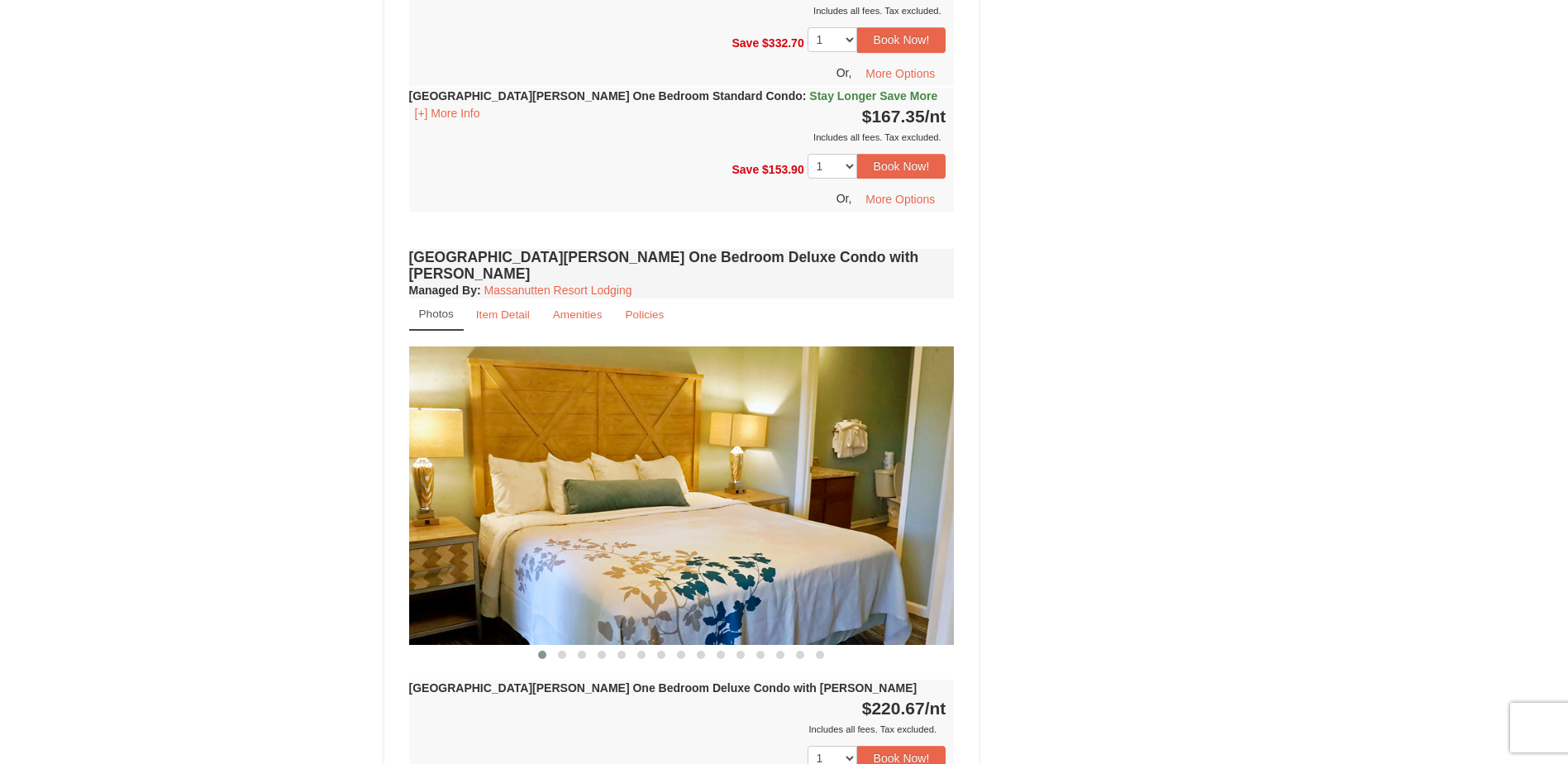
scroll to position [1158, 0]
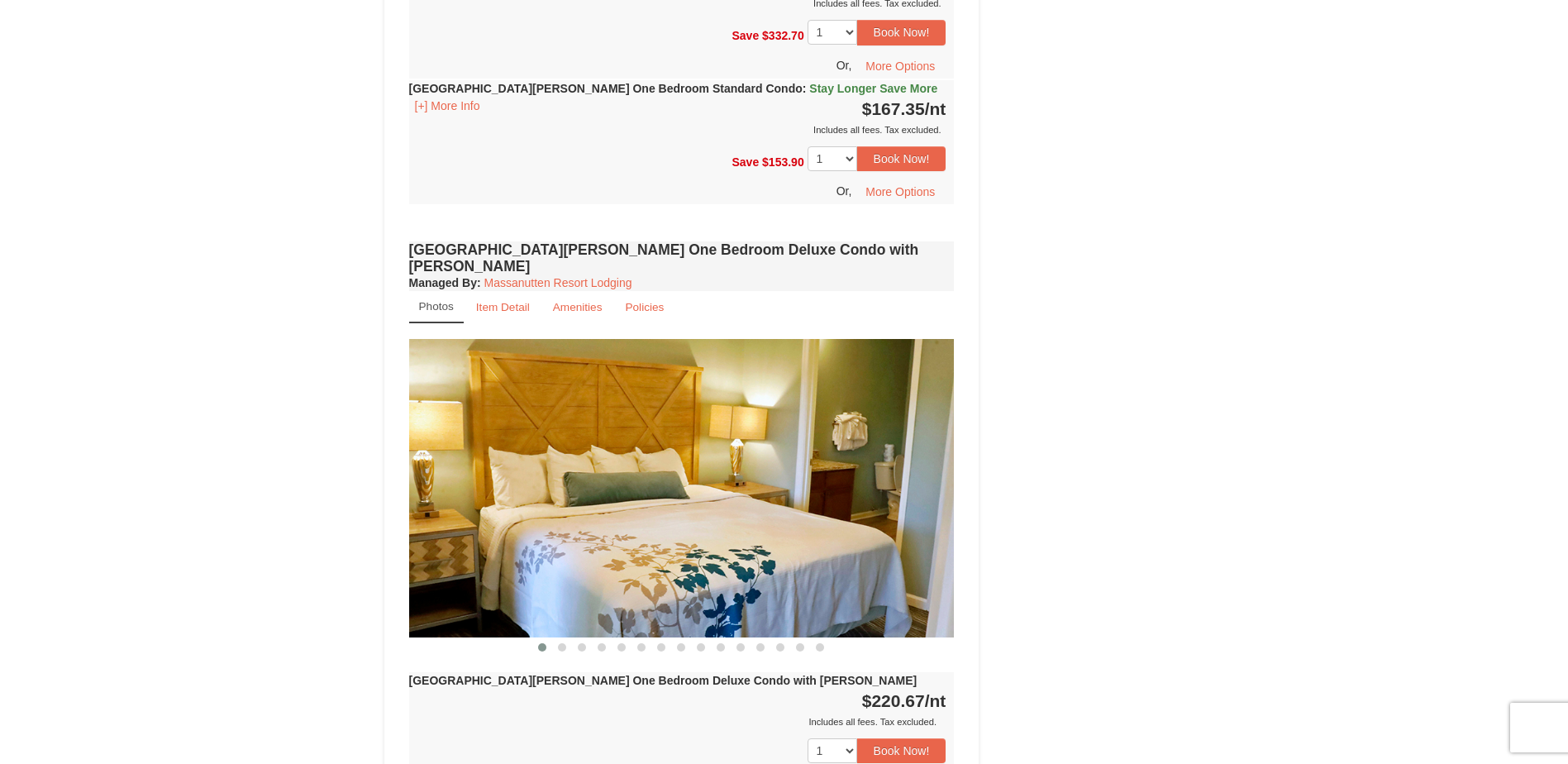
drag, startPoint x: 607, startPoint y: 497, endPoint x: 462, endPoint y: 431, distance: 159.3
click at [486, 488] on img at bounding box center [683, 487] width 546 height 299
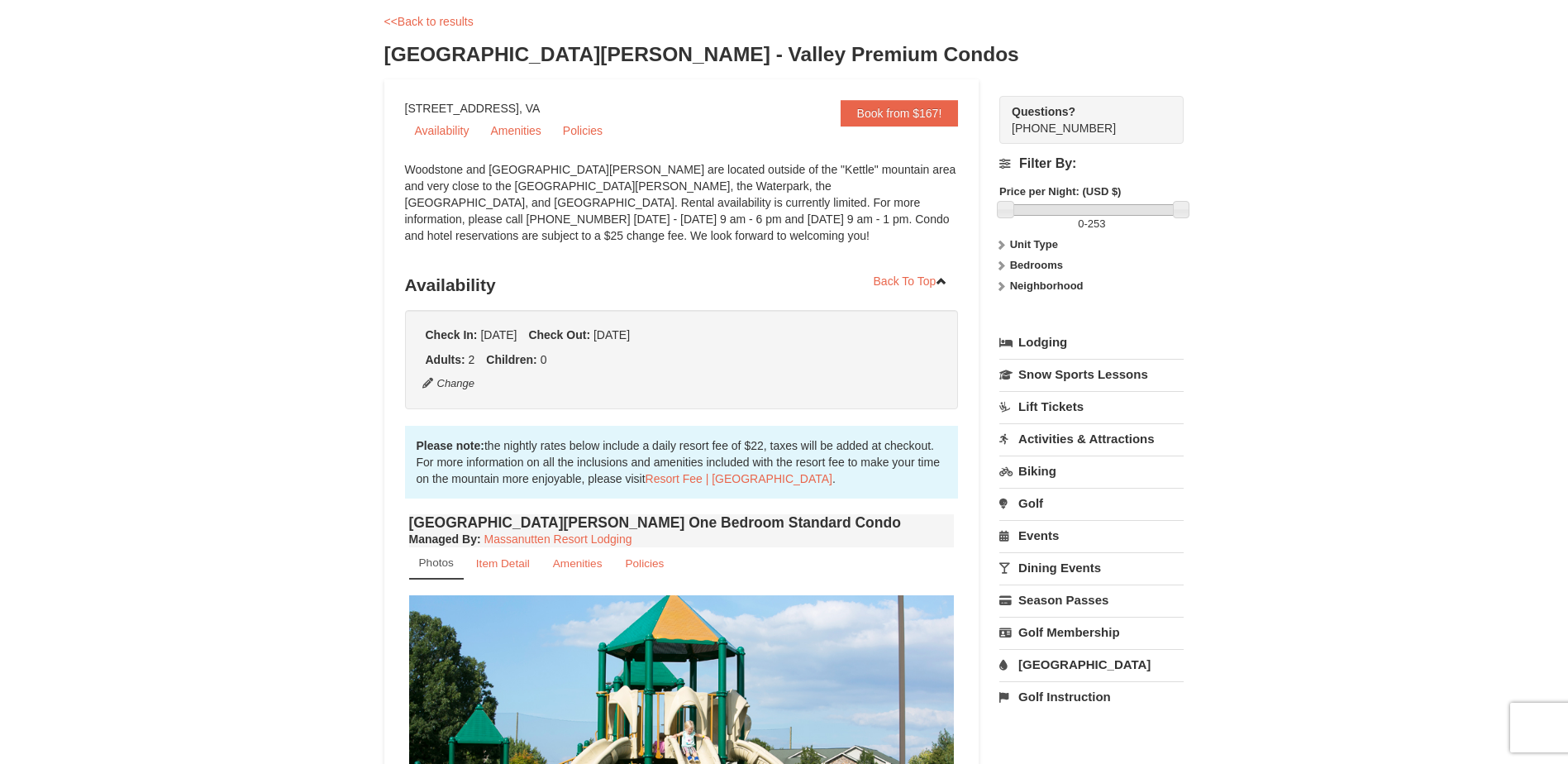
scroll to position [0, 0]
